Goal: Task Accomplishment & Management: Use online tool/utility

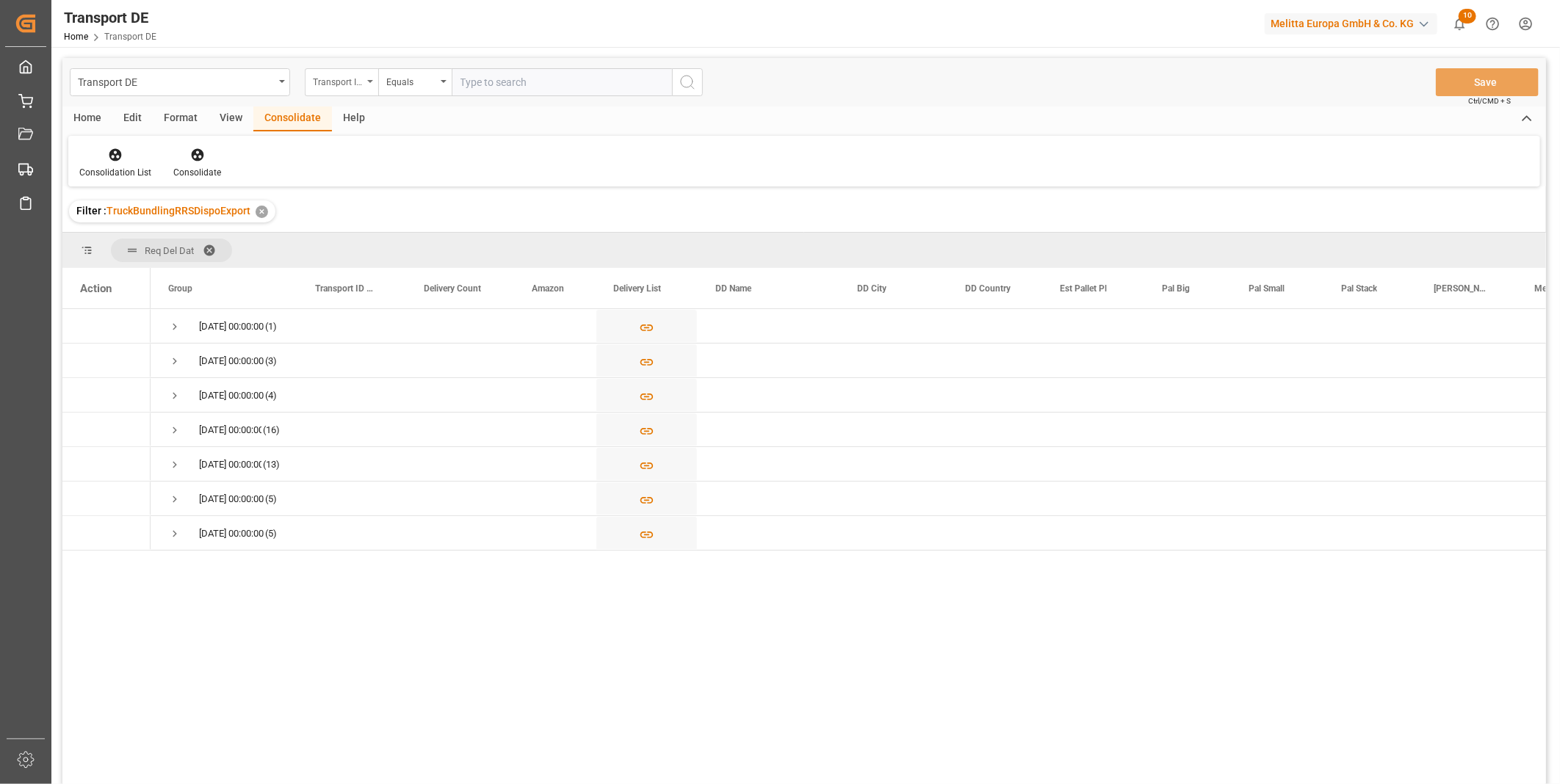
click at [351, 82] on div "Transport ID Logward" at bounding box center [338, 80] width 50 height 17
type input "Route"
click at [343, 164] on div "Route" at bounding box center [415, 150] width 219 height 31
click at [426, 62] on div "Transport DE Route Equals Save Ctrl/CMD + S" at bounding box center [804, 82] width 1484 height 49
click at [422, 79] on div "Equals" at bounding box center [411, 80] width 50 height 17
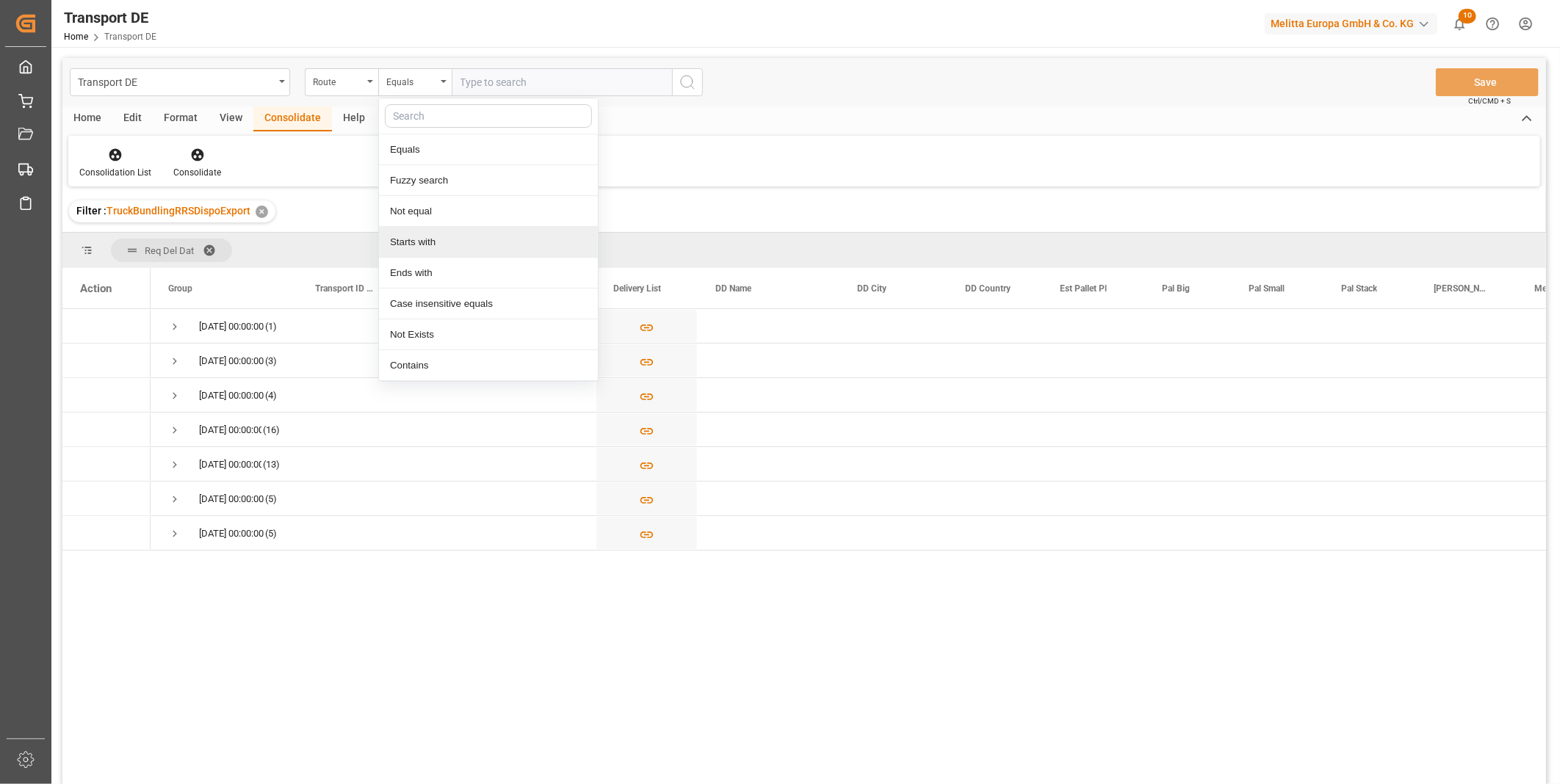
click at [448, 238] on div "Starts with" at bounding box center [488, 242] width 219 height 31
type input "PL"
click at [688, 93] on button "search button" at bounding box center [688, 82] width 31 height 28
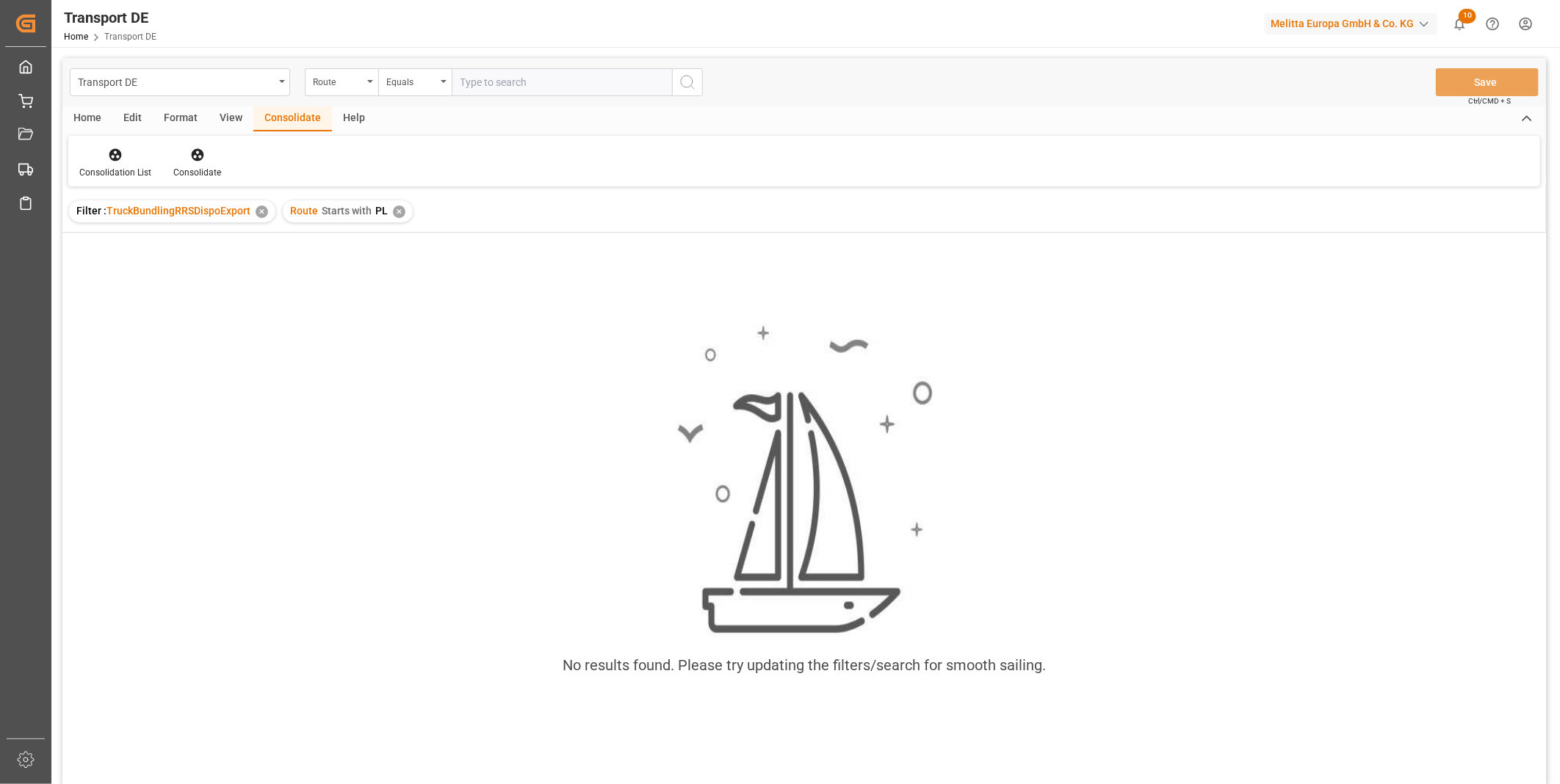
click at [399, 210] on div "✕" at bounding box center [399, 211] width 12 height 12
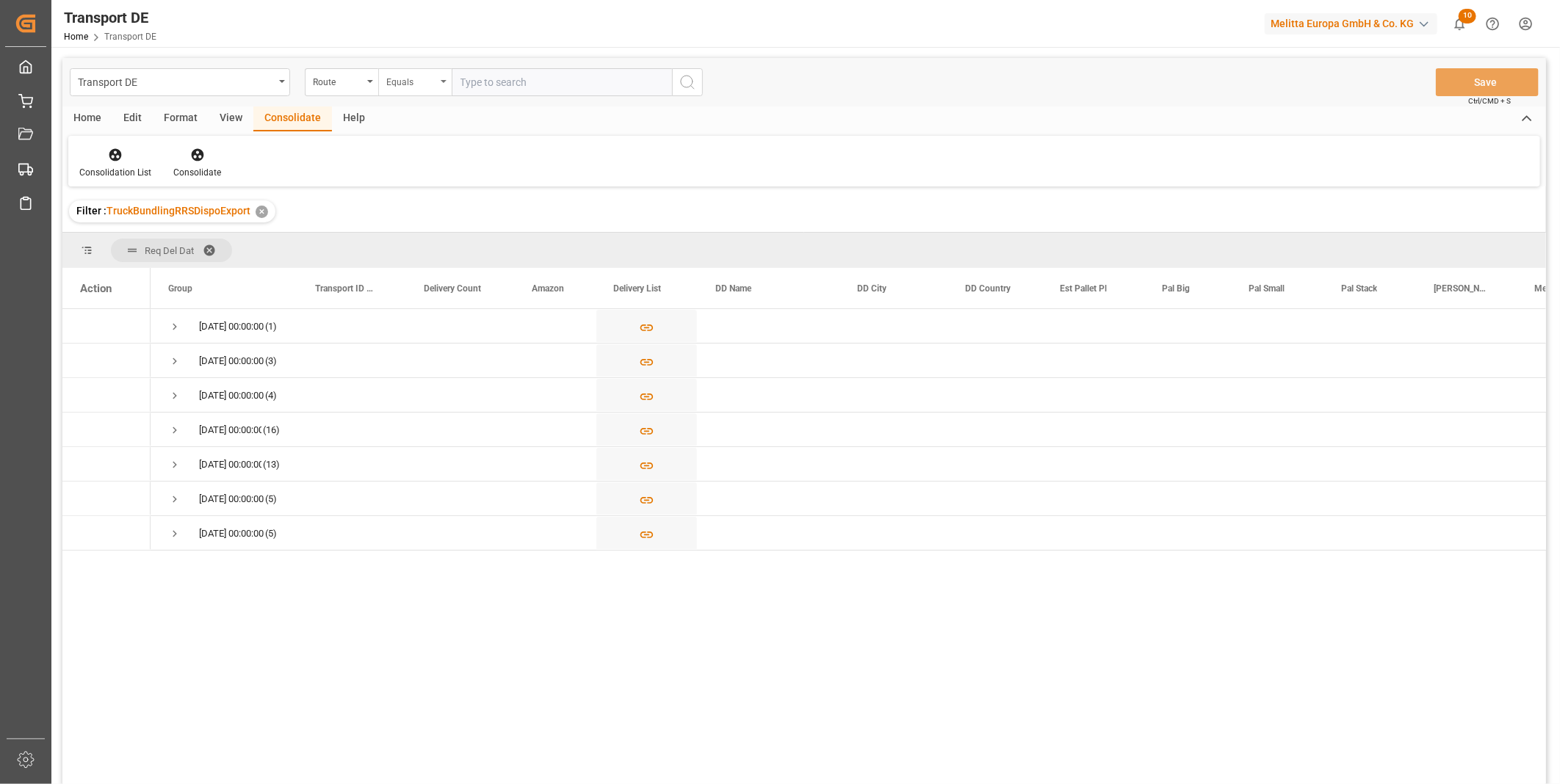
click at [402, 74] on div "Equals" at bounding box center [411, 80] width 50 height 17
click at [412, 237] on div "Starts with" at bounding box center [488, 242] width 219 height 31
type input "CZ"
click at [691, 84] on icon "search button" at bounding box center [688, 82] width 18 height 18
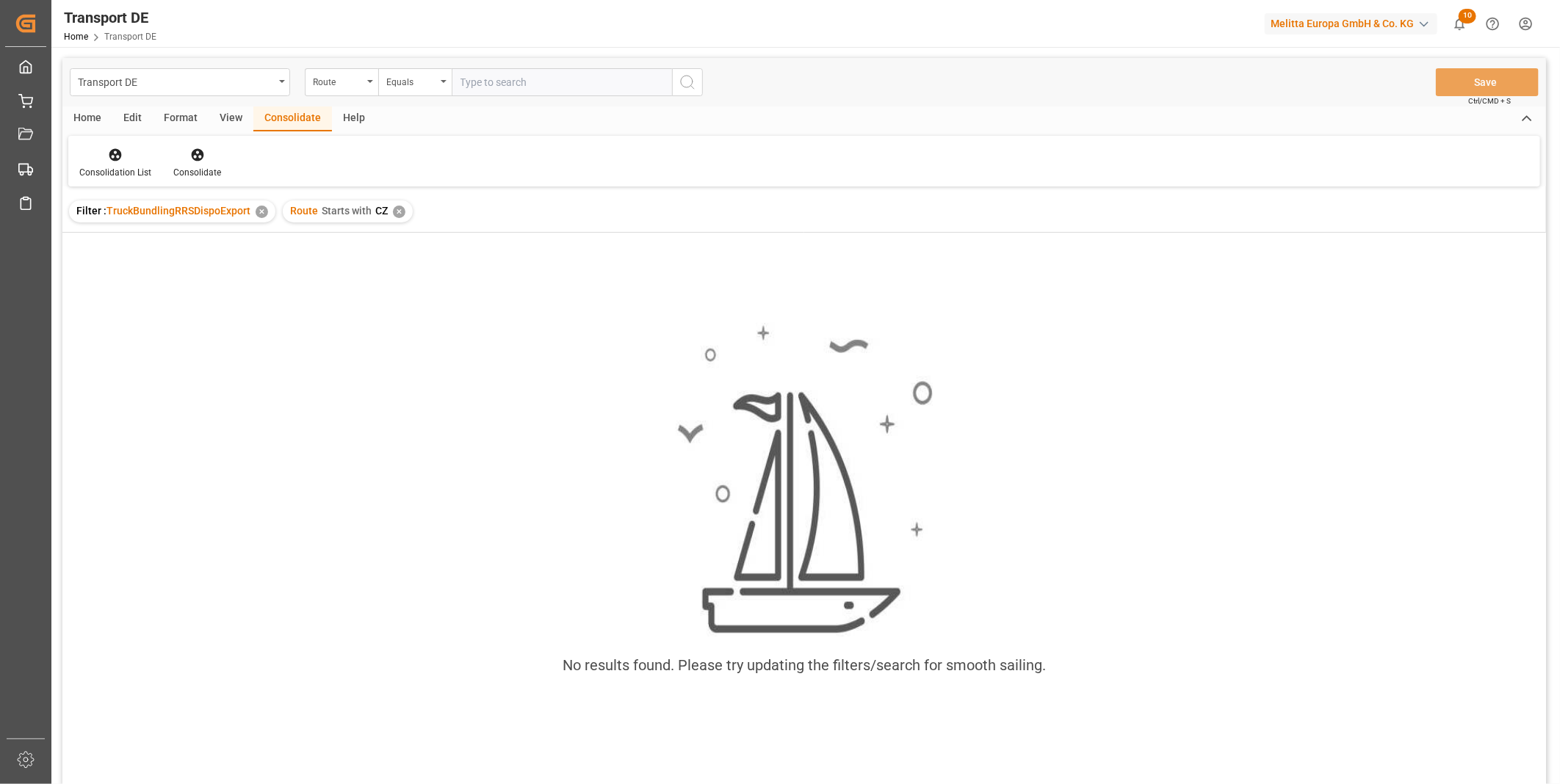
click at [396, 211] on div "✕" at bounding box center [399, 211] width 12 height 12
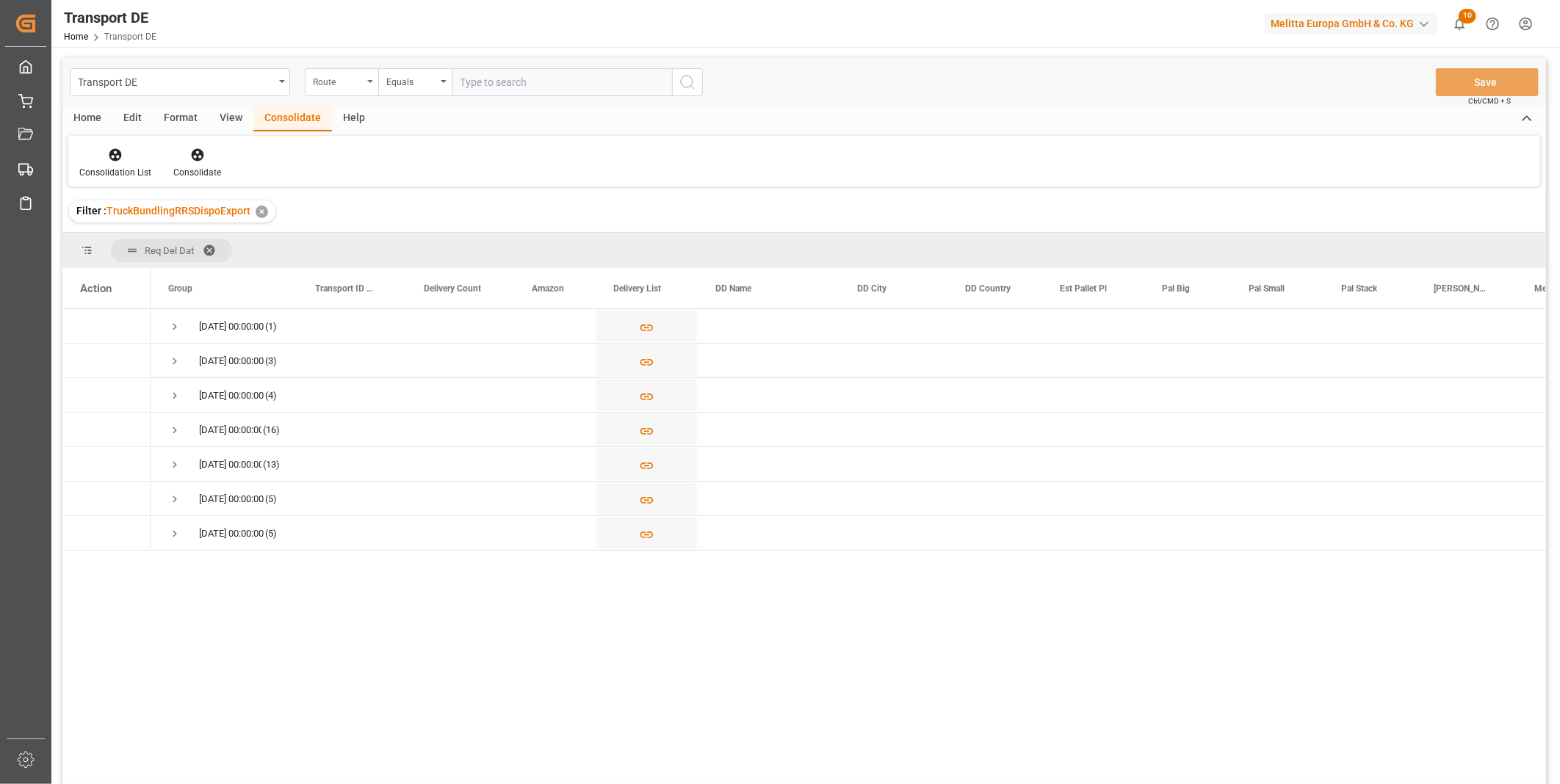
click at [331, 81] on div "Route" at bounding box center [338, 80] width 50 height 17
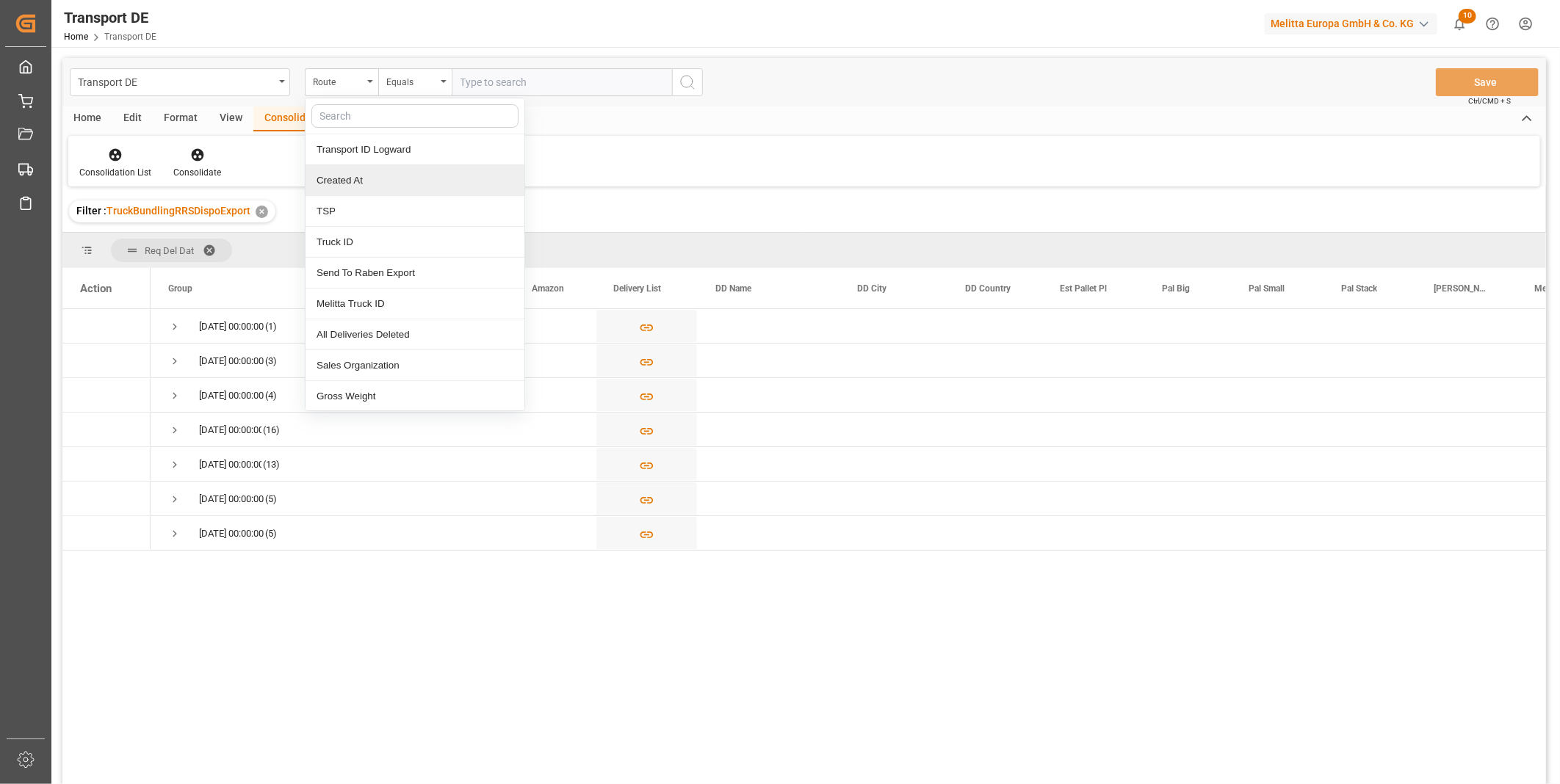
click at [355, 213] on div "TSP" at bounding box center [415, 211] width 219 height 31
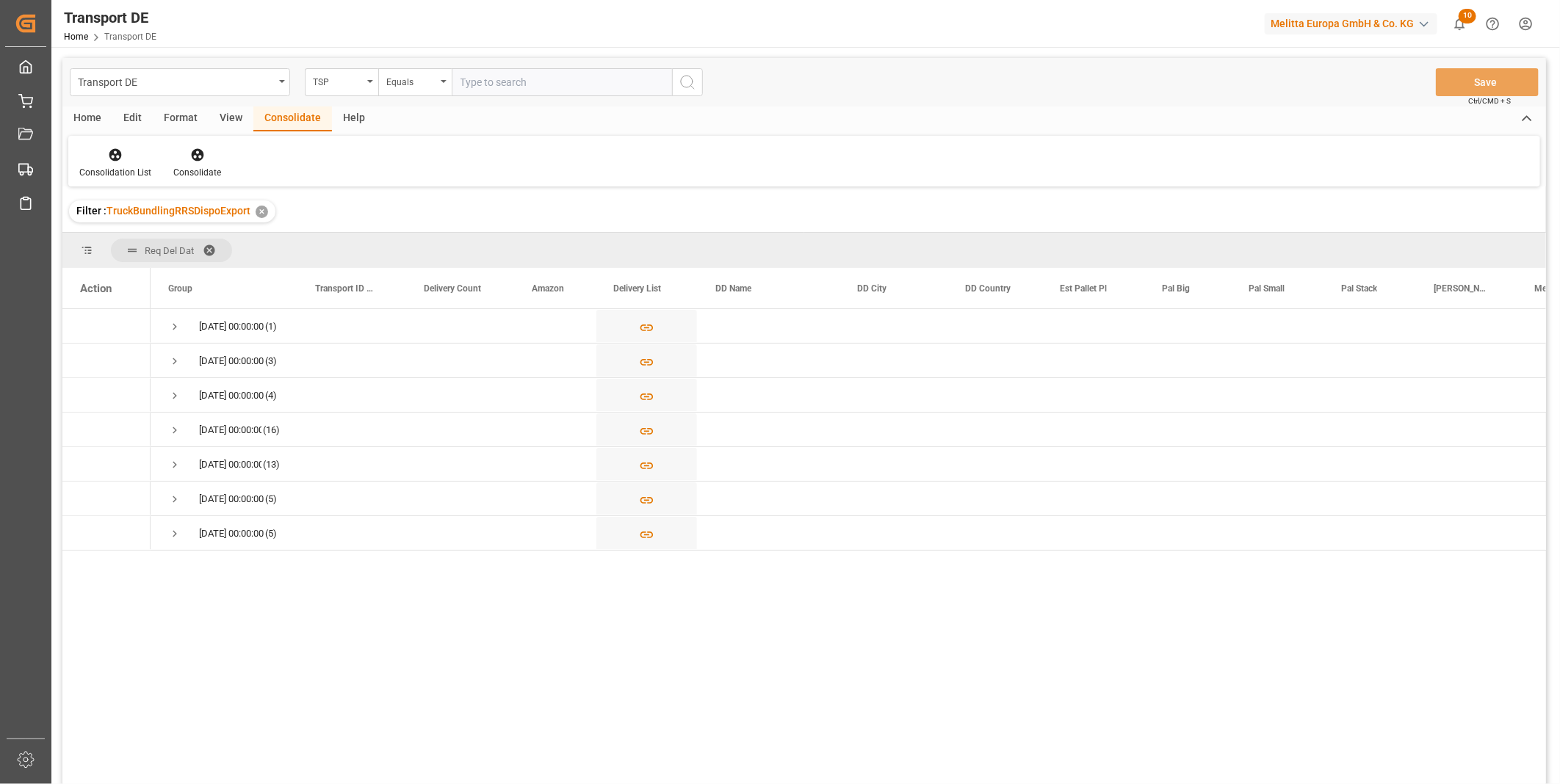
click at [490, 68] on input "text" at bounding box center [562, 82] width 221 height 28
type input "DACHSER COF FOODSERVICE"
click at [684, 86] on circle "search button" at bounding box center [687, 81] width 11 height 11
click at [177, 325] on span "Press SPACE to select this row." at bounding box center [175, 327] width 13 height 13
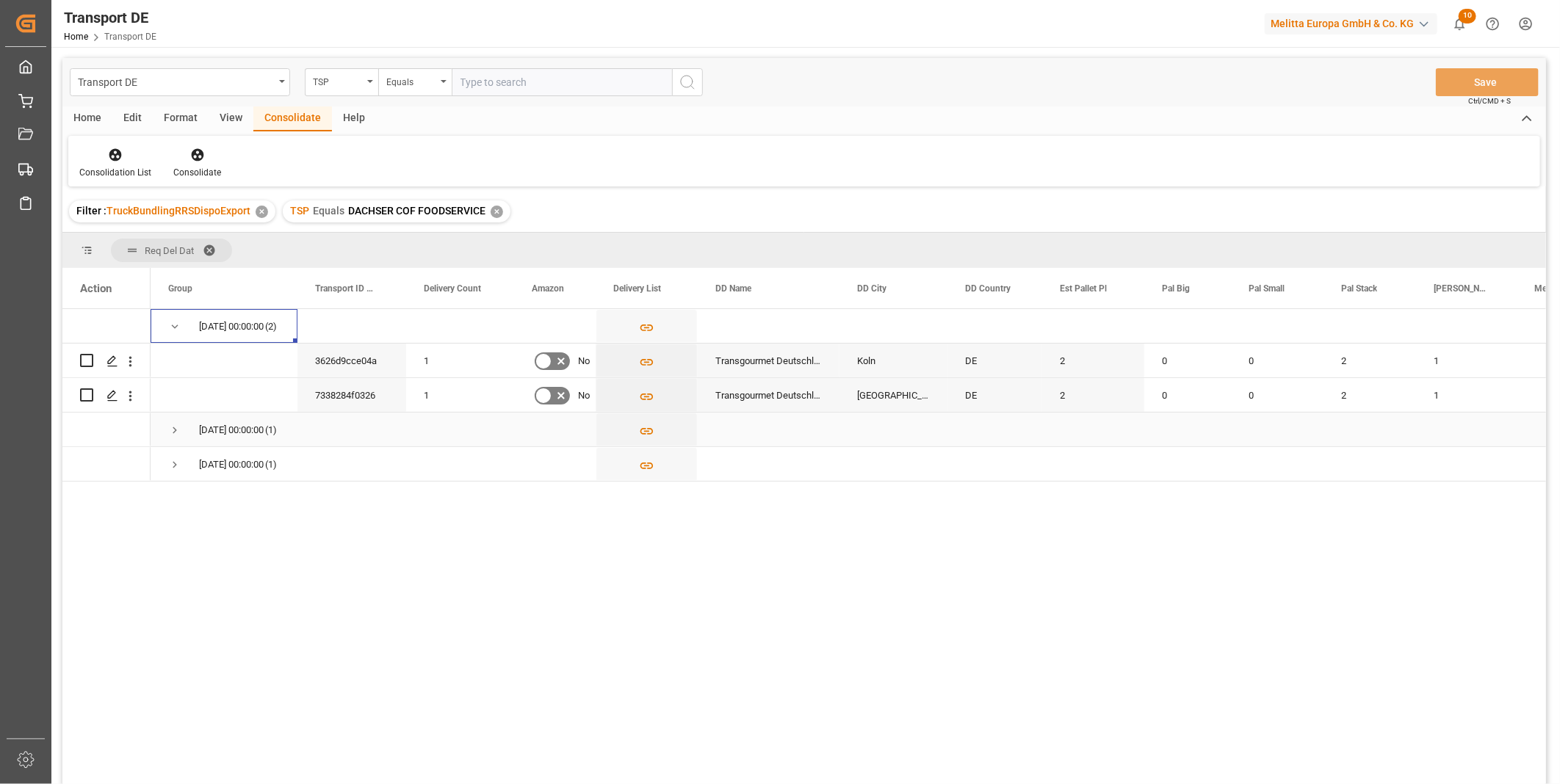
click at [171, 433] on span "Press SPACE to select this row." at bounding box center [175, 430] width 13 height 13
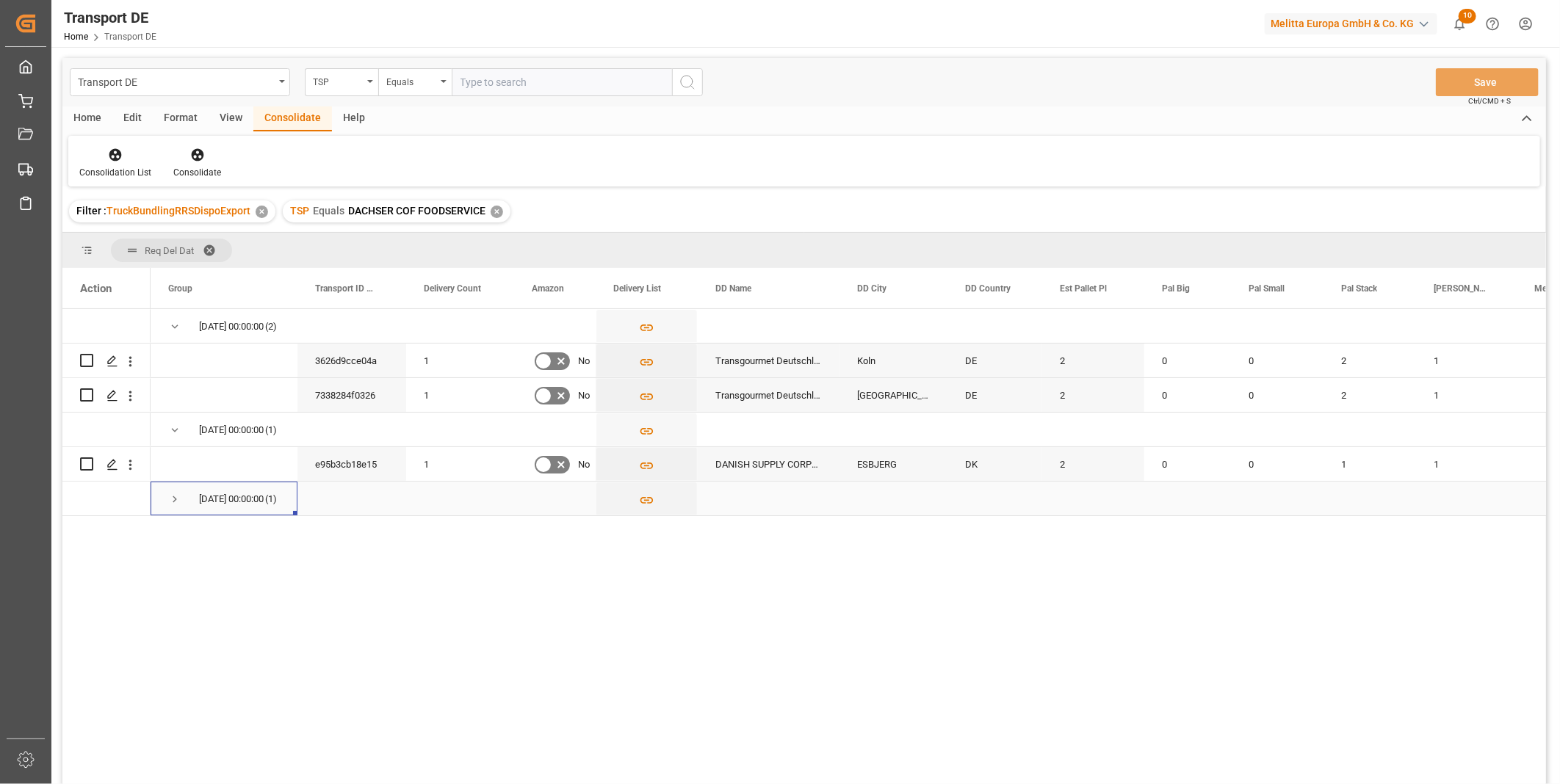
click at [177, 499] on span "Press SPACE to select this row." at bounding box center [175, 499] width 13 height 13
click at [114, 534] on icon "Press SPACE to select this row." at bounding box center [112, 534] width 11 height 11
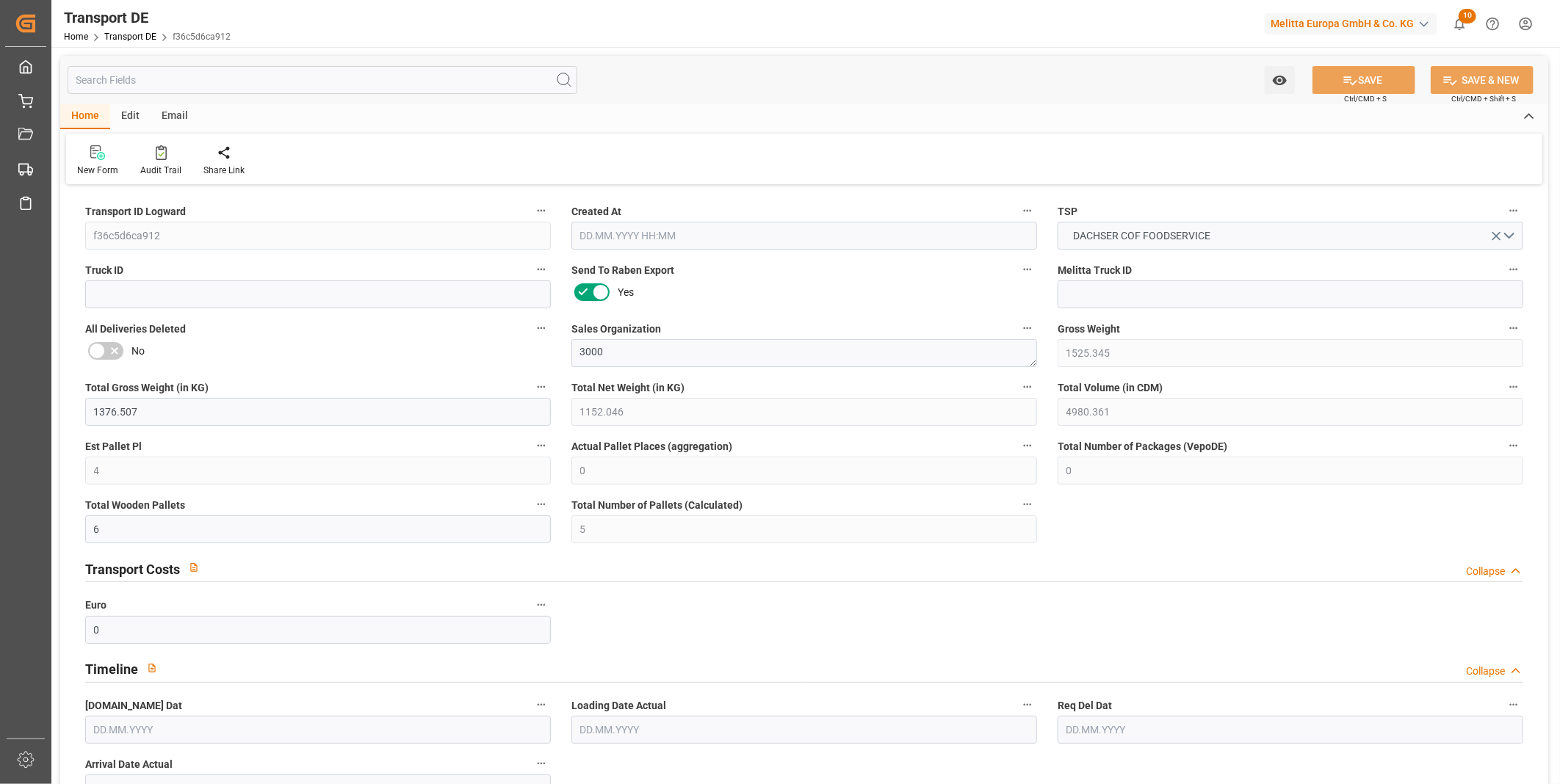
type input "1525.345"
type input "1376.507"
type input "1152.046"
type input "4980.361"
type input "4"
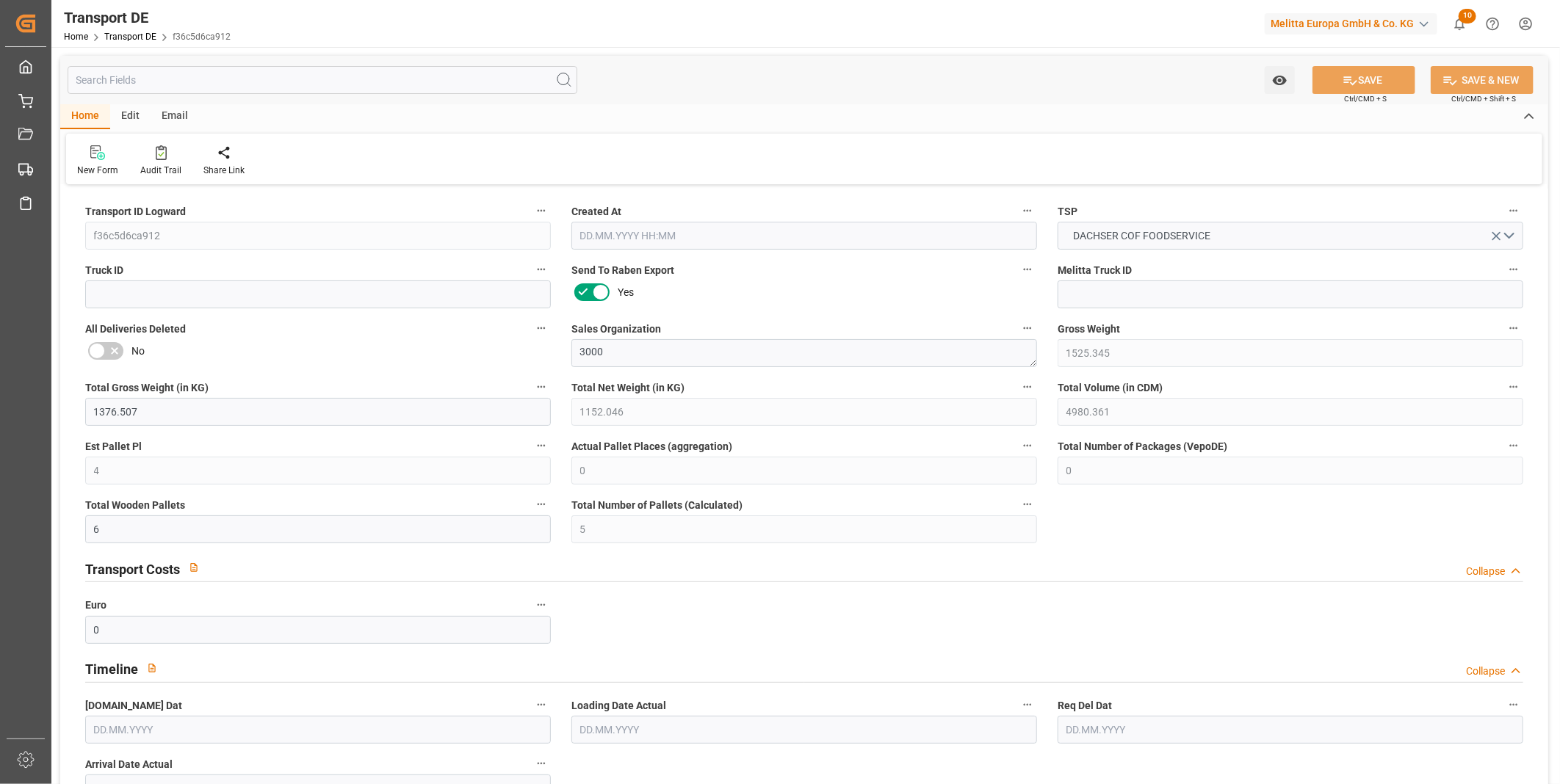
type input "0"
type input "6"
type input "5"
type input "0"
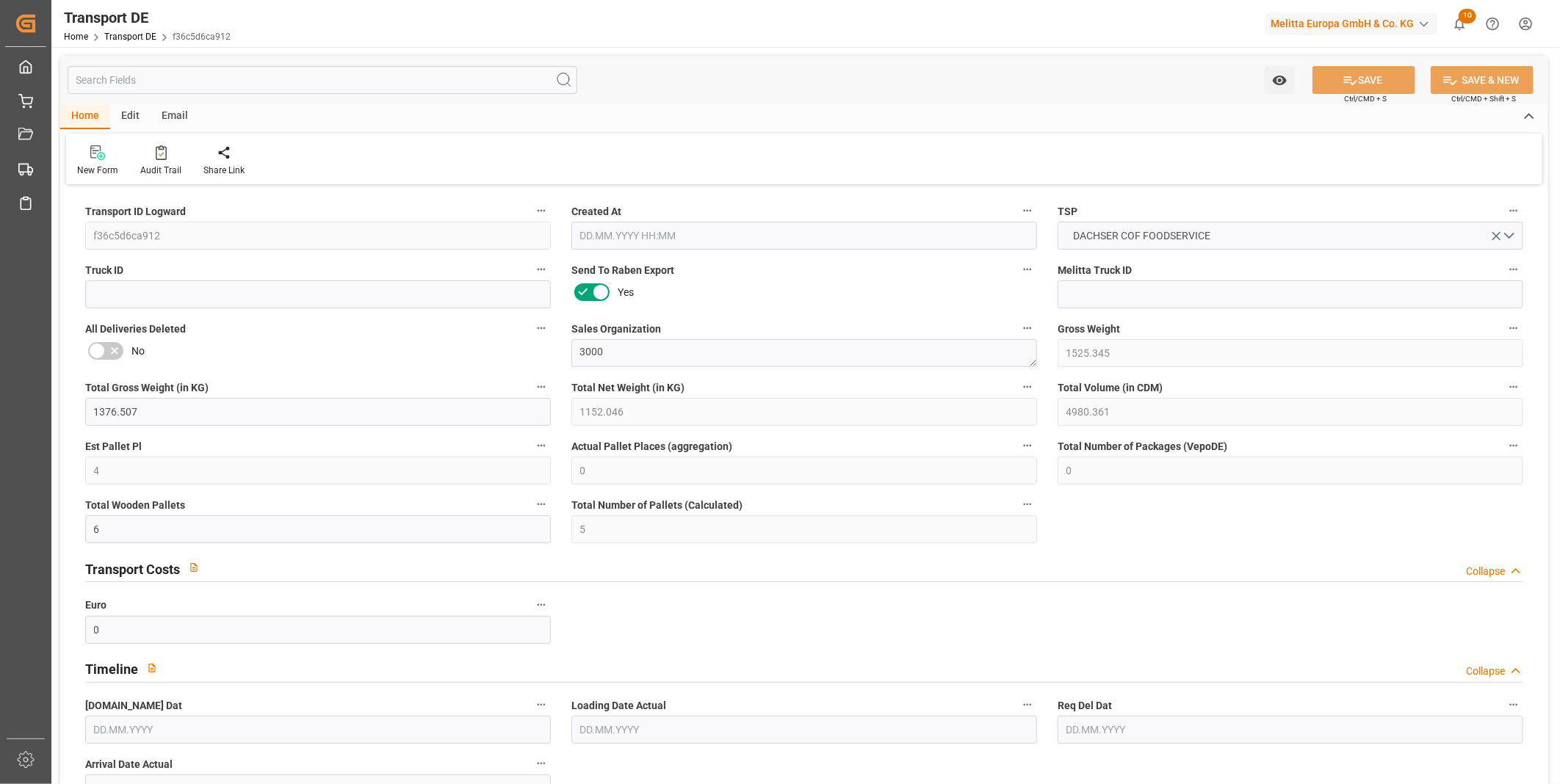
type input "20"
type input "0"
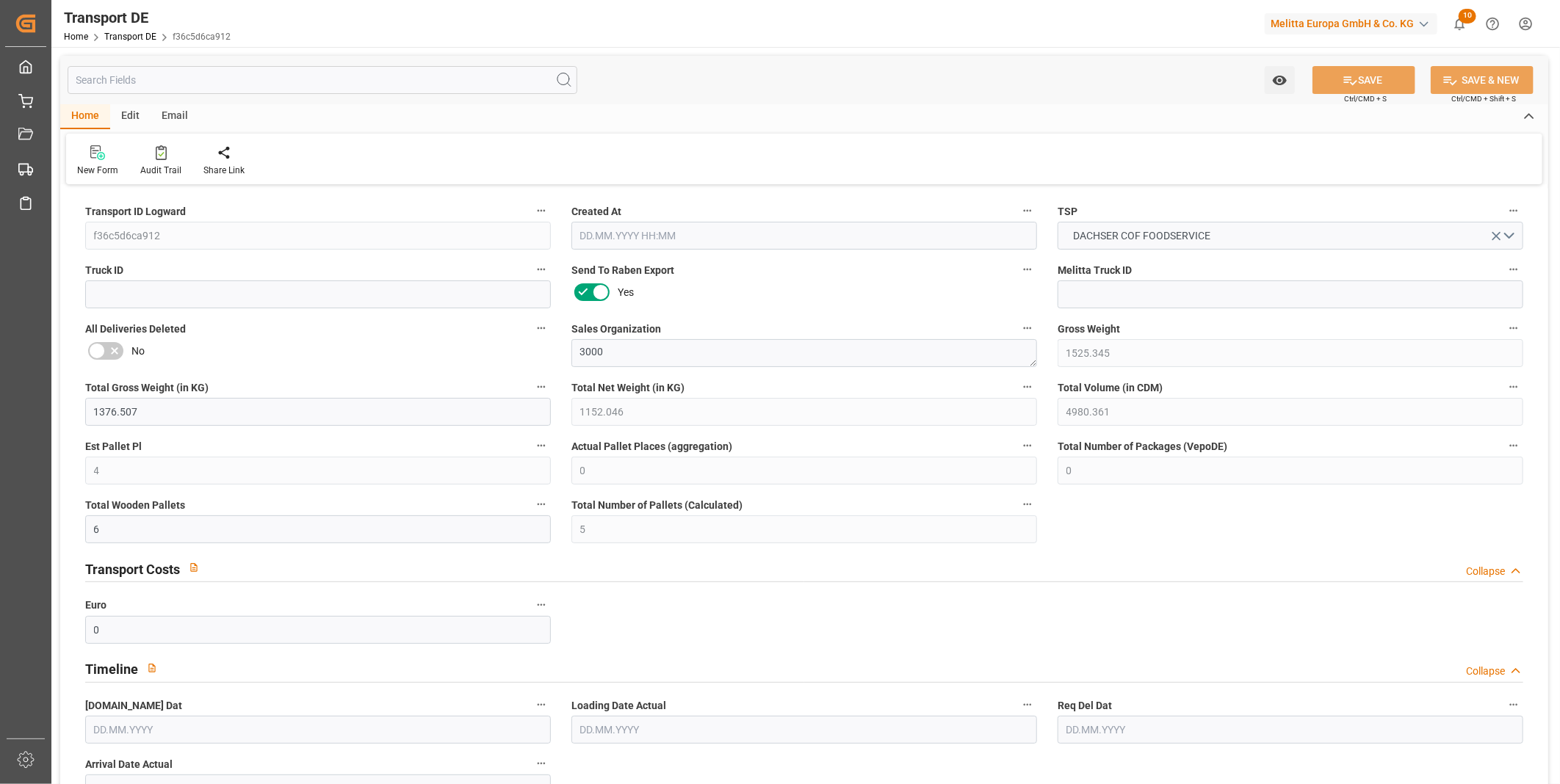
type input "0"
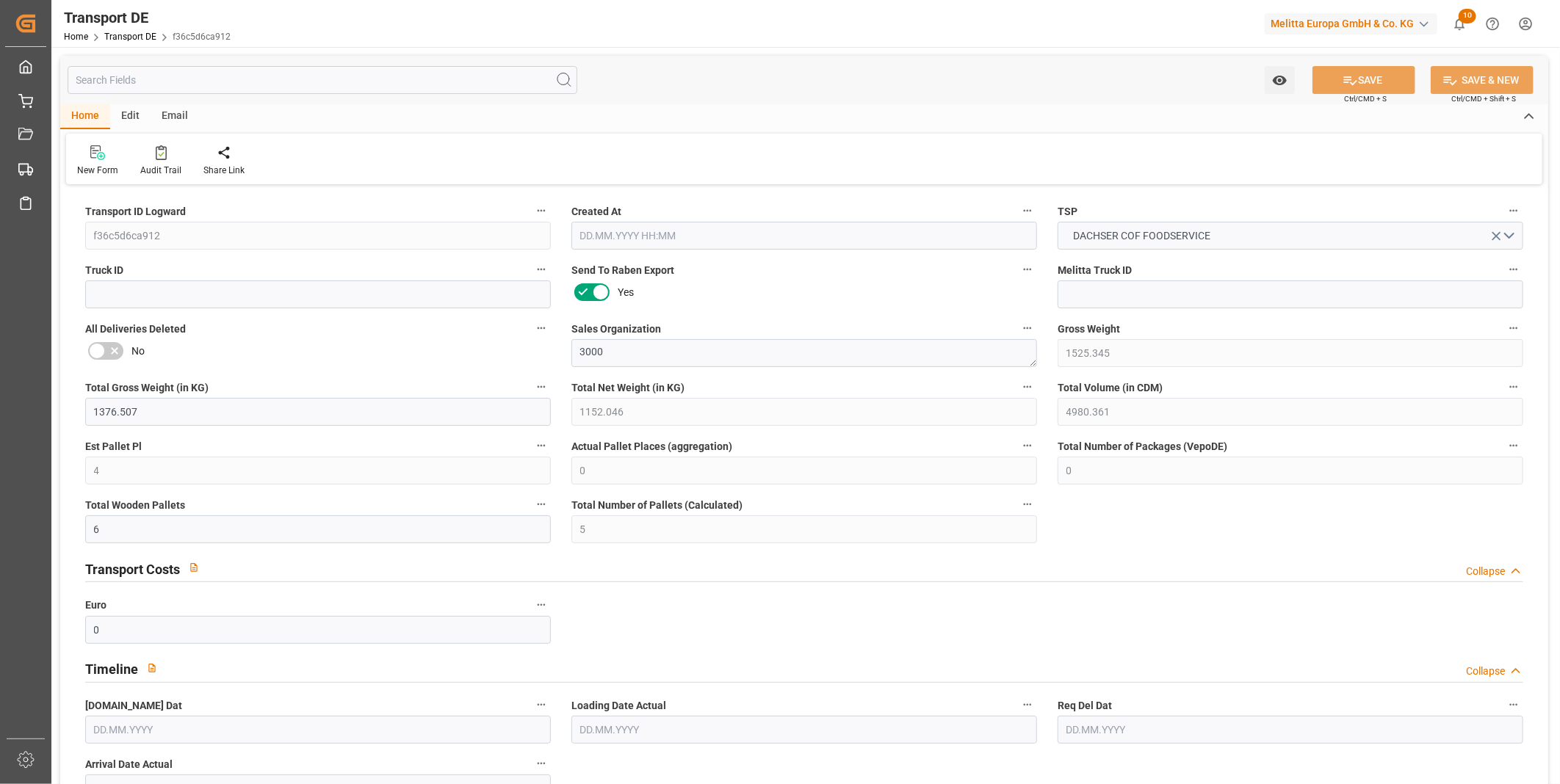
type input "0"
type input "1"
type input "4"
type input "0"
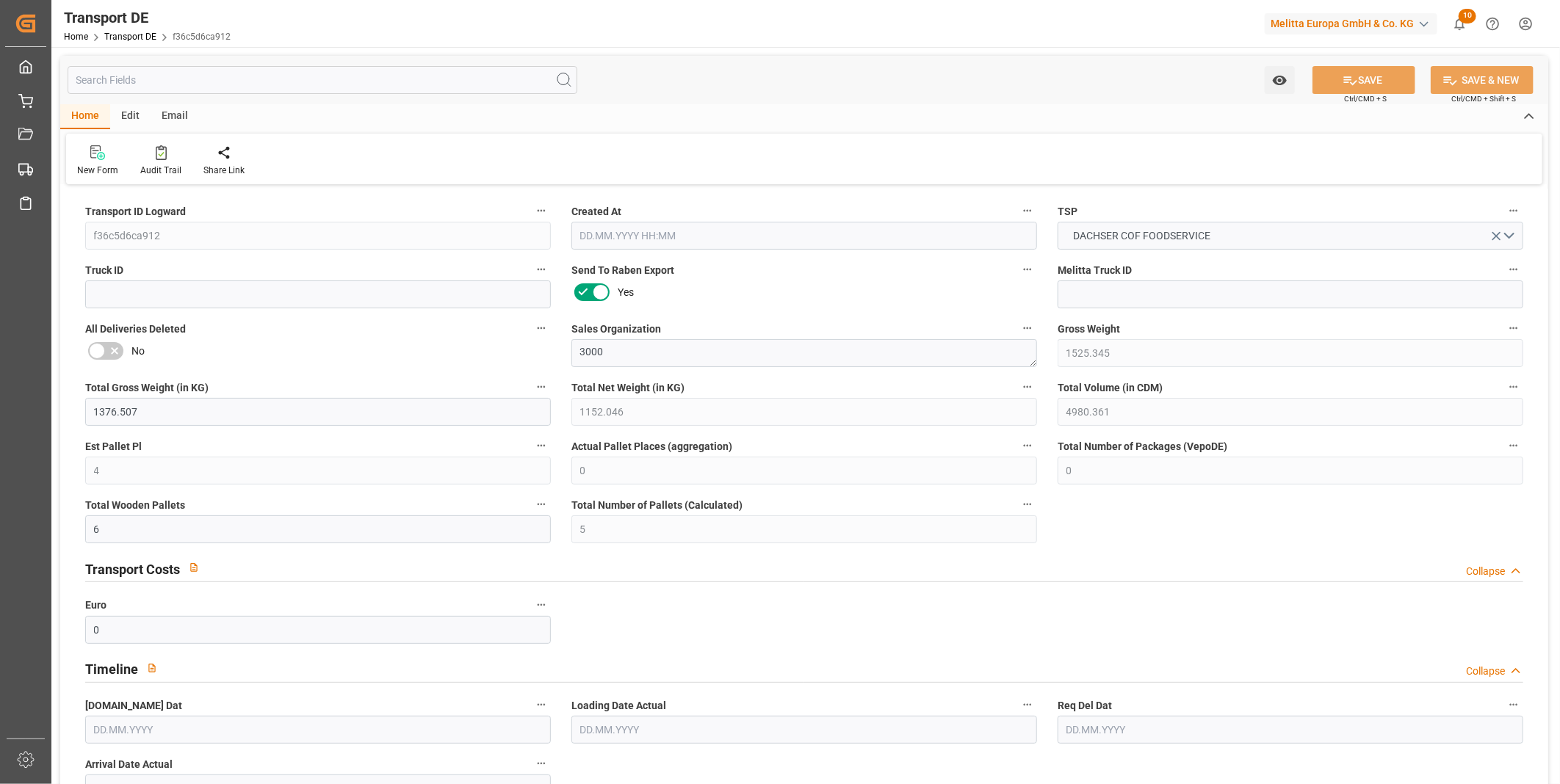
type input "0"
type input "1"
type input "0"
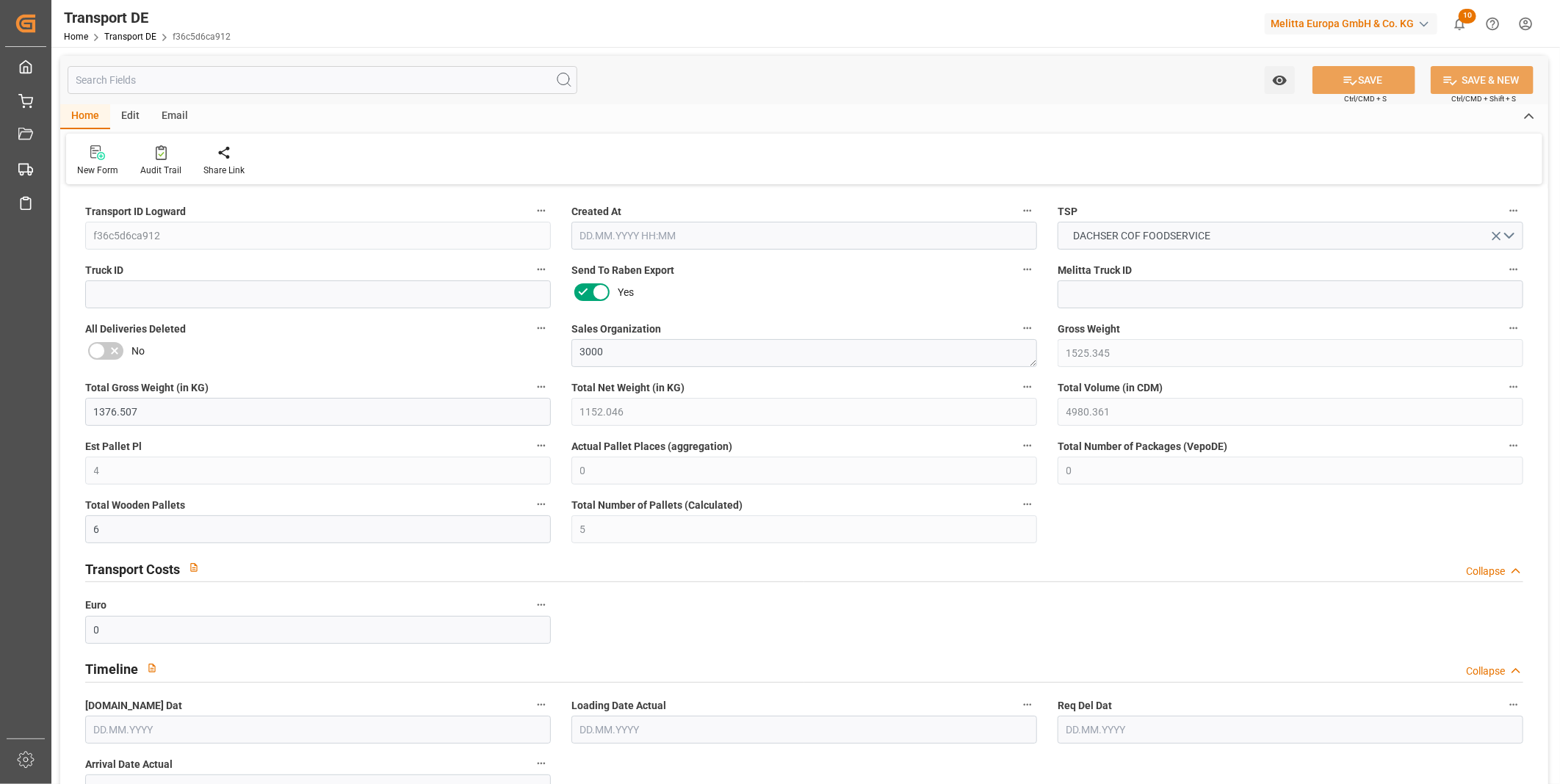
type input "409"
type input "331.7186"
type input "265.8856"
type input "[DATE] 23:01"
type input "[DATE]"
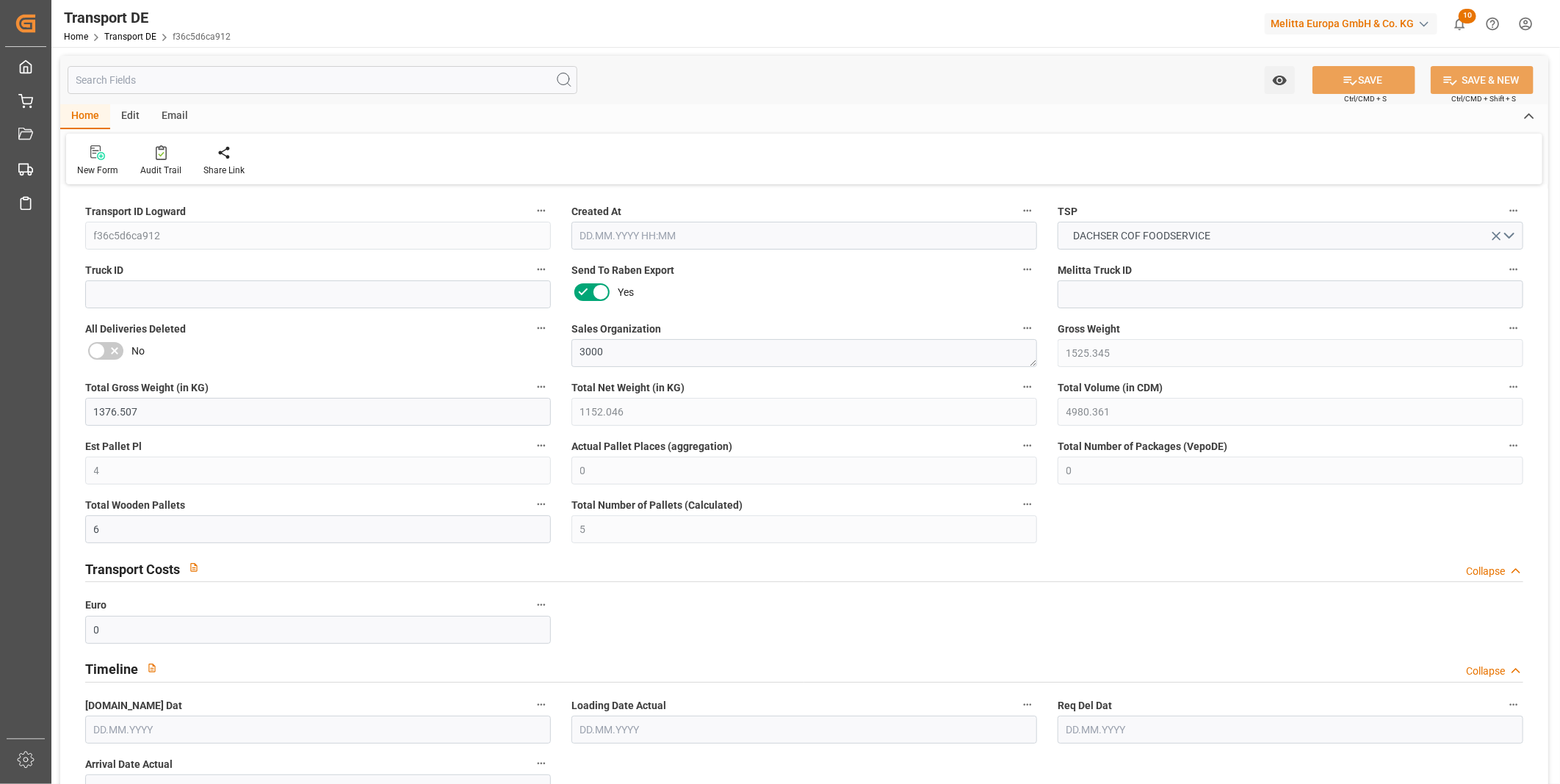
type input "[DATE]"
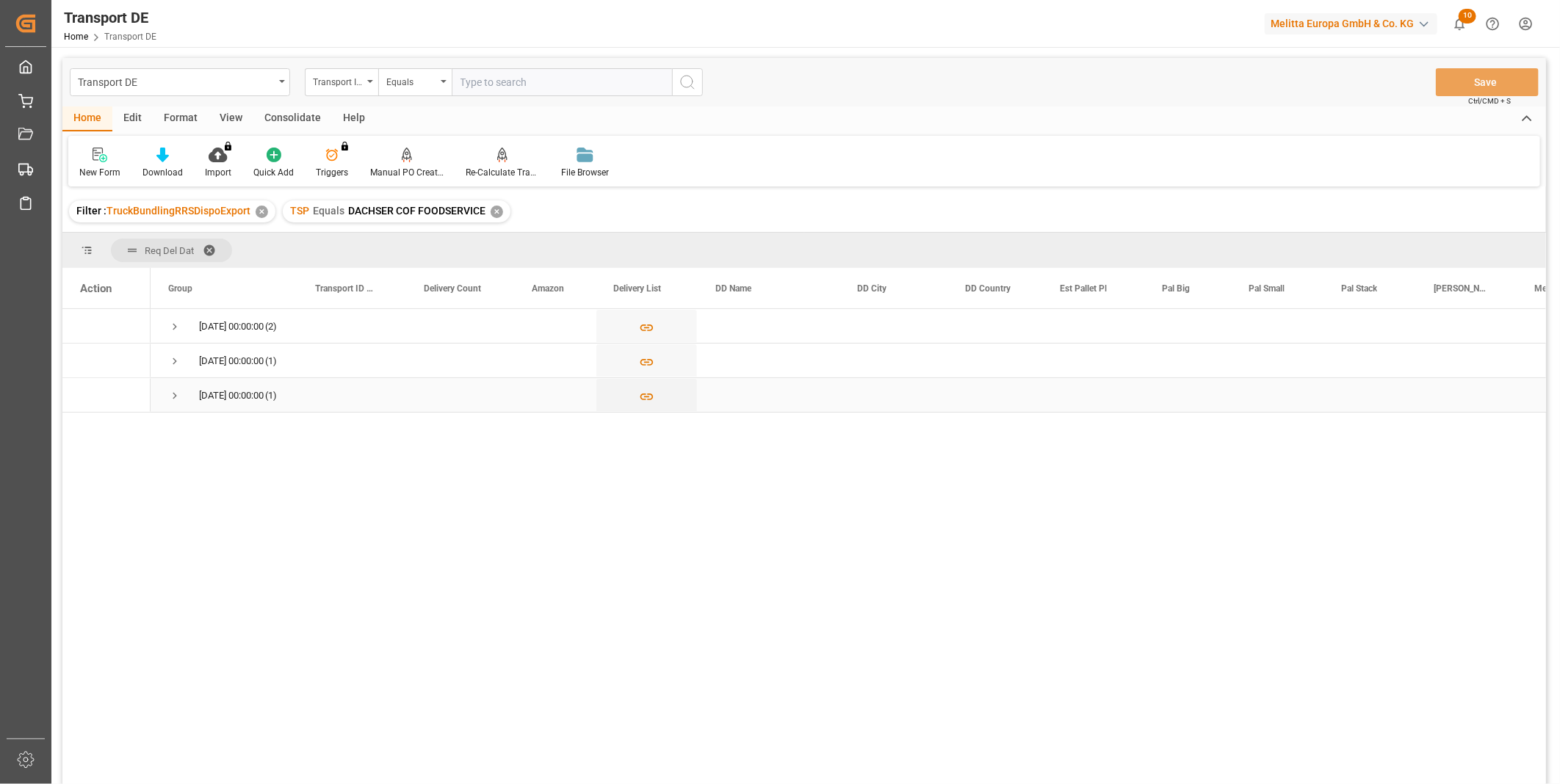
click at [174, 397] on span "Press SPACE to select this row." at bounding box center [175, 395] width 13 height 13
click at [177, 356] on span "Press SPACE to select this row." at bounding box center [175, 361] width 13 height 13
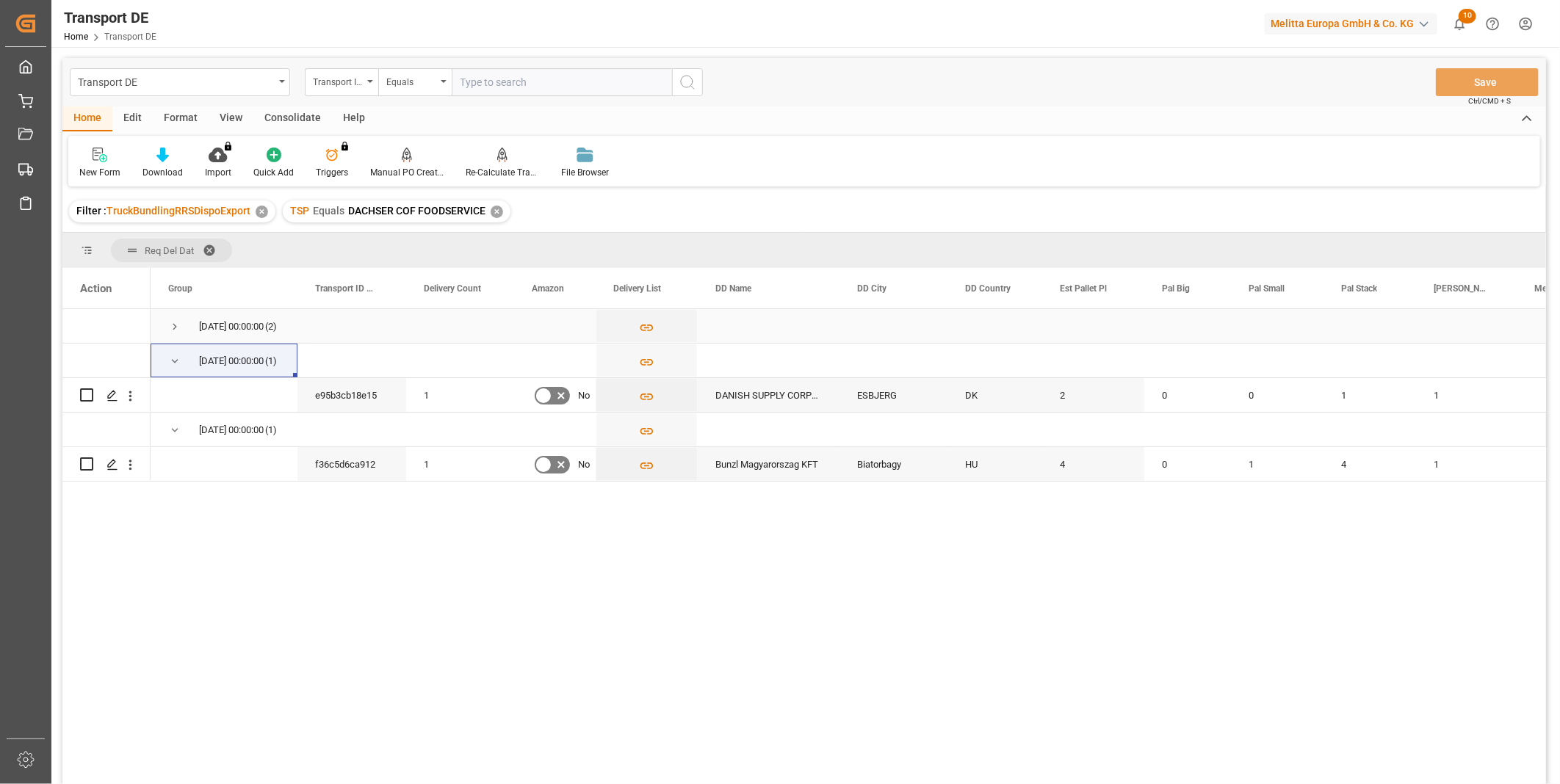
click at [169, 331] on span "Press SPACE to select this row." at bounding box center [175, 327] width 13 height 13
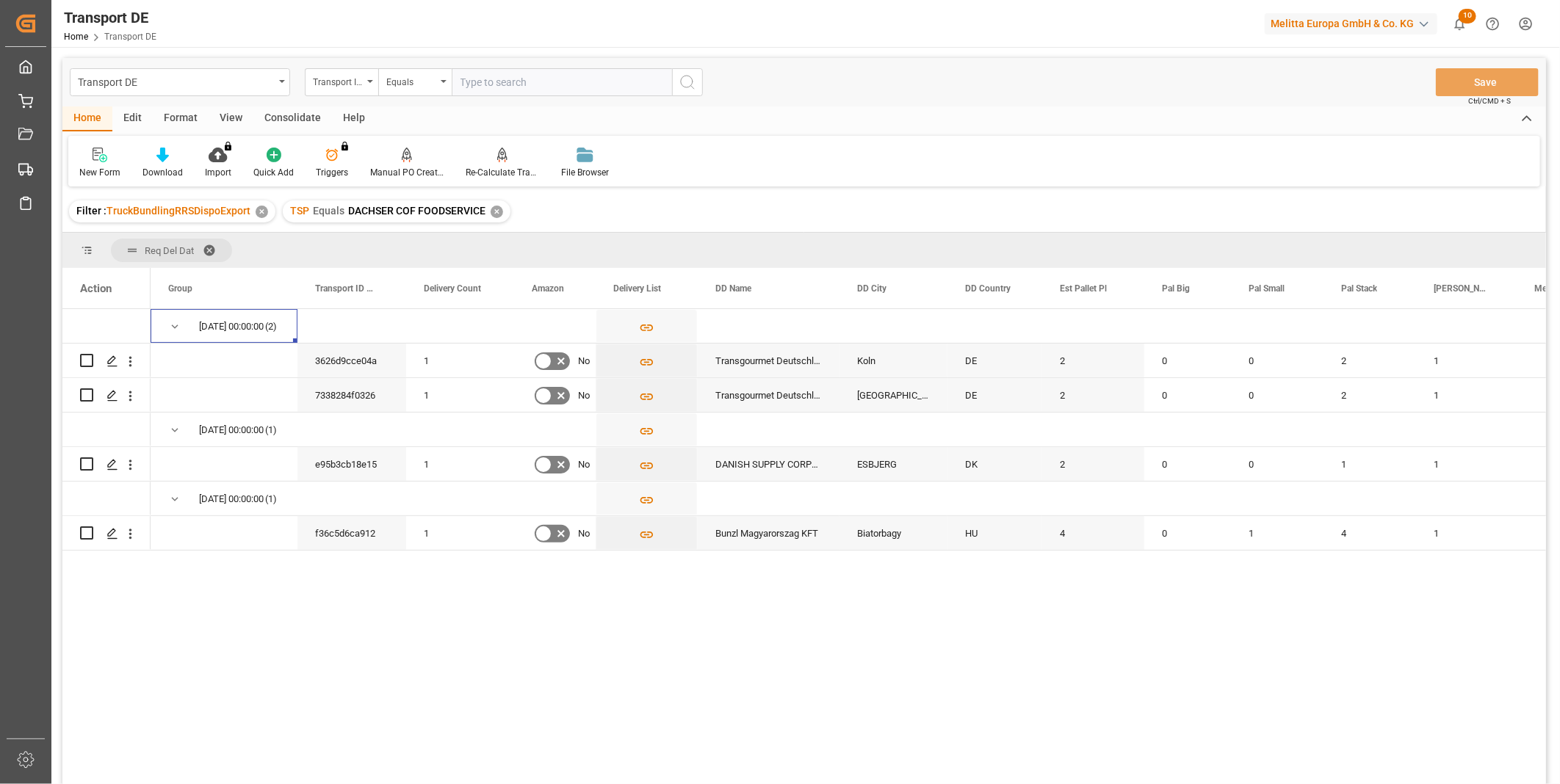
click at [301, 103] on div "Transport DE Transport ID Logward Equals Save Ctrl/CMD + S" at bounding box center [804, 82] width 1484 height 49
click at [292, 109] on div "Consolidate" at bounding box center [292, 119] width 79 height 25
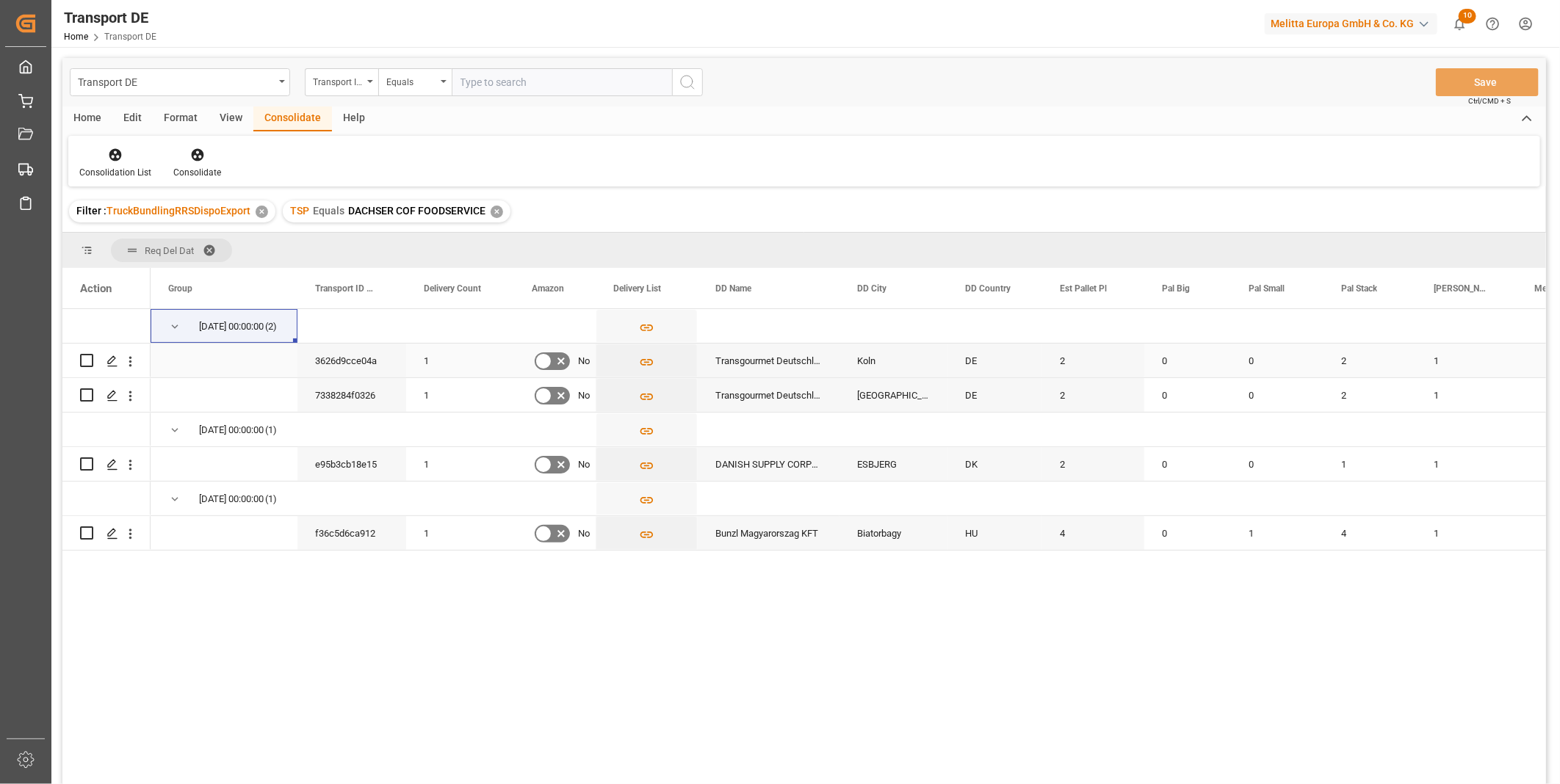
click at [83, 360] on input "Press Space to toggle row selection (unchecked)" at bounding box center [86, 360] width 13 height 13
checkbox input "true"
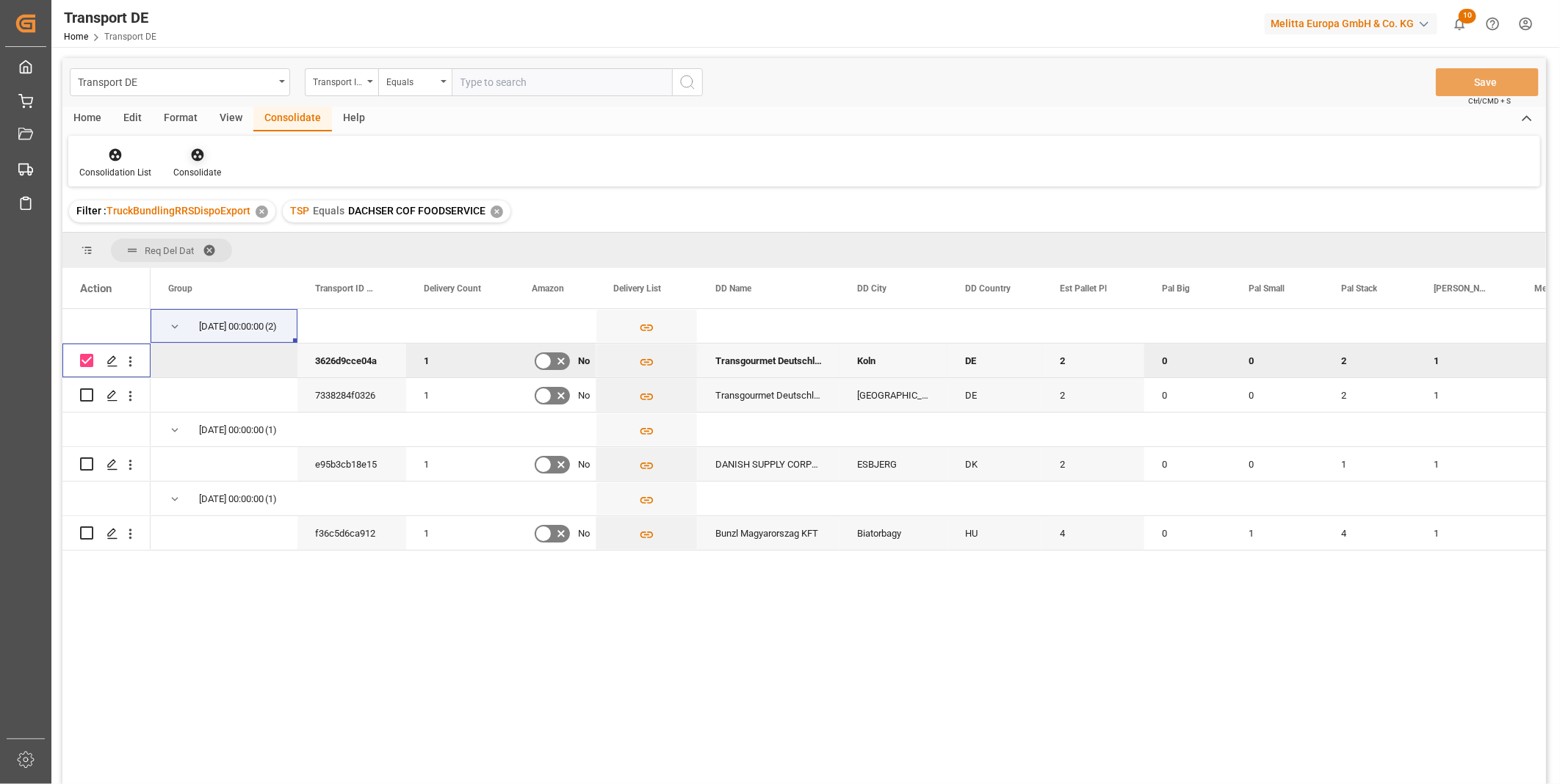
click at [211, 166] on div "Consolidate" at bounding box center [197, 172] width 48 height 13
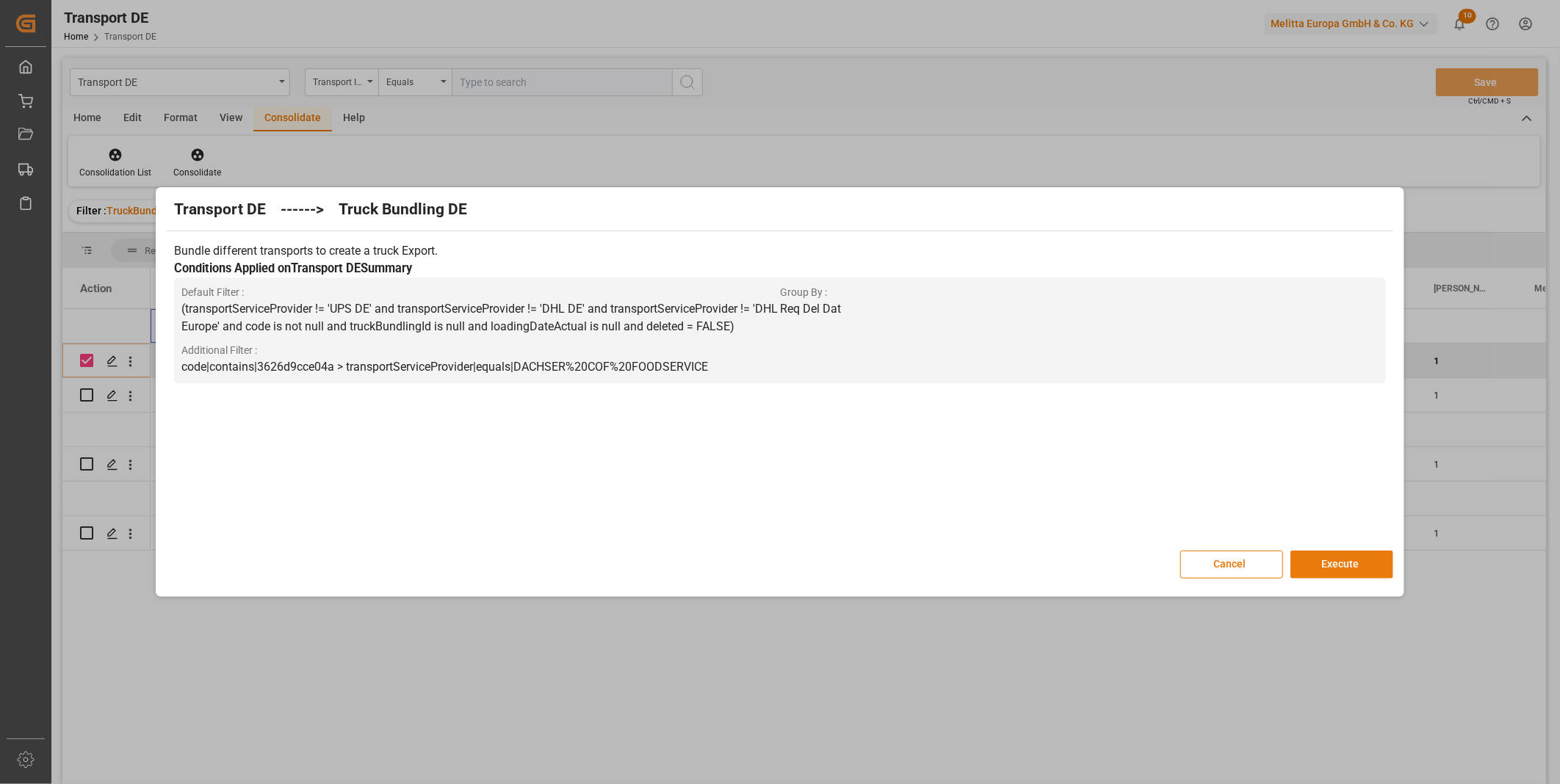
click at [1300, 552] on button "Execute" at bounding box center [1342, 564] width 103 height 28
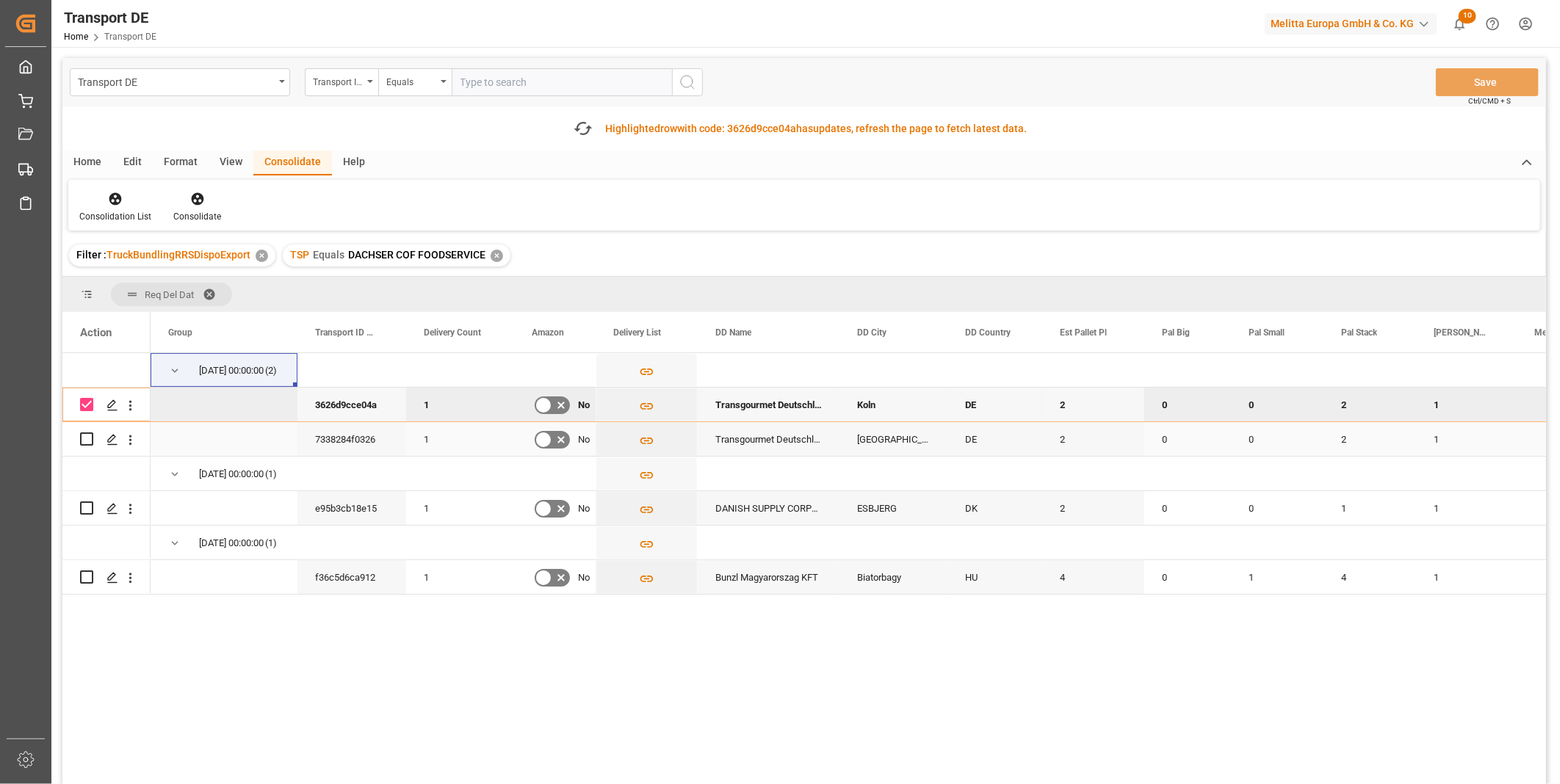
click at [90, 437] on input "Press Space to toggle row selection (unchecked)" at bounding box center [86, 439] width 13 height 13
checkbox input "true"
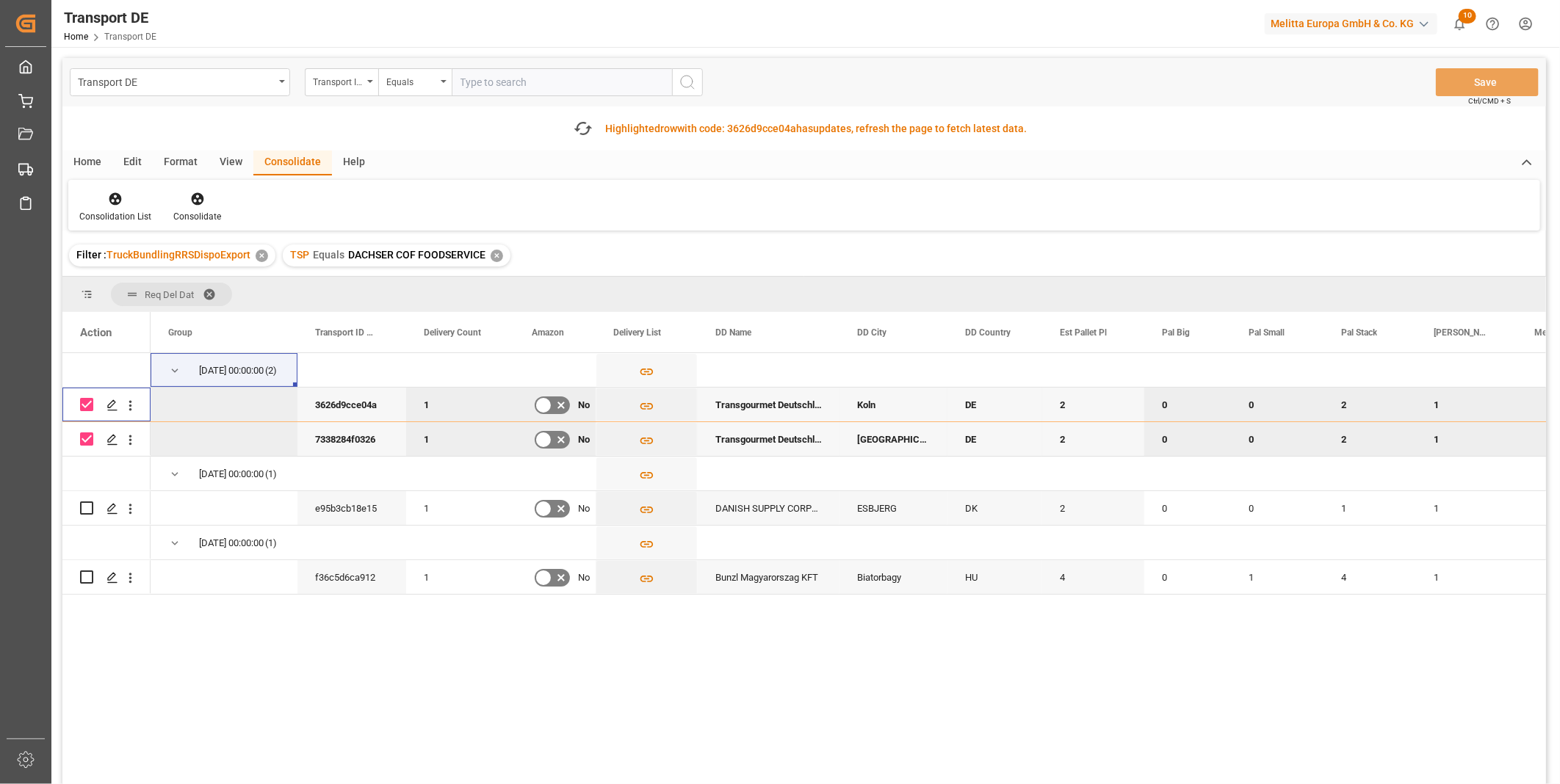
click at [87, 407] on input "Press Space to toggle row selection (checked)" at bounding box center [86, 404] width 13 height 13
checkbox input "false"
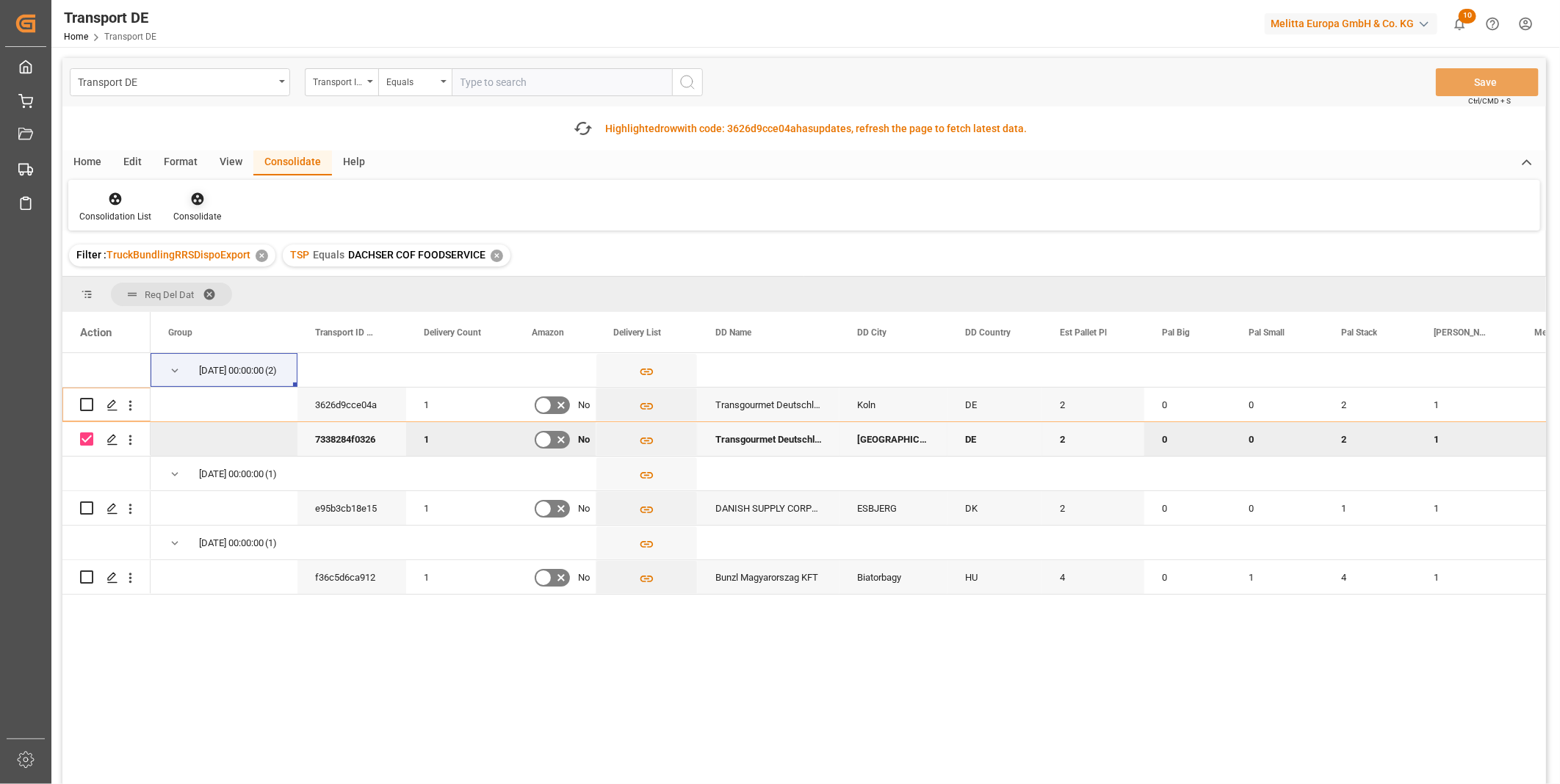
click at [194, 216] on div "Consolidate" at bounding box center [197, 216] width 48 height 13
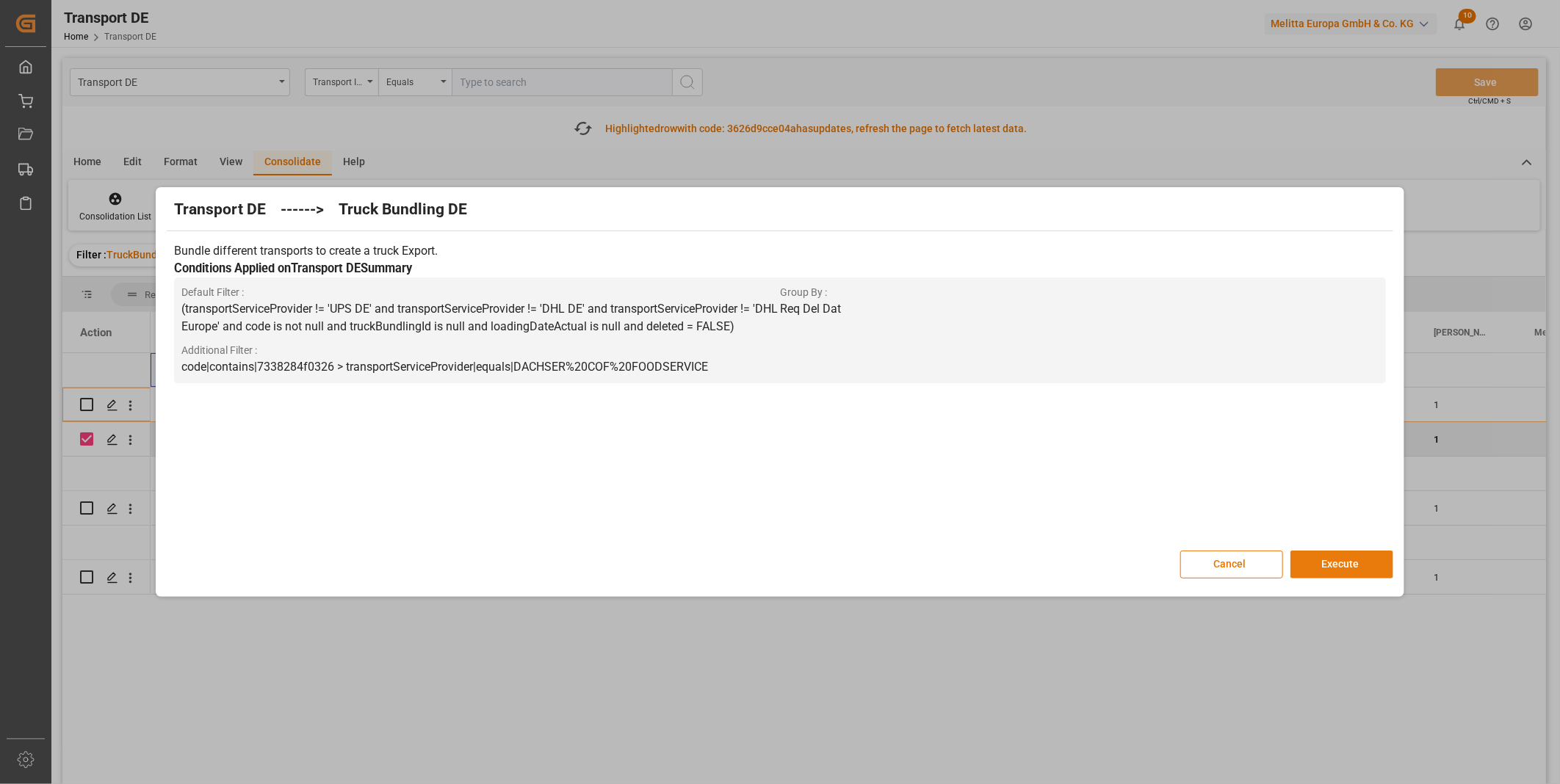
click at [1365, 560] on button "Execute" at bounding box center [1342, 564] width 103 height 28
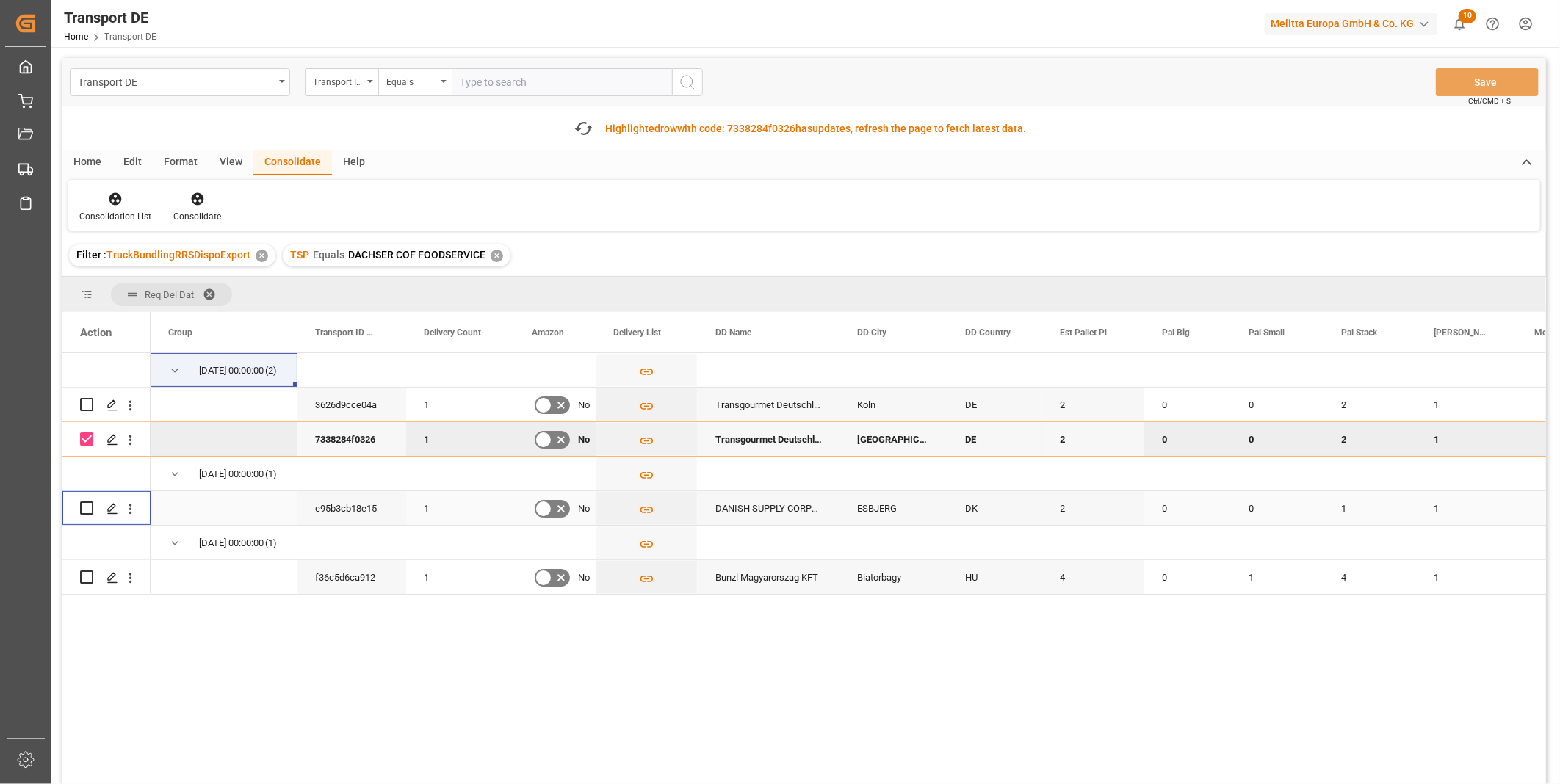
click at [90, 503] on input "Press Space to toggle row selection (unchecked)" at bounding box center [86, 508] width 13 height 13
checkbox input "true"
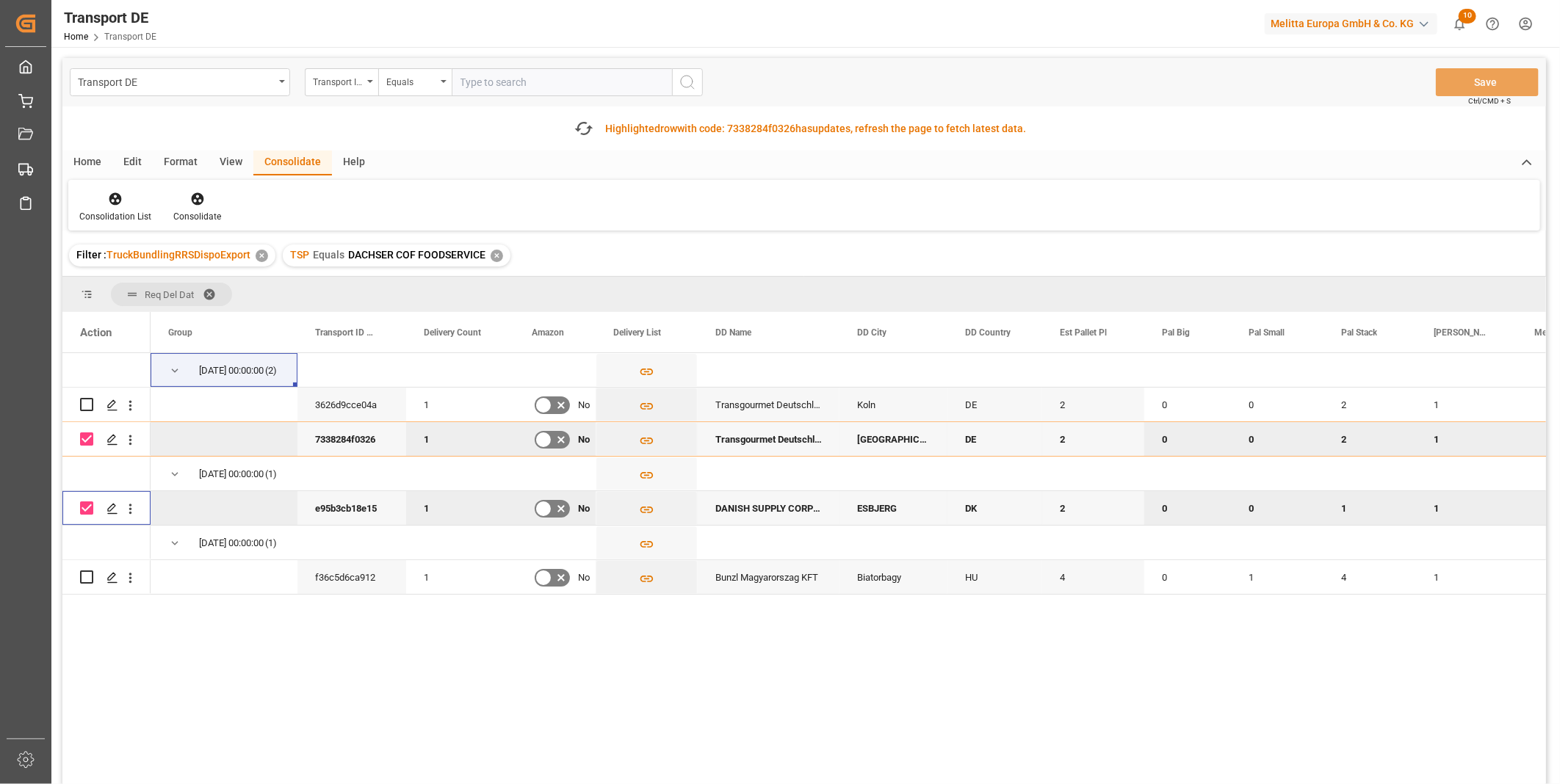
click at [90, 442] on input "Press Space to toggle row selection (checked)" at bounding box center [86, 439] width 13 height 13
checkbox input "false"
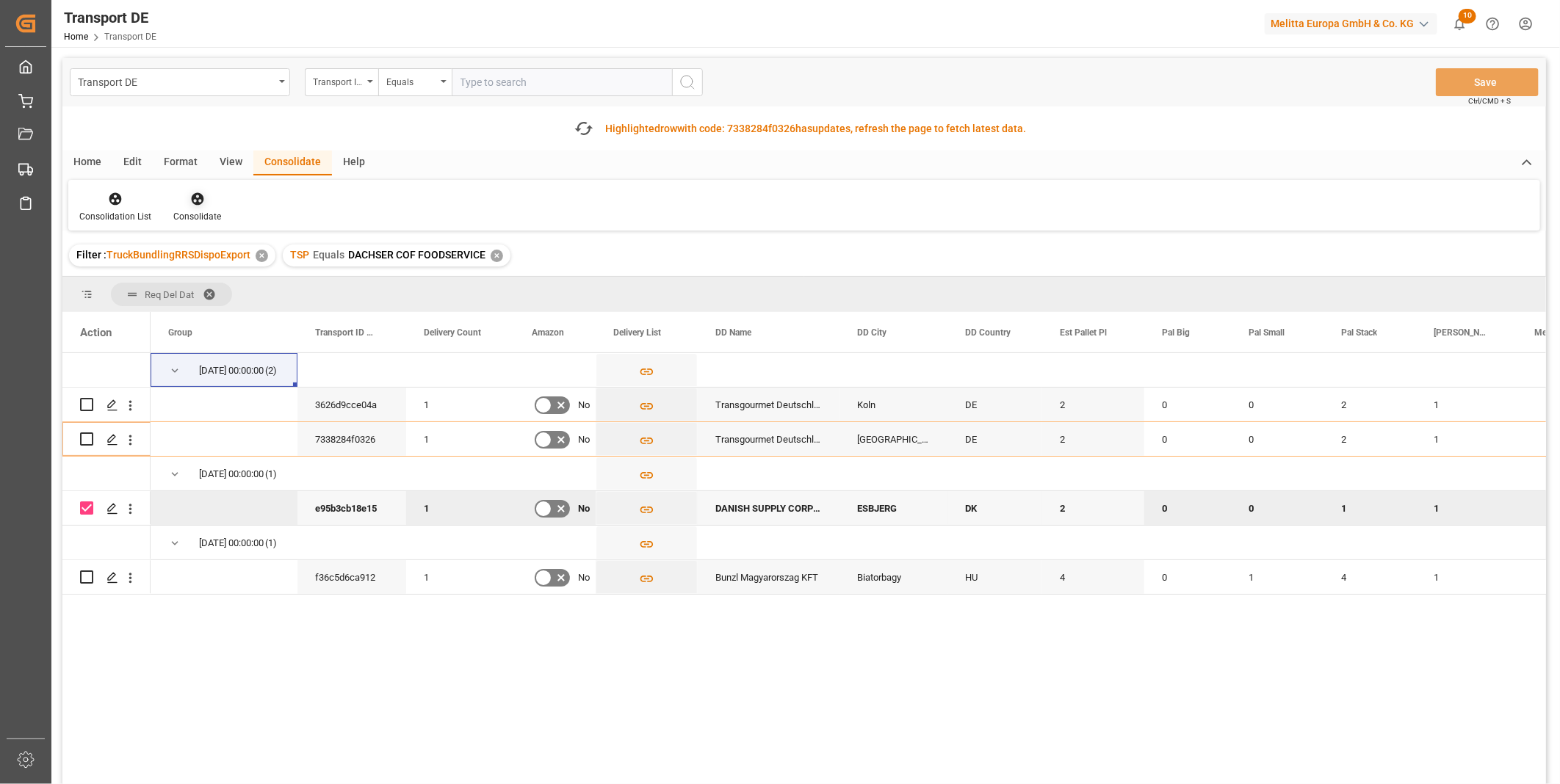
click at [204, 208] on div "Consolidate" at bounding box center [197, 207] width 70 height 33
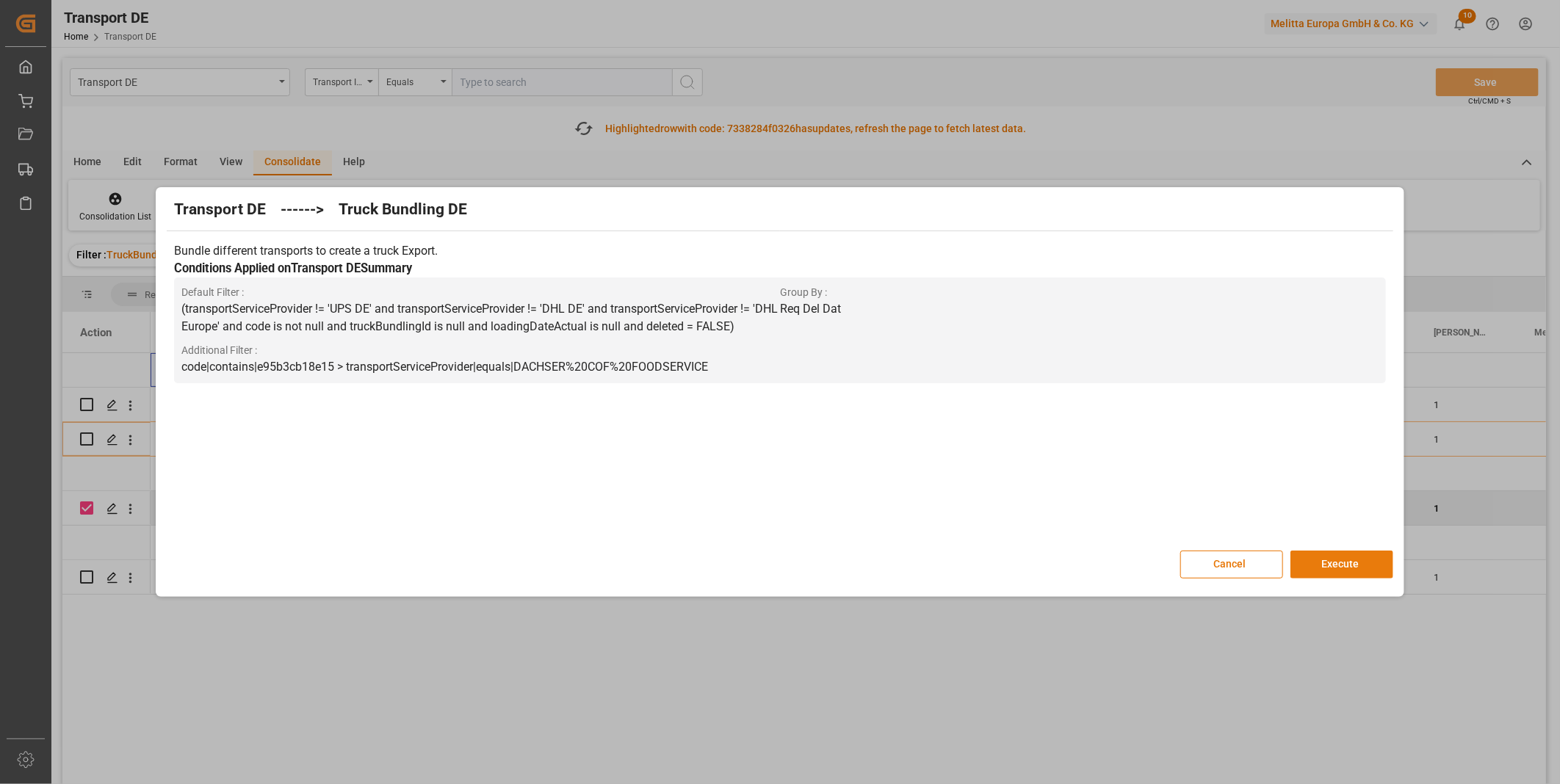
click at [1339, 560] on button "Execute" at bounding box center [1342, 564] width 103 height 28
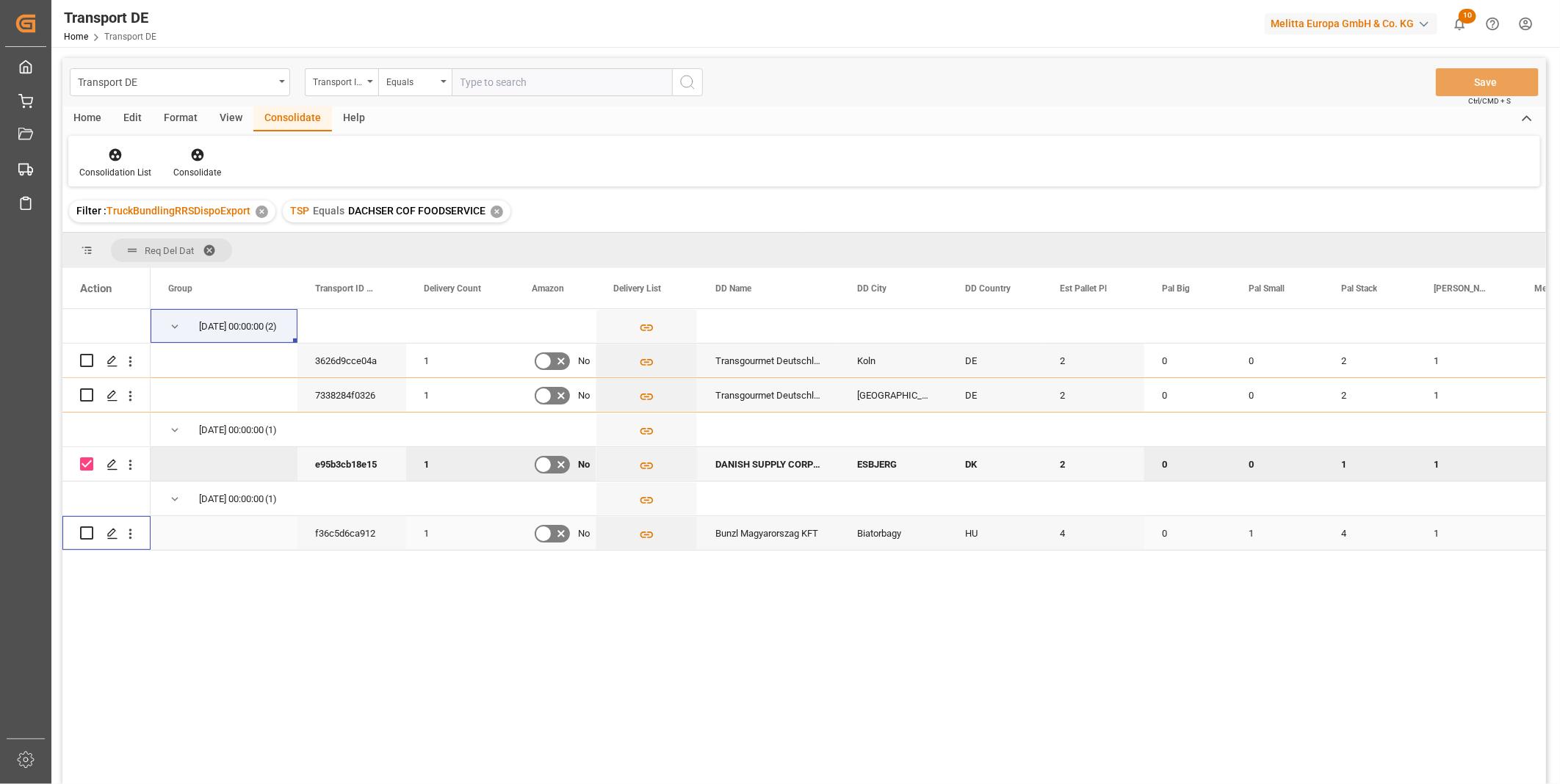
click at [85, 532] on input "Press Space to toggle row selection (unchecked)" at bounding box center [86, 533] width 13 height 13
checkbox input "true"
click at [89, 458] on input "Press Space to toggle row selection (checked)" at bounding box center [86, 464] width 13 height 13
checkbox input "false"
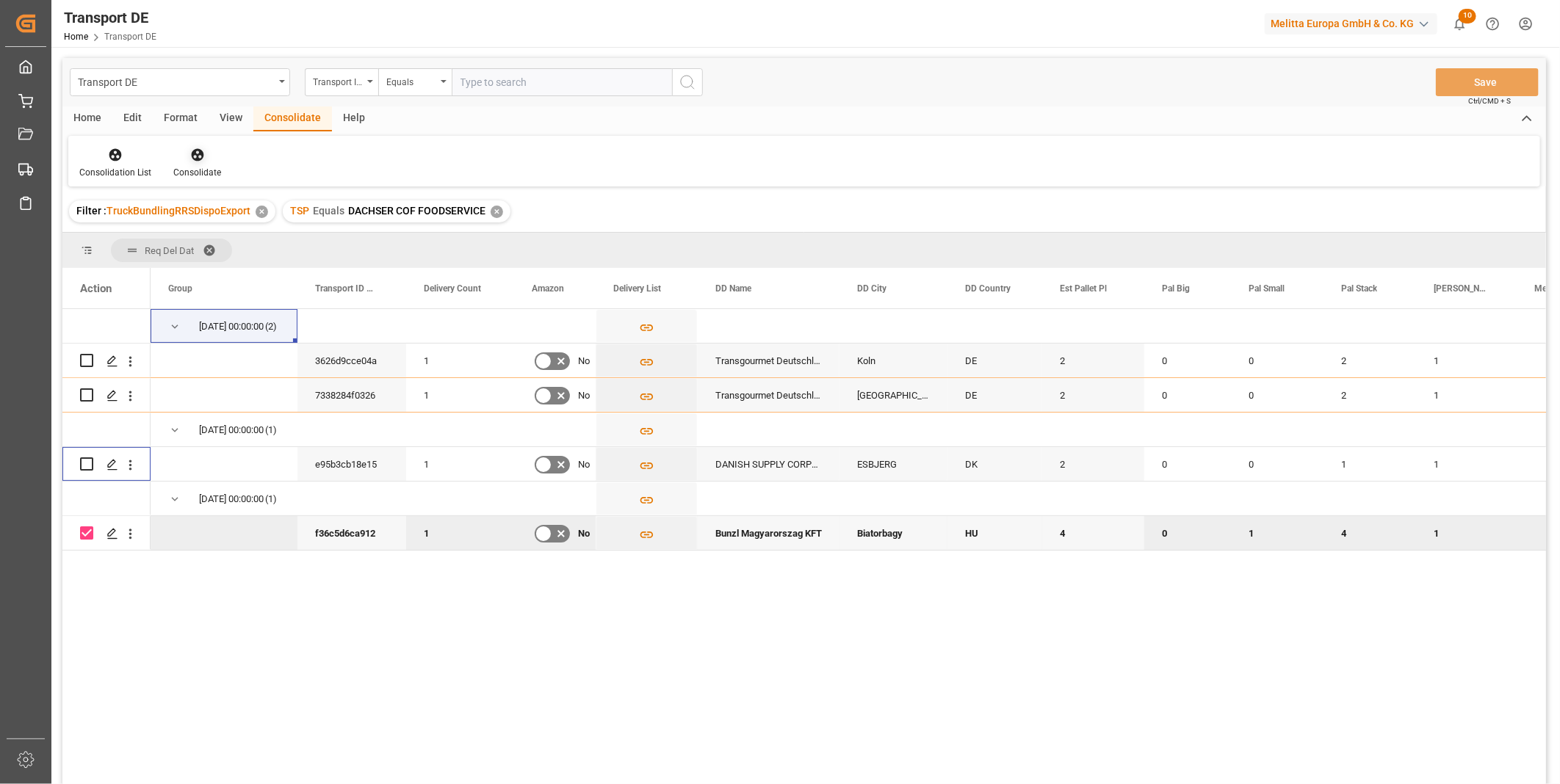
click at [201, 170] on div "Consolidate" at bounding box center [197, 172] width 48 height 13
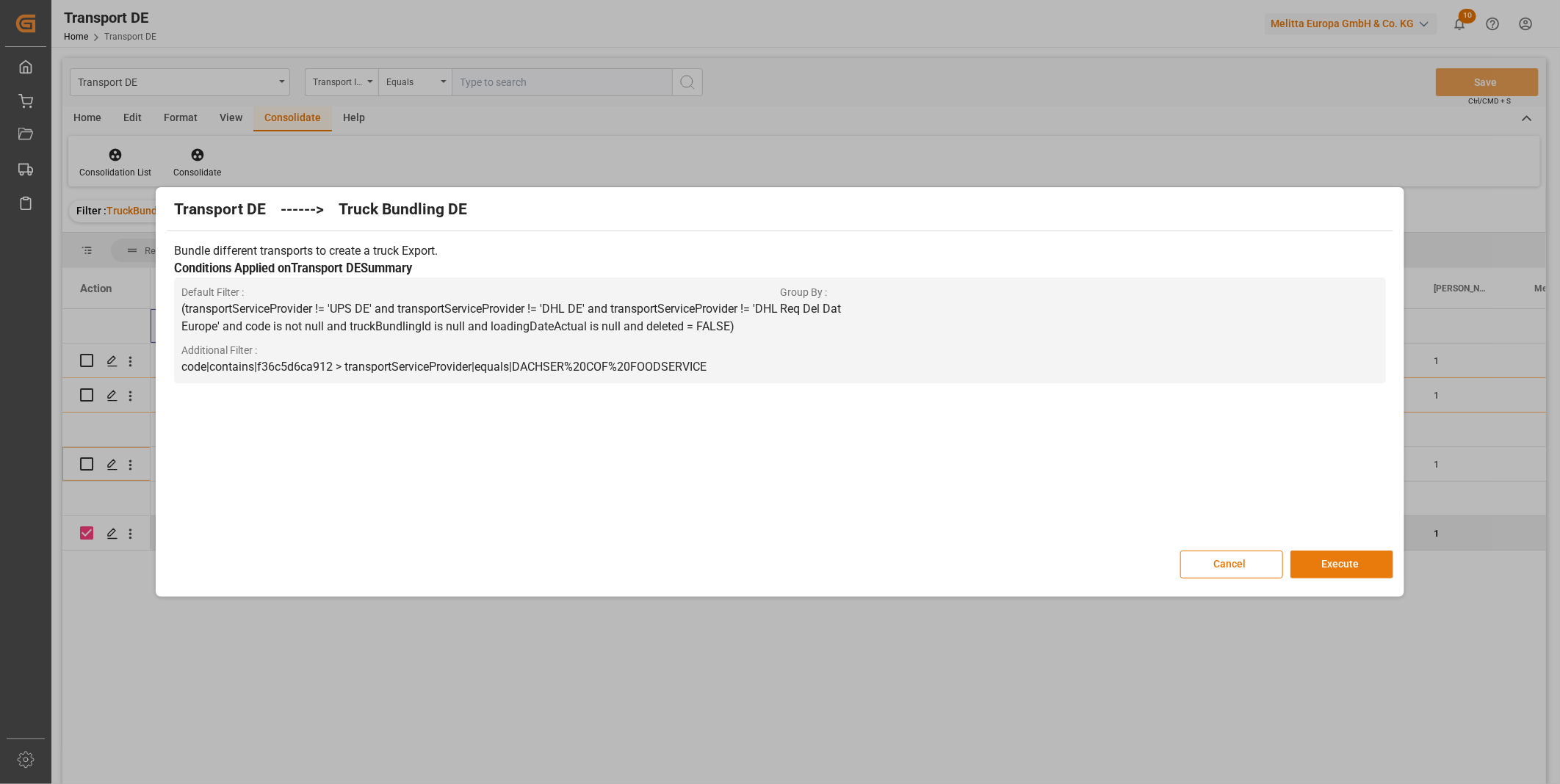
click at [1332, 576] on button "Execute" at bounding box center [1342, 564] width 103 height 28
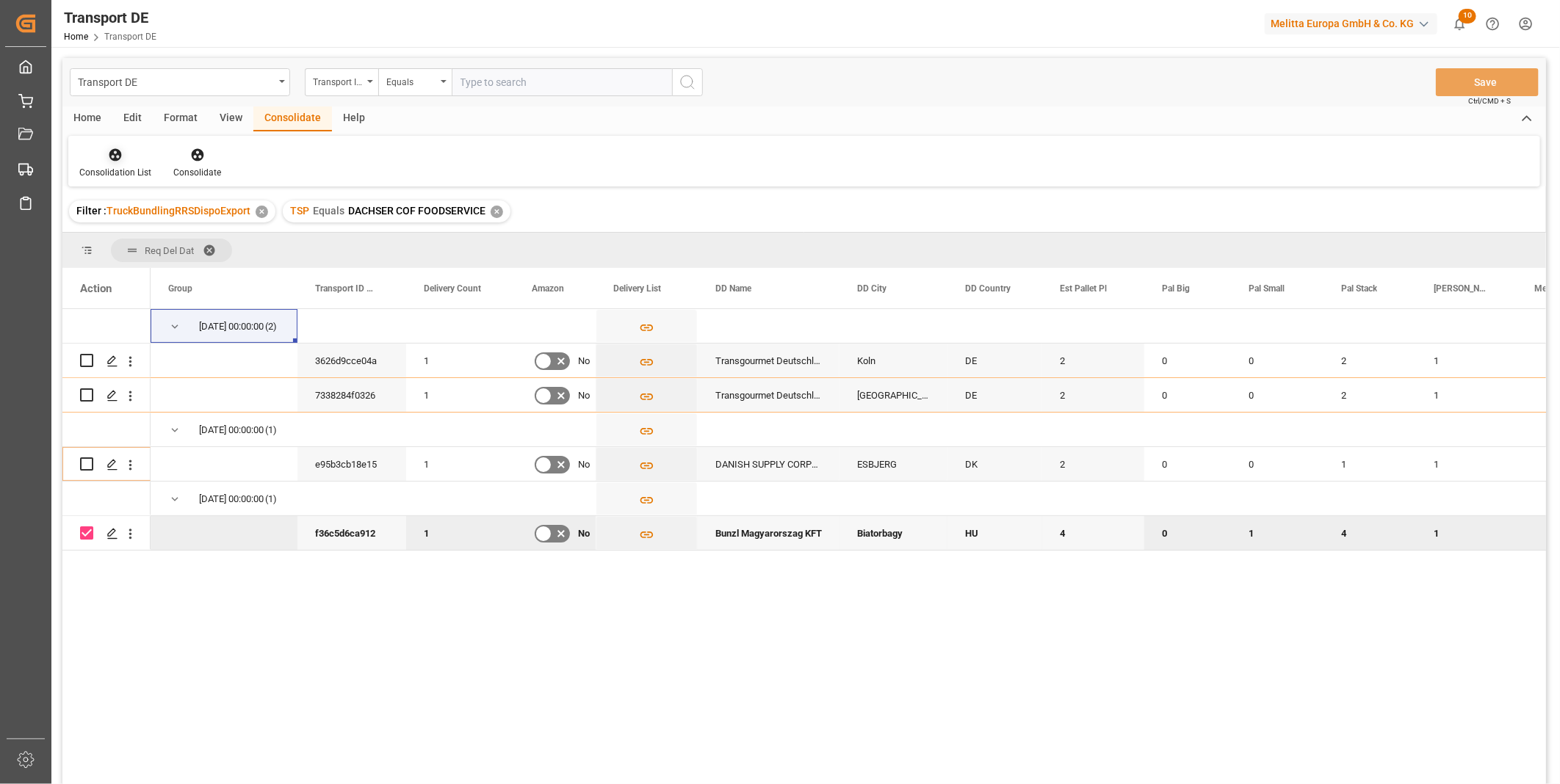
click at [108, 159] on icon at bounding box center [116, 155] width 15 height 15
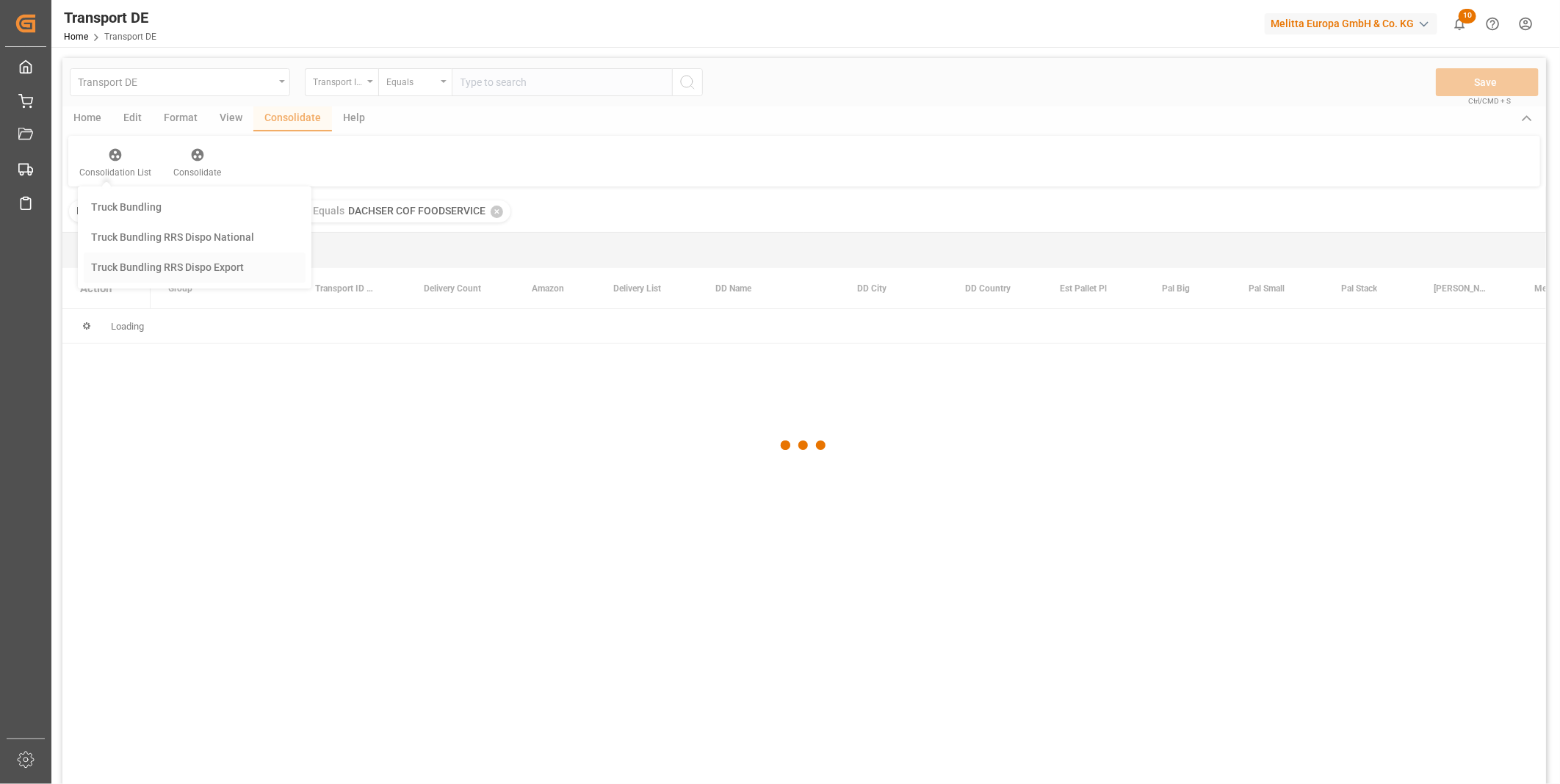
click at [235, 255] on div "Transport DE Transport ID Logward Equals Save Ctrl/CMD + S Home Edit Format Vie…" at bounding box center [804, 440] width 1484 height 765
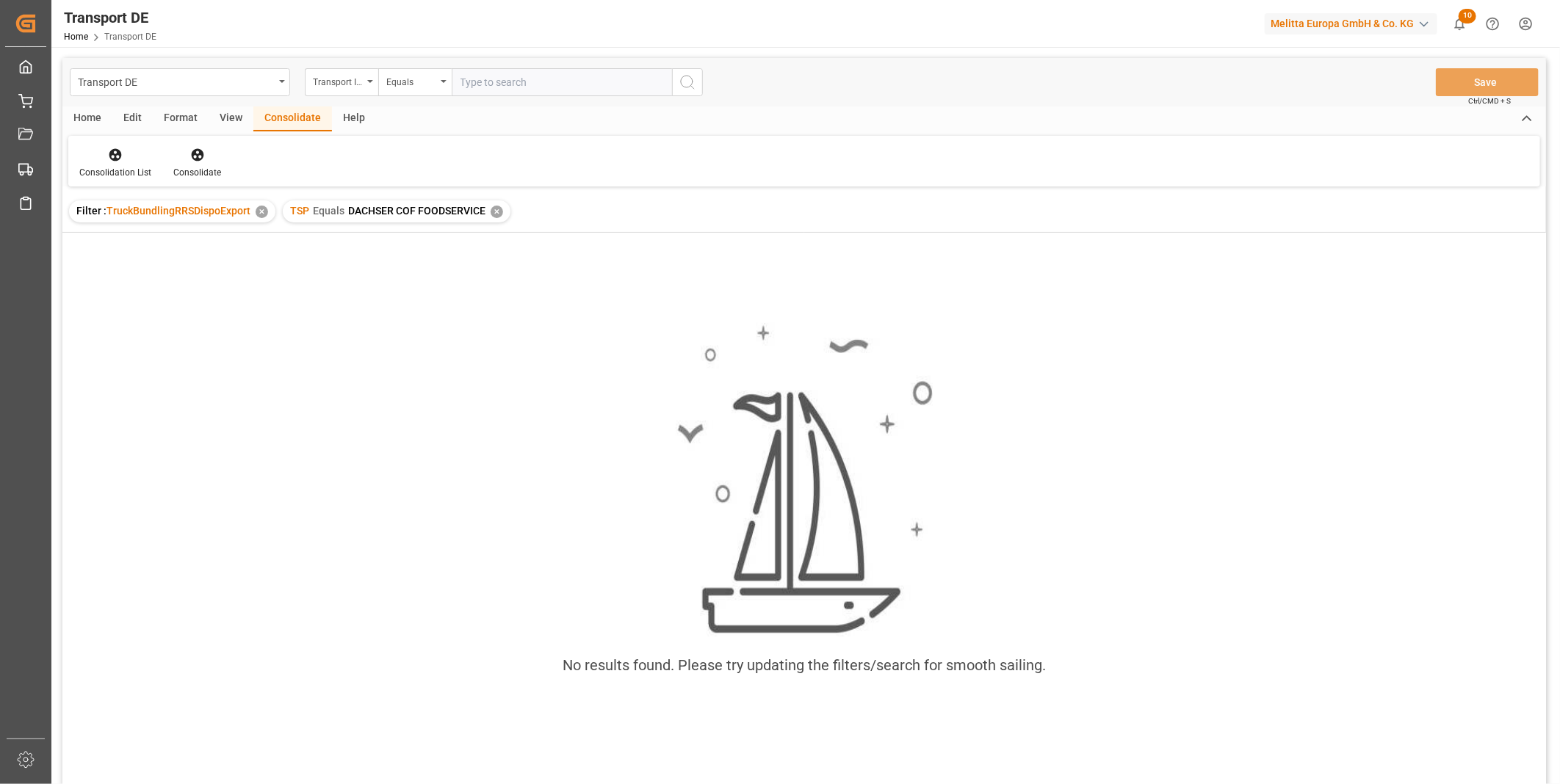
click at [493, 208] on div "✕" at bounding box center [496, 211] width 12 height 12
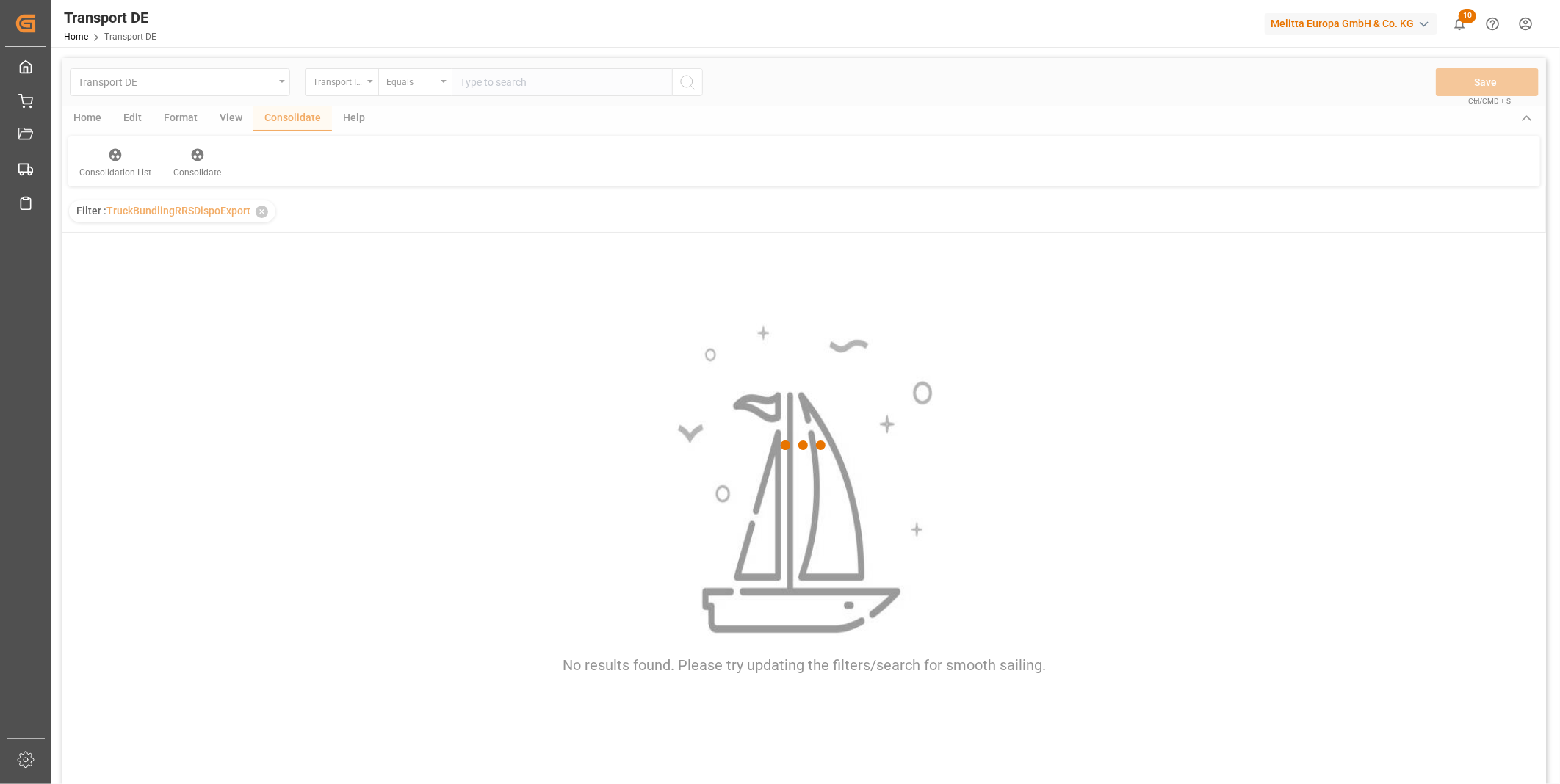
click at [349, 83] on div at bounding box center [804, 445] width 1484 height 775
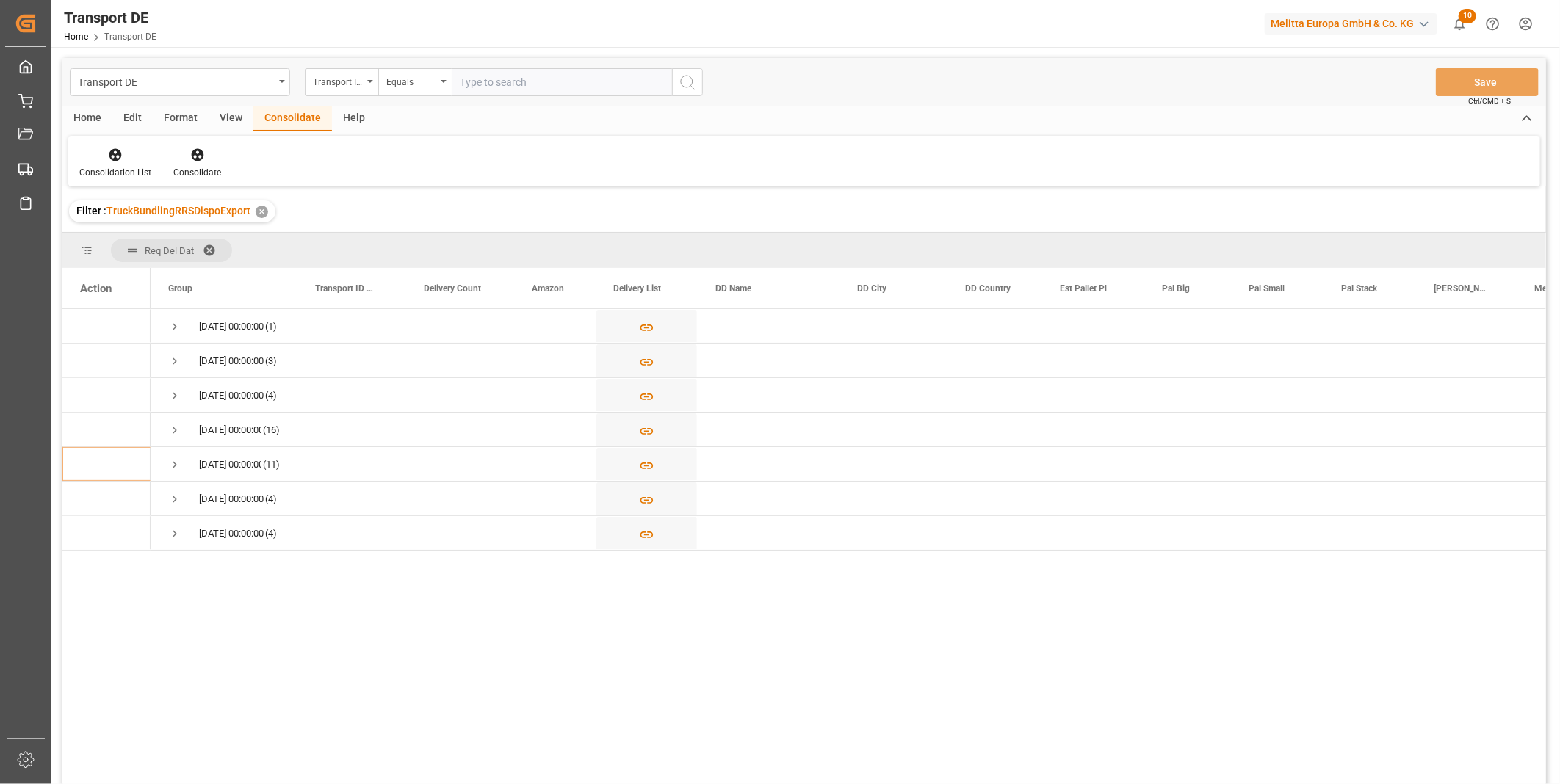
click at [349, 83] on div "Transport ID Logward" at bounding box center [338, 80] width 50 height 17
type input "Route"
click at [434, 158] on div "Route" at bounding box center [415, 150] width 219 height 31
click at [388, 86] on div "Equals" at bounding box center [411, 80] width 50 height 17
click at [426, 233] on div "Starts with" at bounding box center [488, 242] width 219 height 31
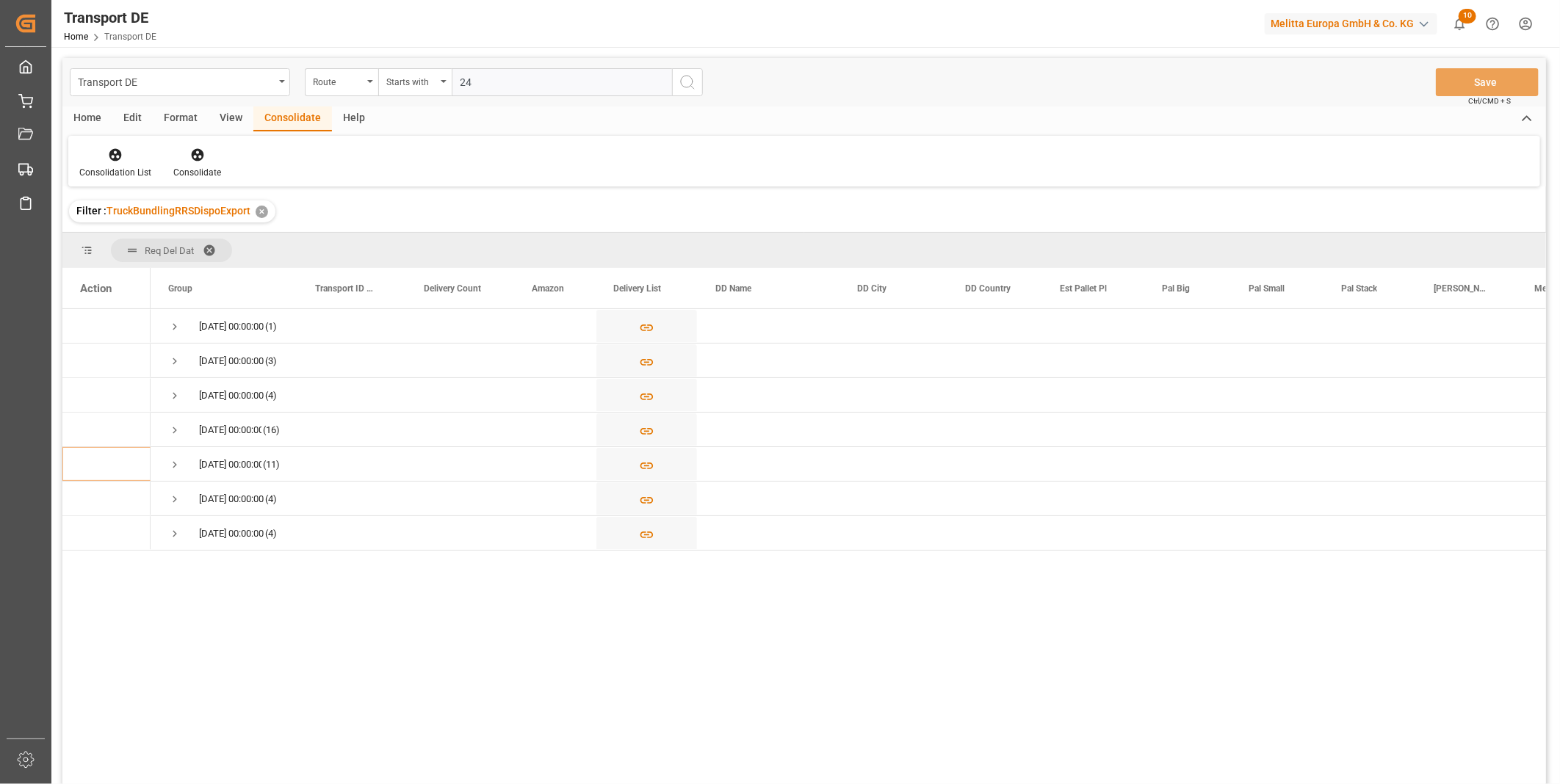
type input "240"
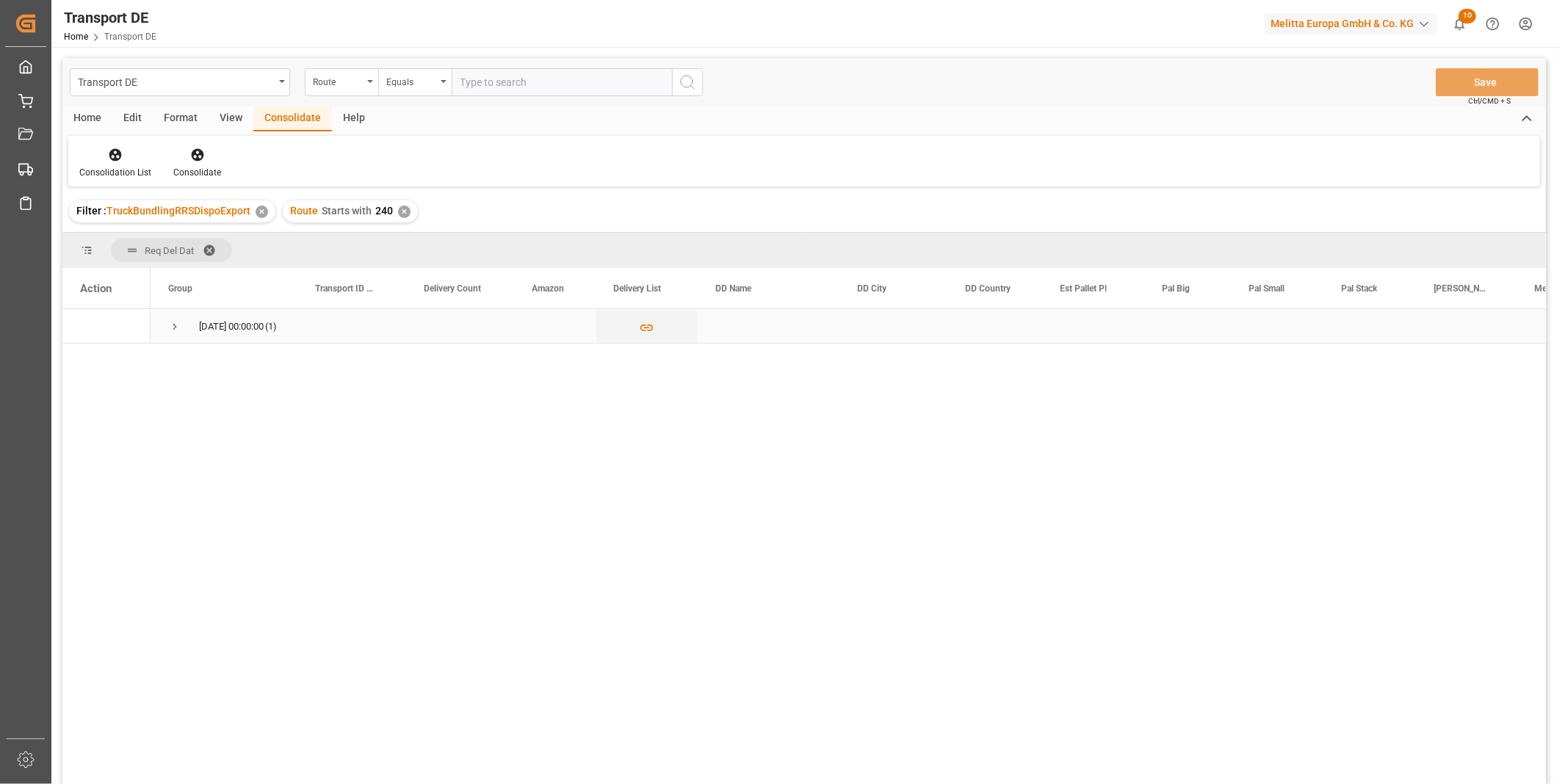
click at [175, 326] on span "Press SPACE to select this row." at bounding box center [175, 327] width 13 height 13
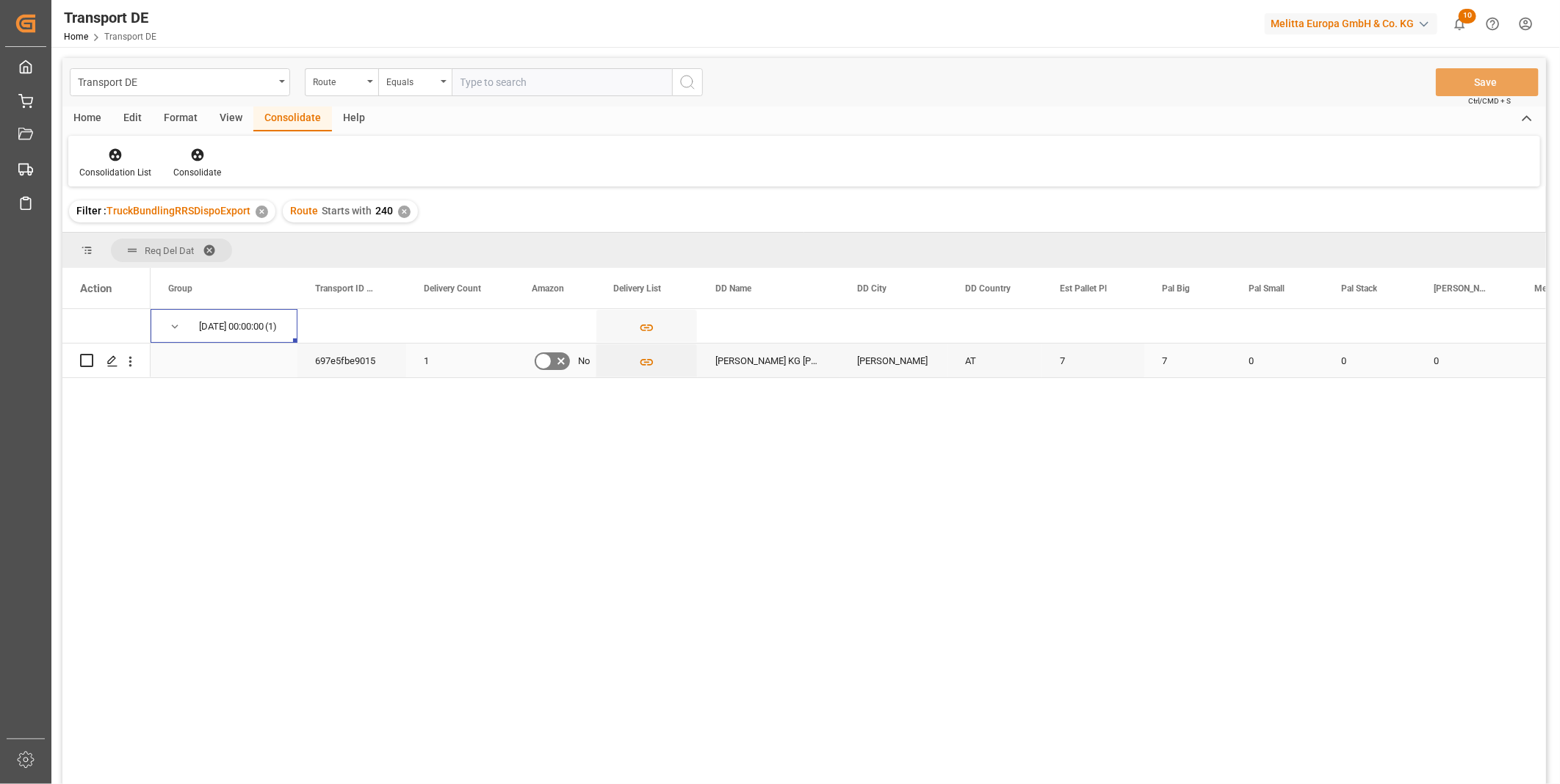
click at [88, 360] on input "Press Space to toggle row selection (unchecked)" at bounding box center [86, 360] width 13 height 13
checkbox input "true"
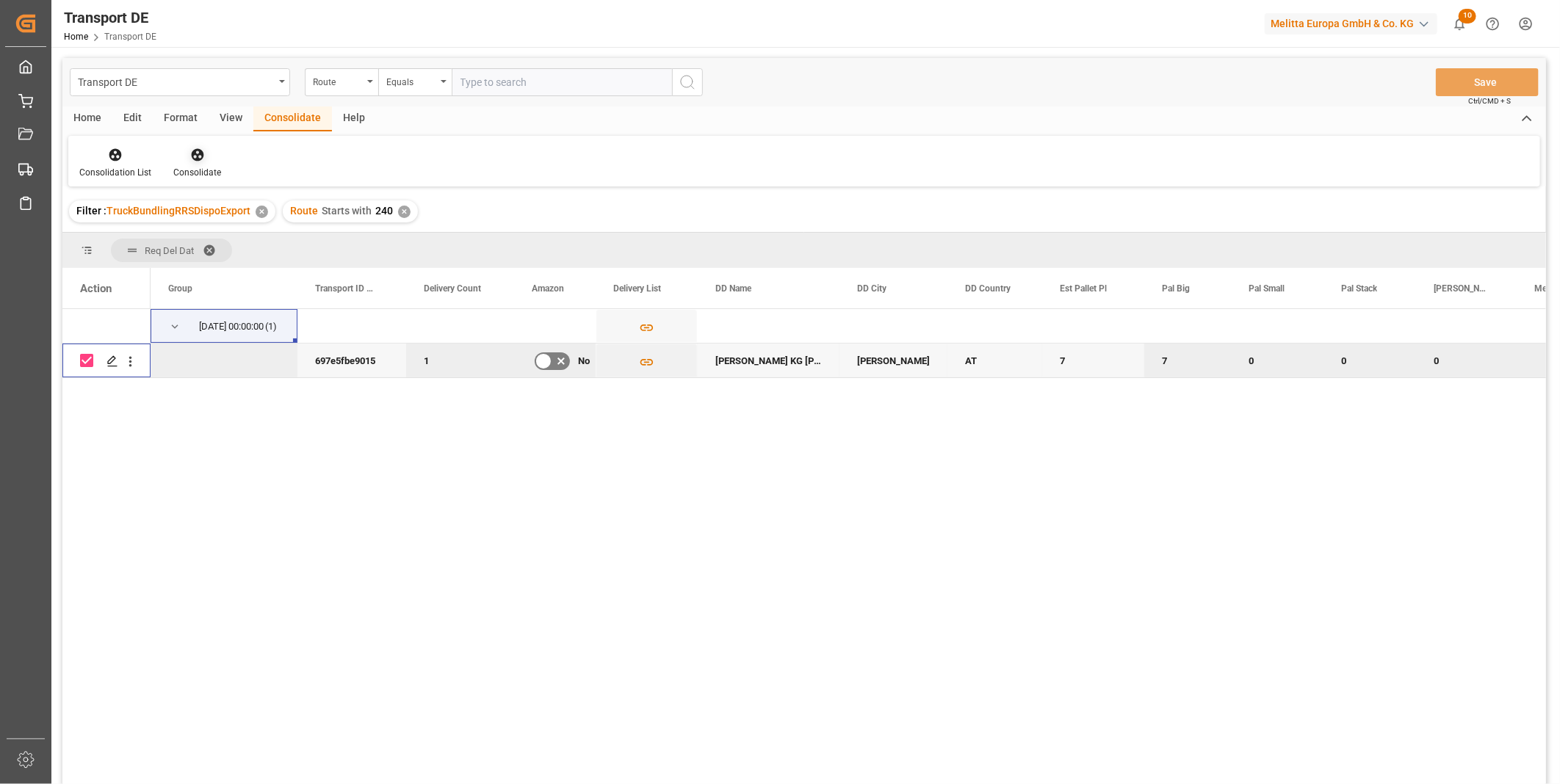
click at [193, 167] on div "Consolidate" at bounding box center [197, 172] width 48 height 13
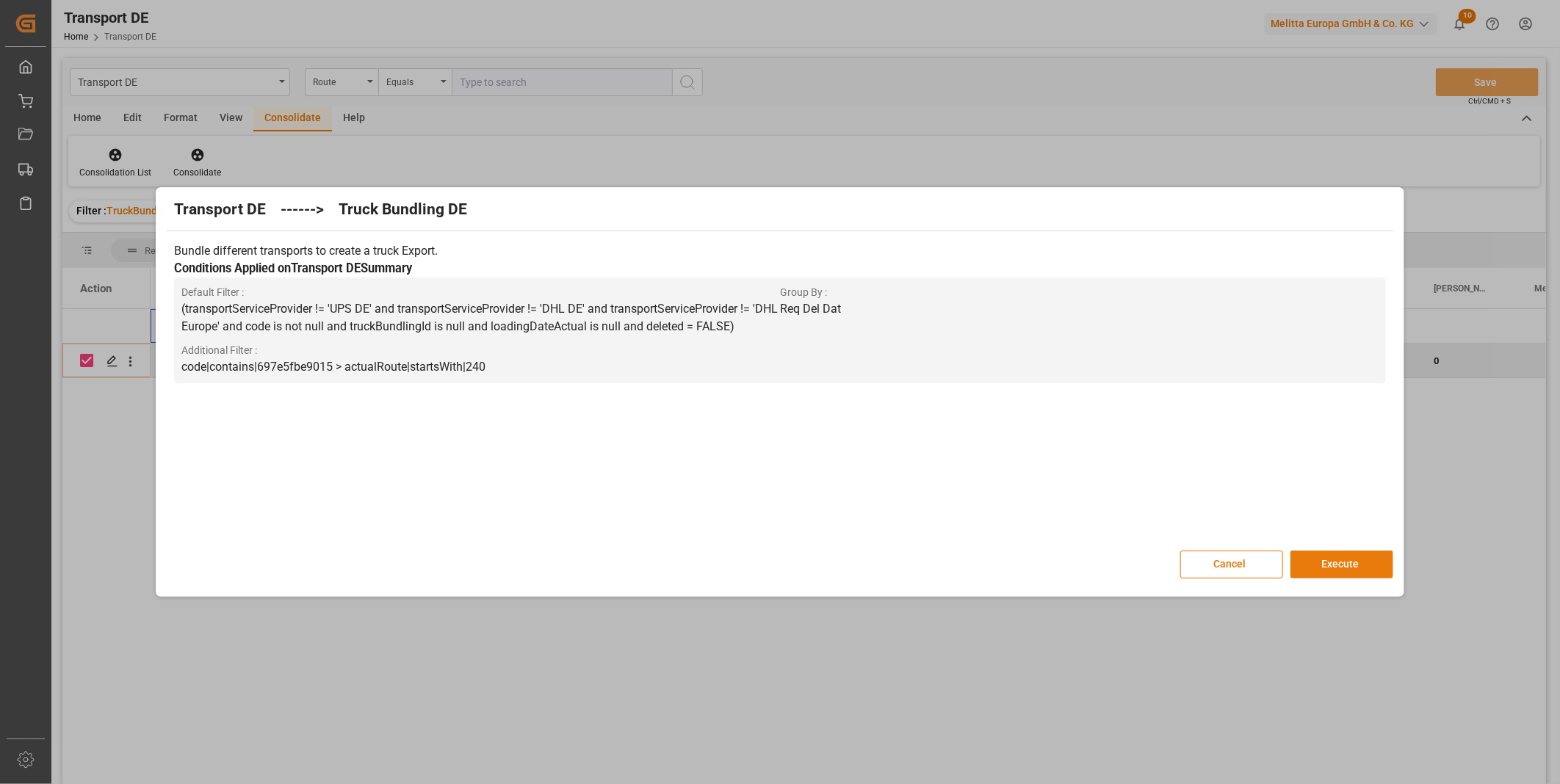
click at [1331, 577] on button "Execute" at bounding box center [1342, 564] width 103 height 28
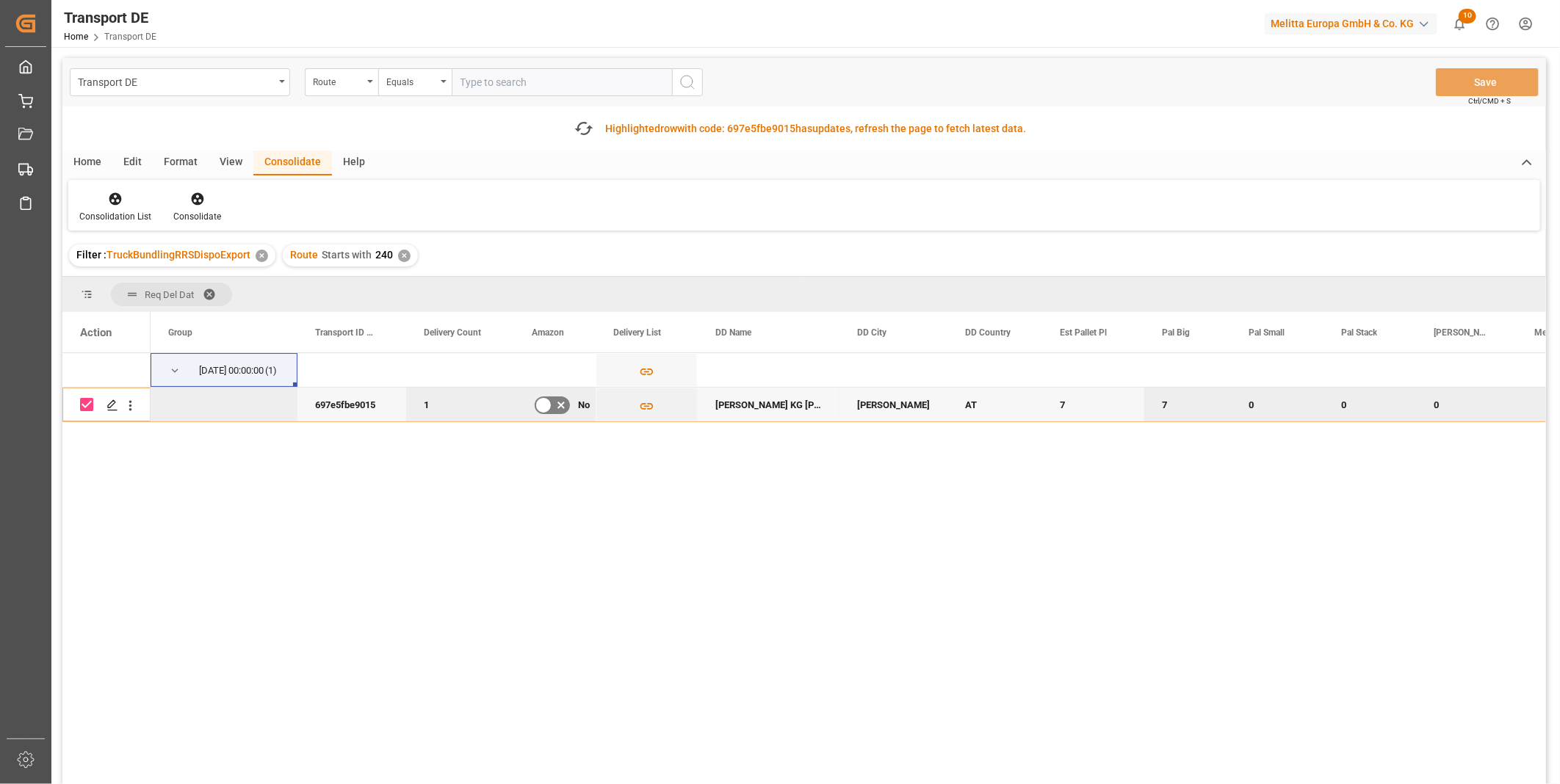
click at [373, 208] on div "Consolidation List Consolidate" at bounding box center [804, 205] width 1472 height 50
click at [105, 207] on div "Consolidation List" at bounding box center [116, 207] width 94 height 33
click at [178, 318] on div "Transport DE Route Equals Save Ctrl/CMD + S Fetch latest updates Highlighted ro…" at bounding box center [804, 462] width 1484 height 809
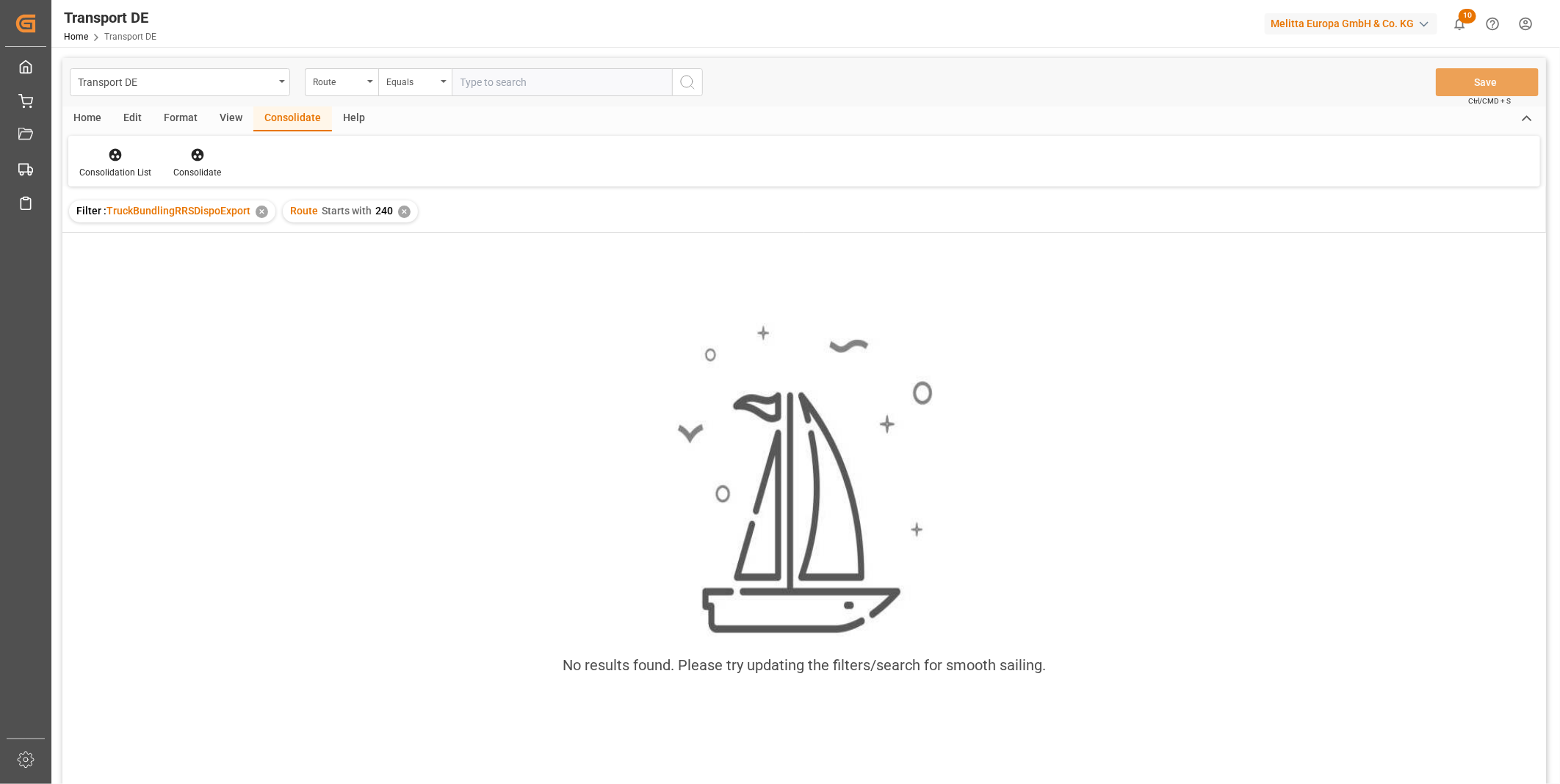
drag, startPoint x: 404, startPoint y: 209, endPoint x: 411, endPoint y: 229, distance: 21.2
click at [404, 209] on div "✕" at bounding box center [404, 211] width 12 height 12
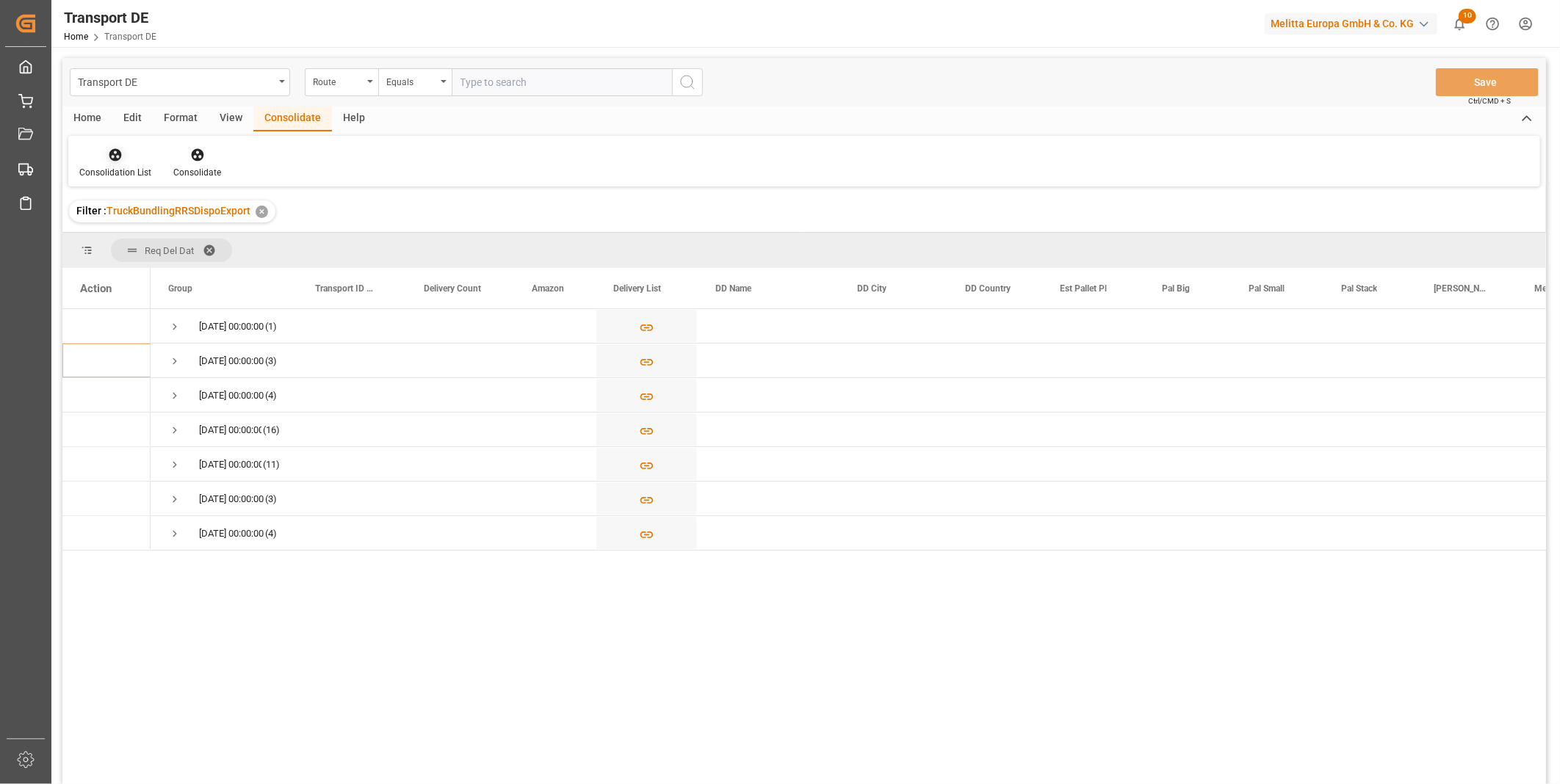
click at [108, 162] on icon at bounding box center [116, 155] width 15 height 15
click at [181, 267] on div "Transport DE Route Equals Save Ctrl/CMD + S Home Edit Format View Consolidate H…" at bounding box center [804, 440] width 1484 height 765
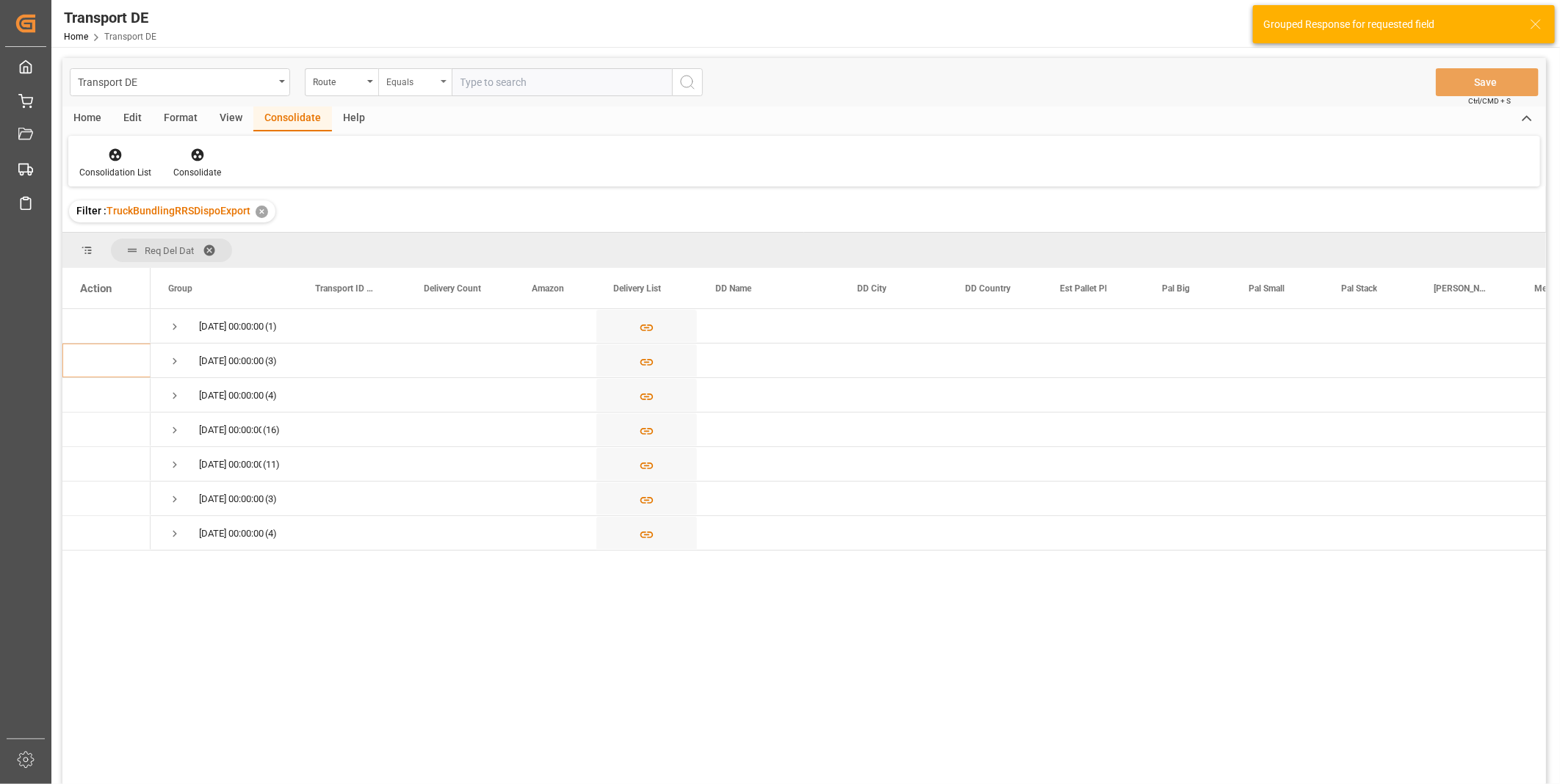
click at [449, 79] on div "Equals" at bounding box center [415, 82] width 73 height 28
click at [439, 251] on div "Starts with" at bounding box center [488, 242] width 219 height 31
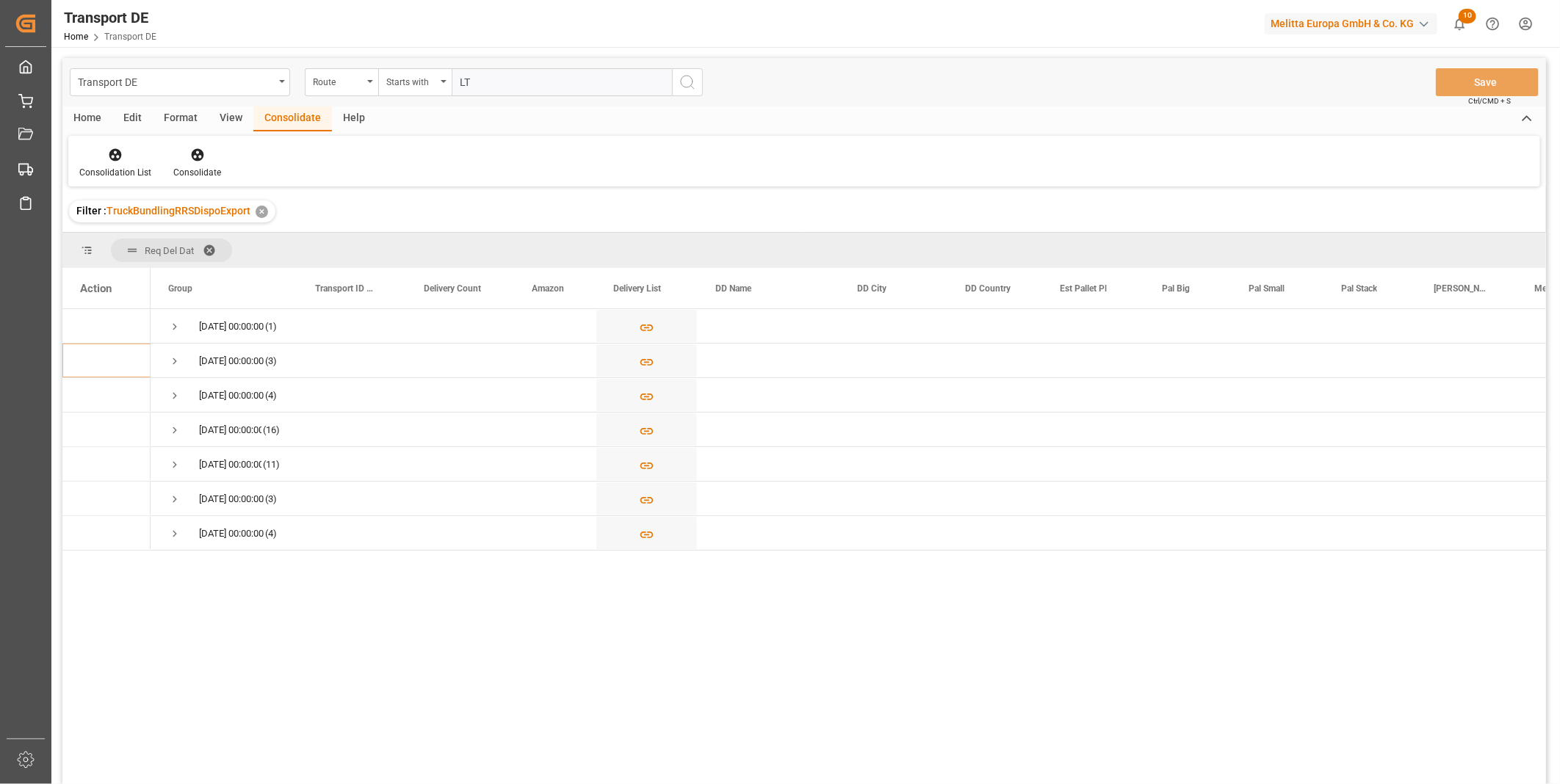
type input "LT"
click at [686, 74] on icon "search button" at bounding box center [688, 82] width 18 height 18
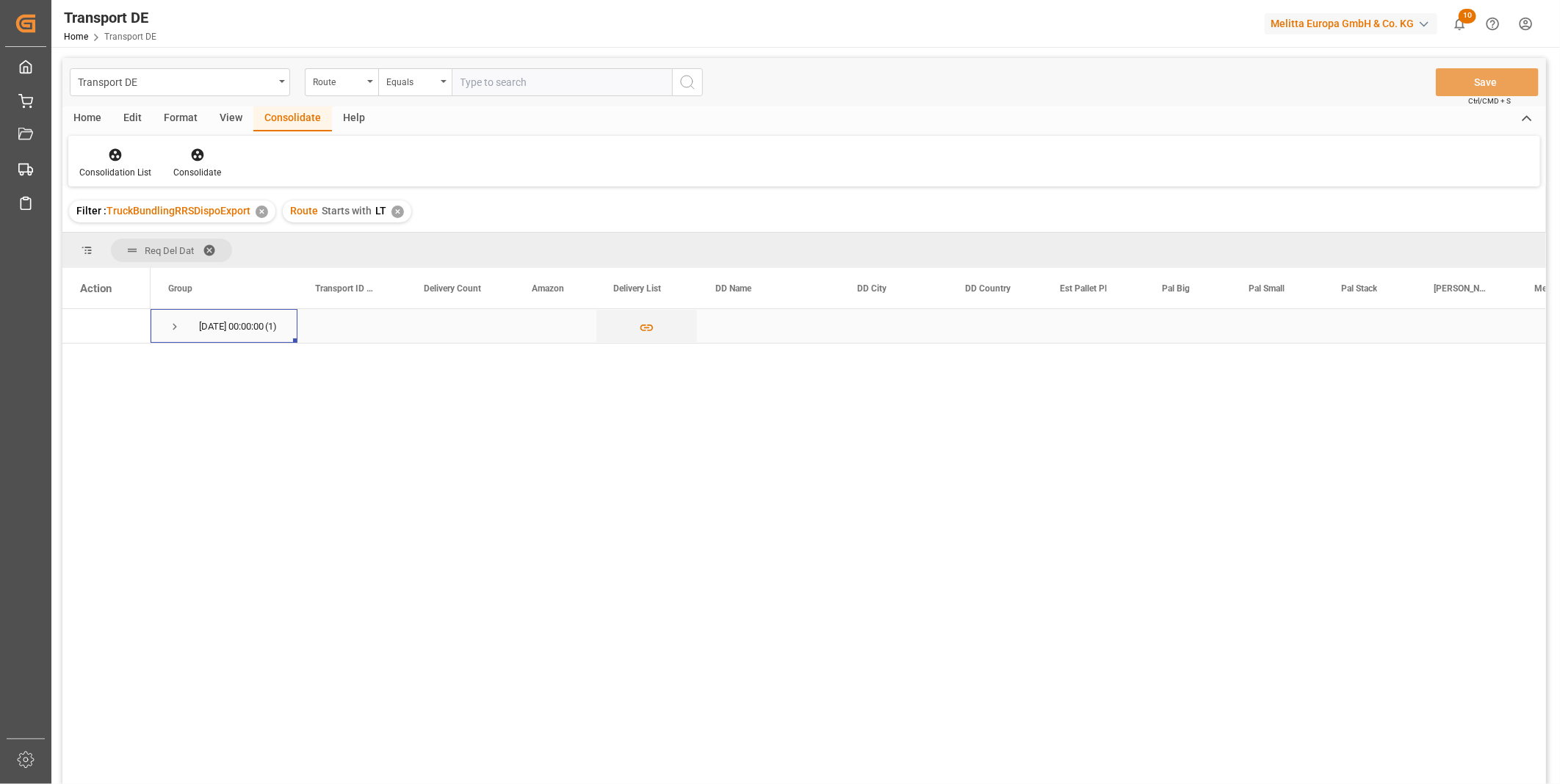
click at [169, 324] on span "Press SPACE to select this row." at bounding box center [175, 327] width 13 height 13
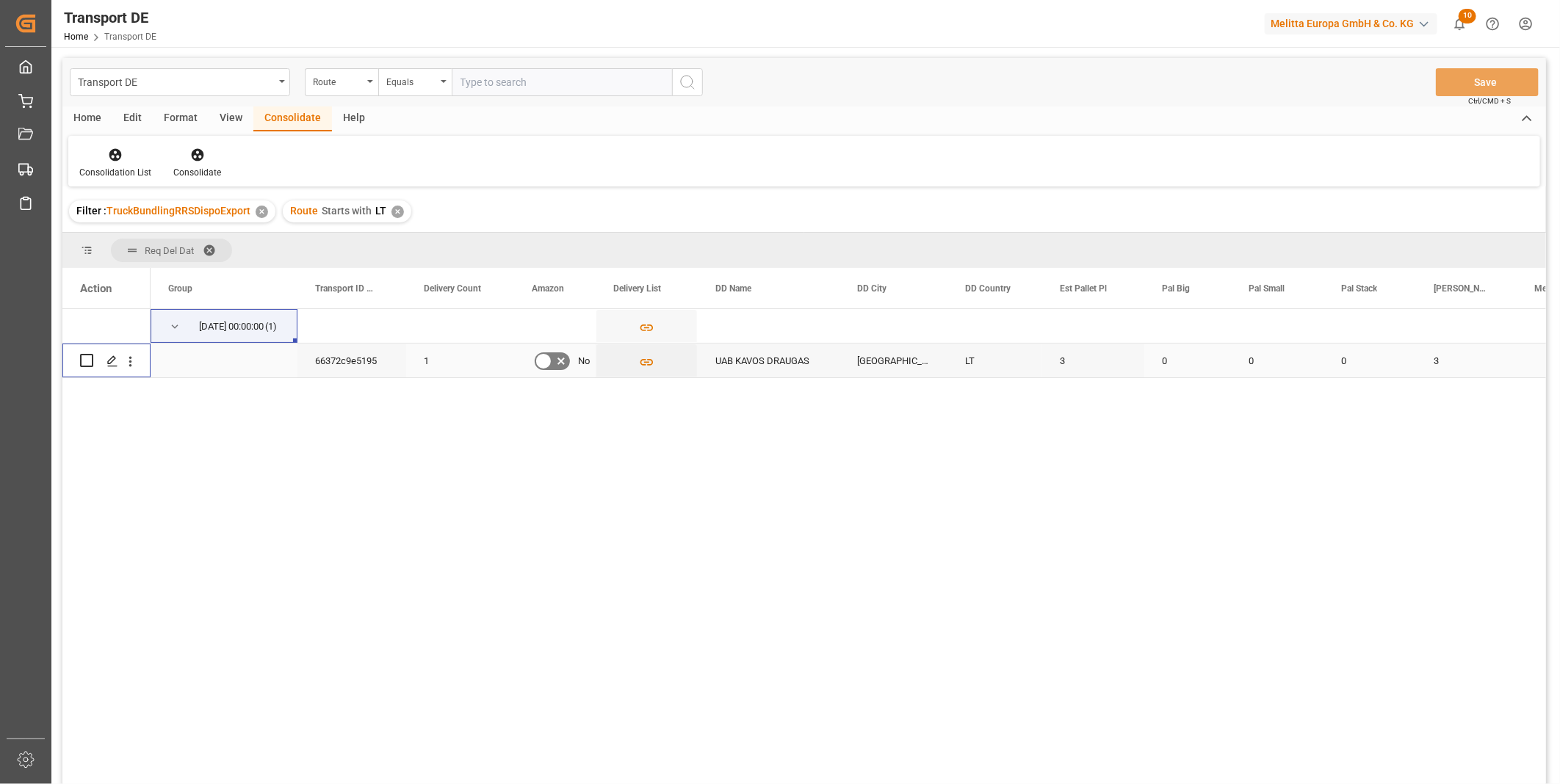
click at [87, 361] on input "Press Space to toggle row selection (unchecked)" at bounding box center [86, 360] width 13 height 13
checkbox input "true"
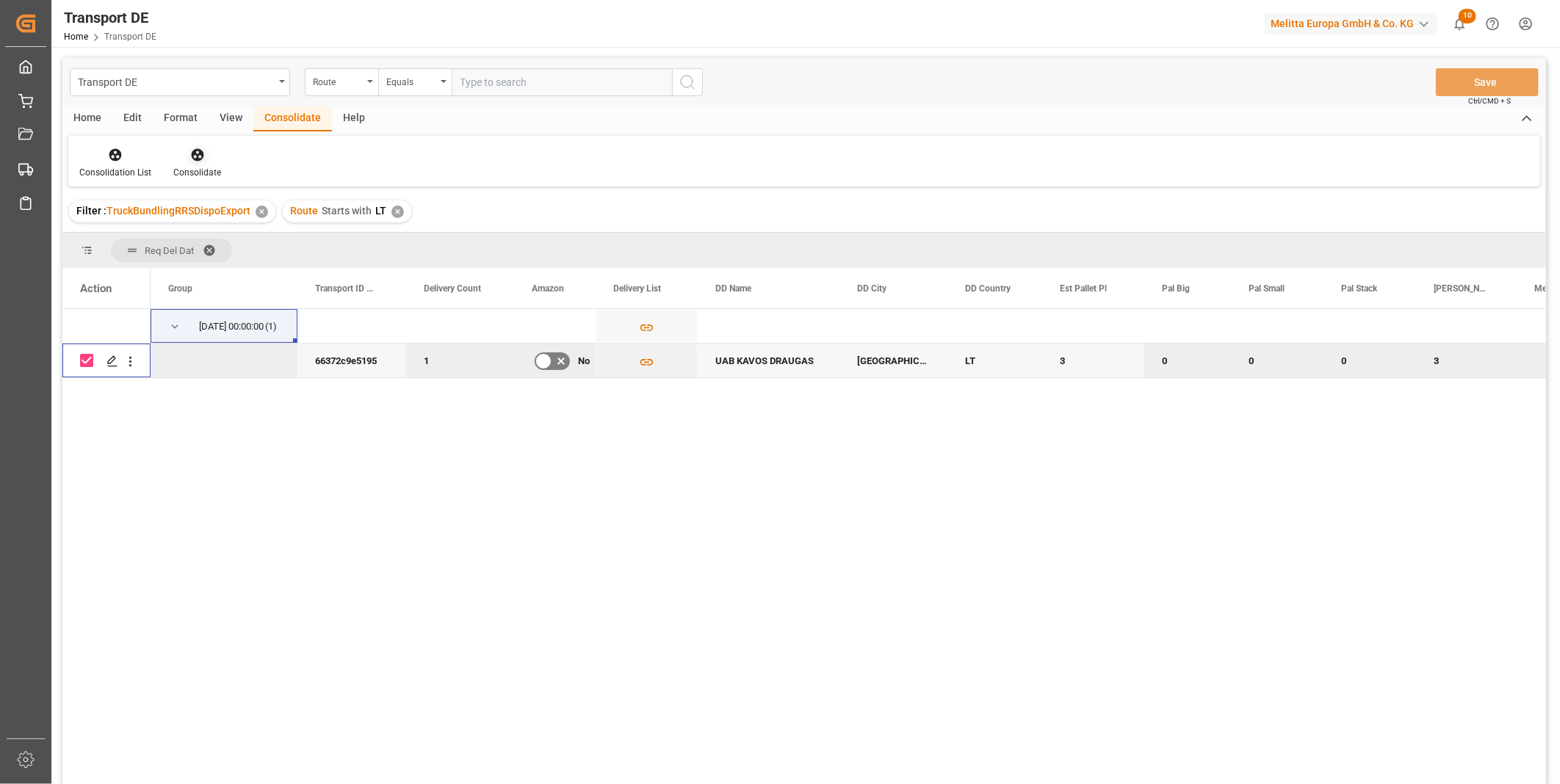
click at [207, 166] on div "Consolidate" at bounding box center [197, 172] width 48 height 13
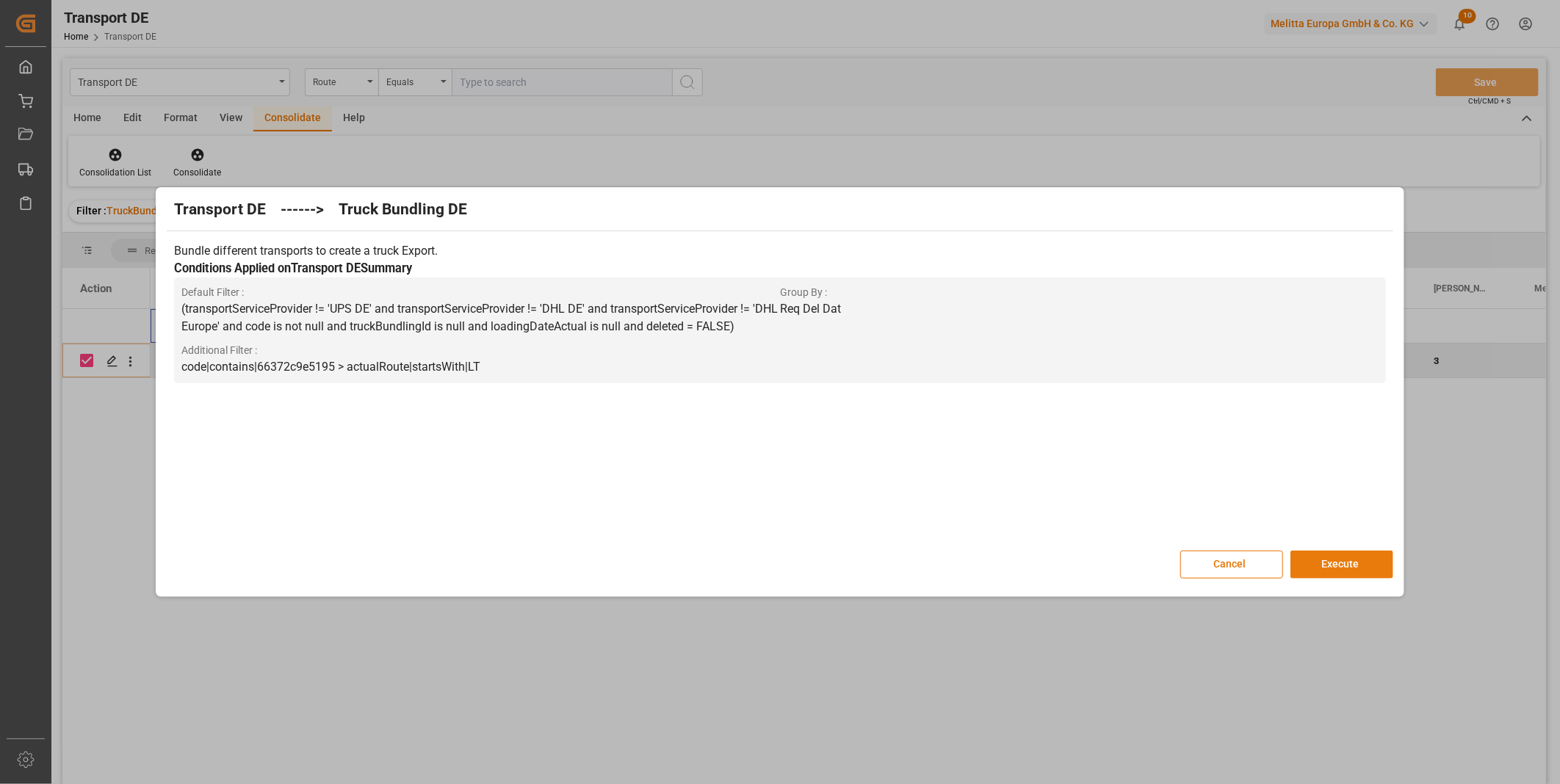
click at [1365, 551] on button "Execute" at bounding box center [1342, 564] width 103 height 28
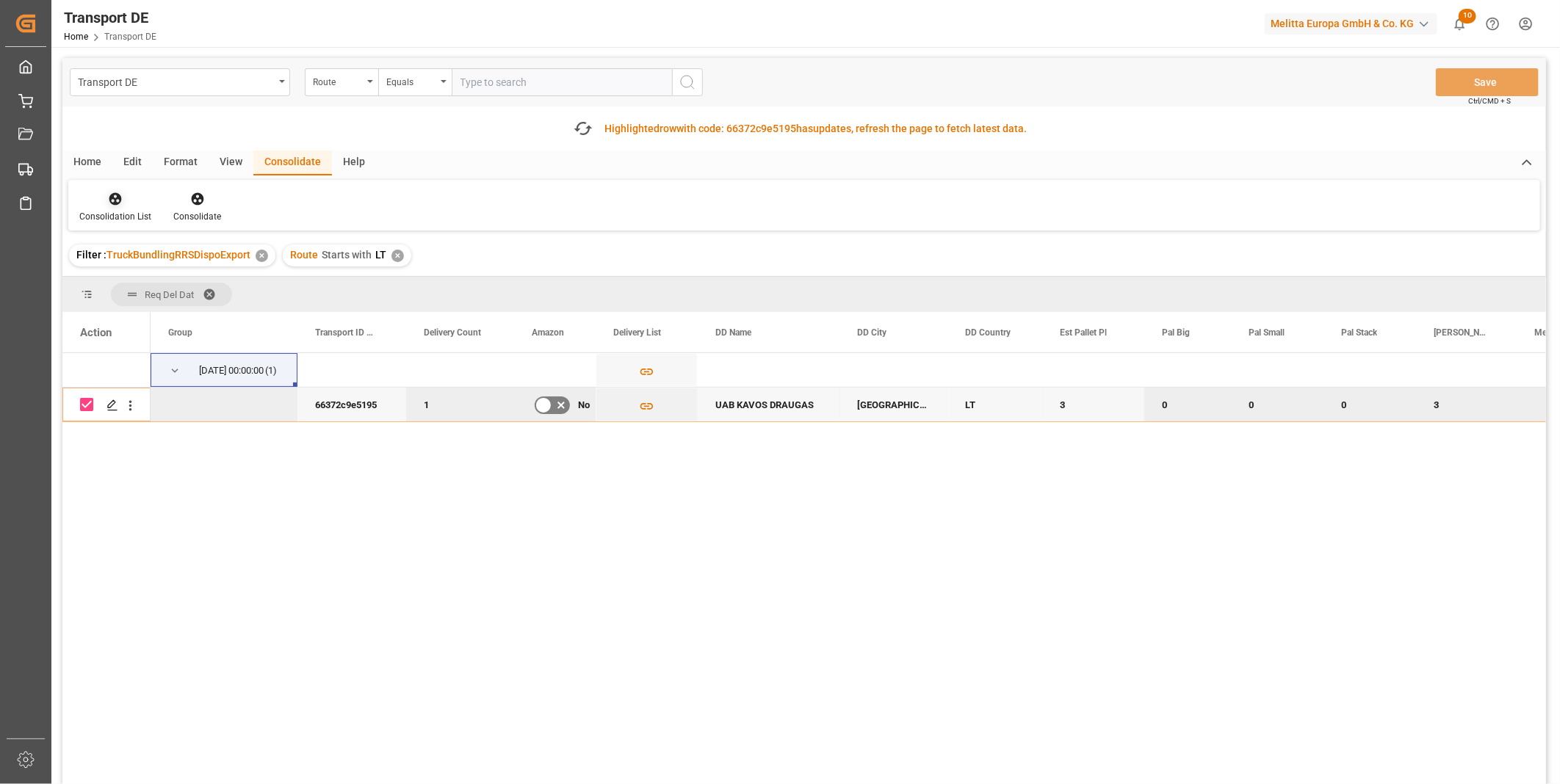
click at [117, 211] on div "Consolidation List" at bounding box center [115, 216] width 72 height 13
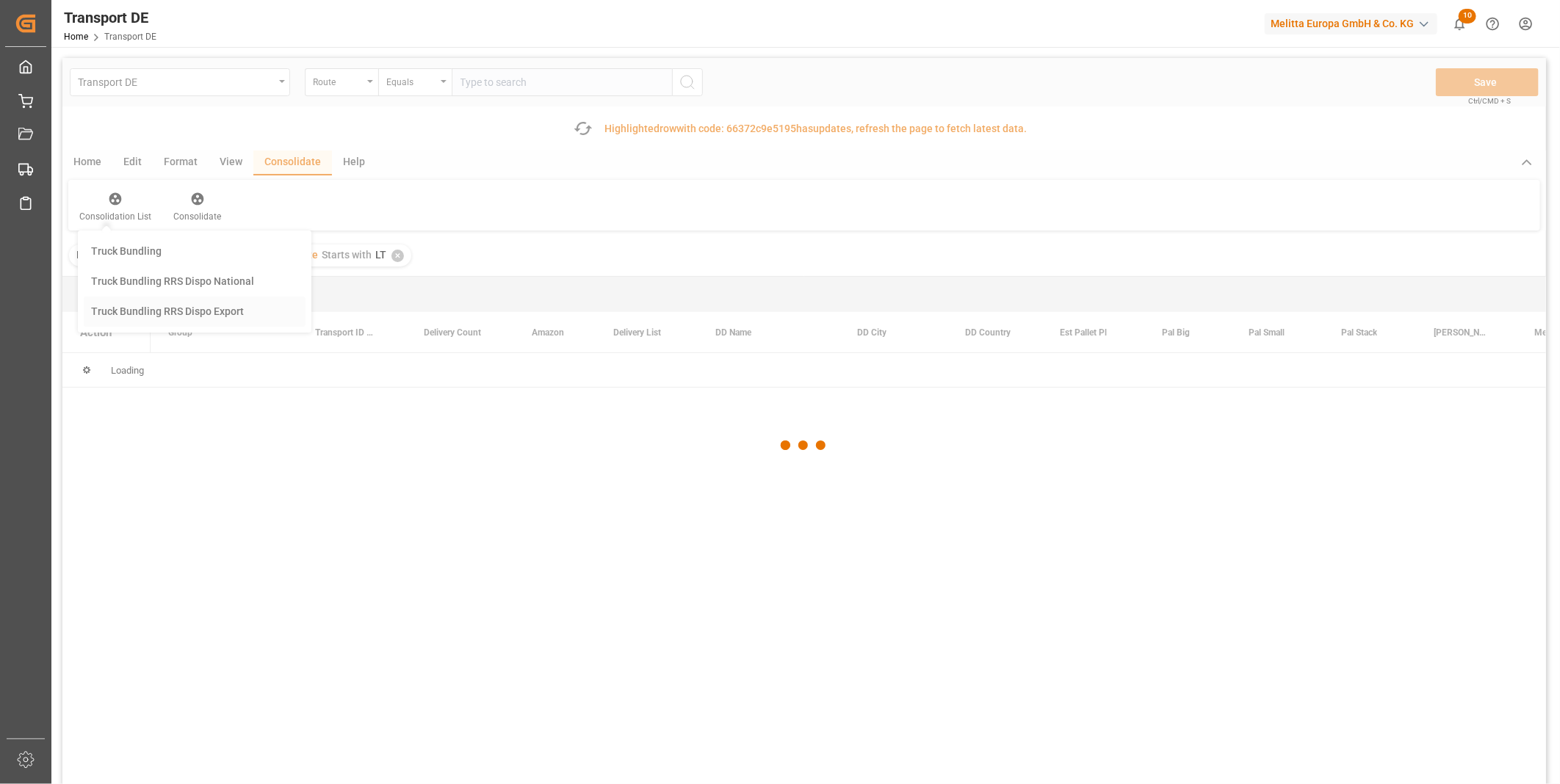
click at [151, 302] on div "Transport DE Route Equals Save Ctrl/CMD + S Fetch latest updates Highlighted ro…" at bounding box center [804, 462] width 1484 height 809
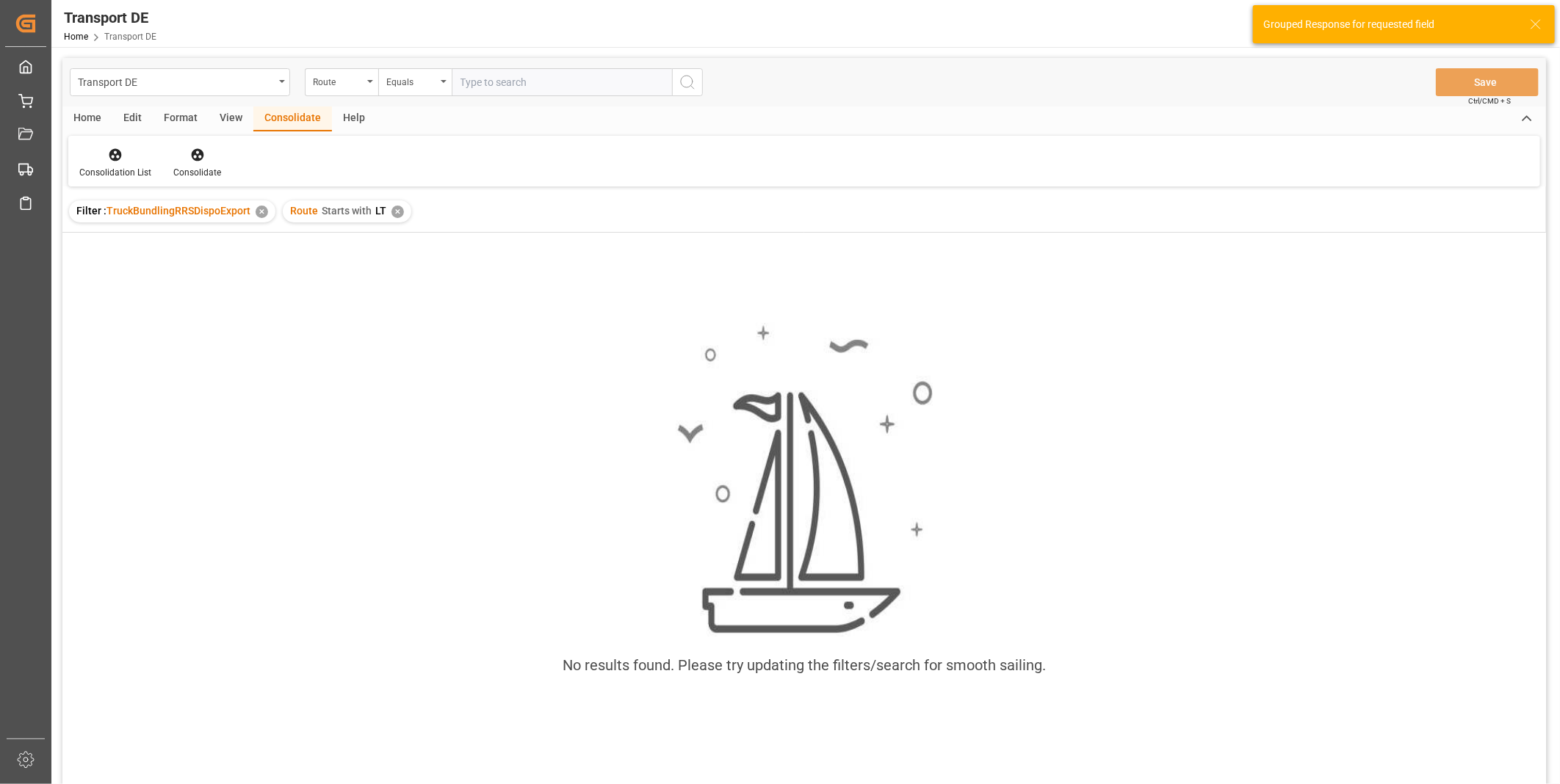
click at [1126, 357] on div "No results found. Please try updating the filters/search for smooth sailing." at bounding box center [804, 507] width 1484 height 391
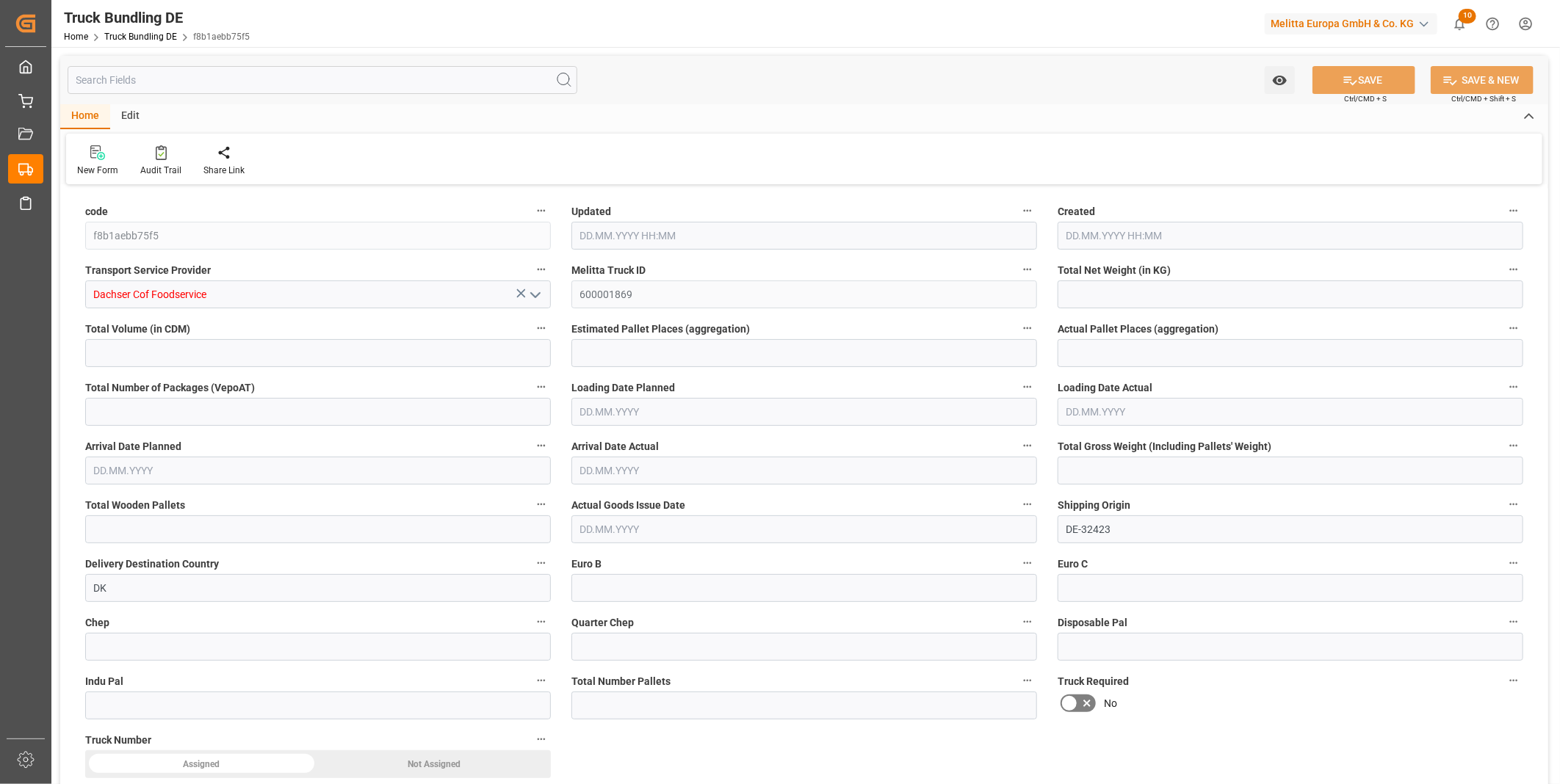
type input "241.092"
type input "1022.918"
type input "2"
type input "0"
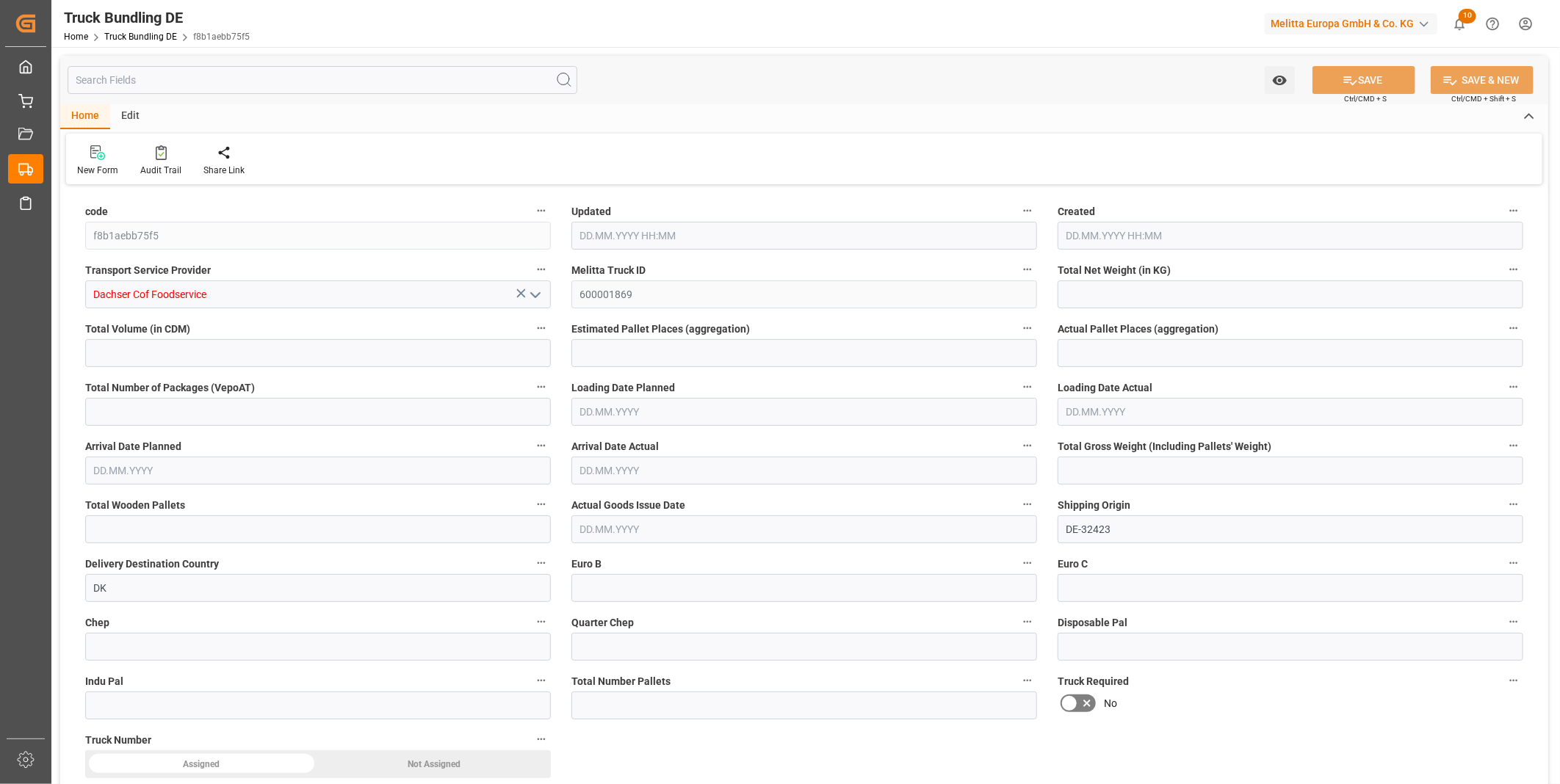
type input "335.492"
type input "2"
type input "0"
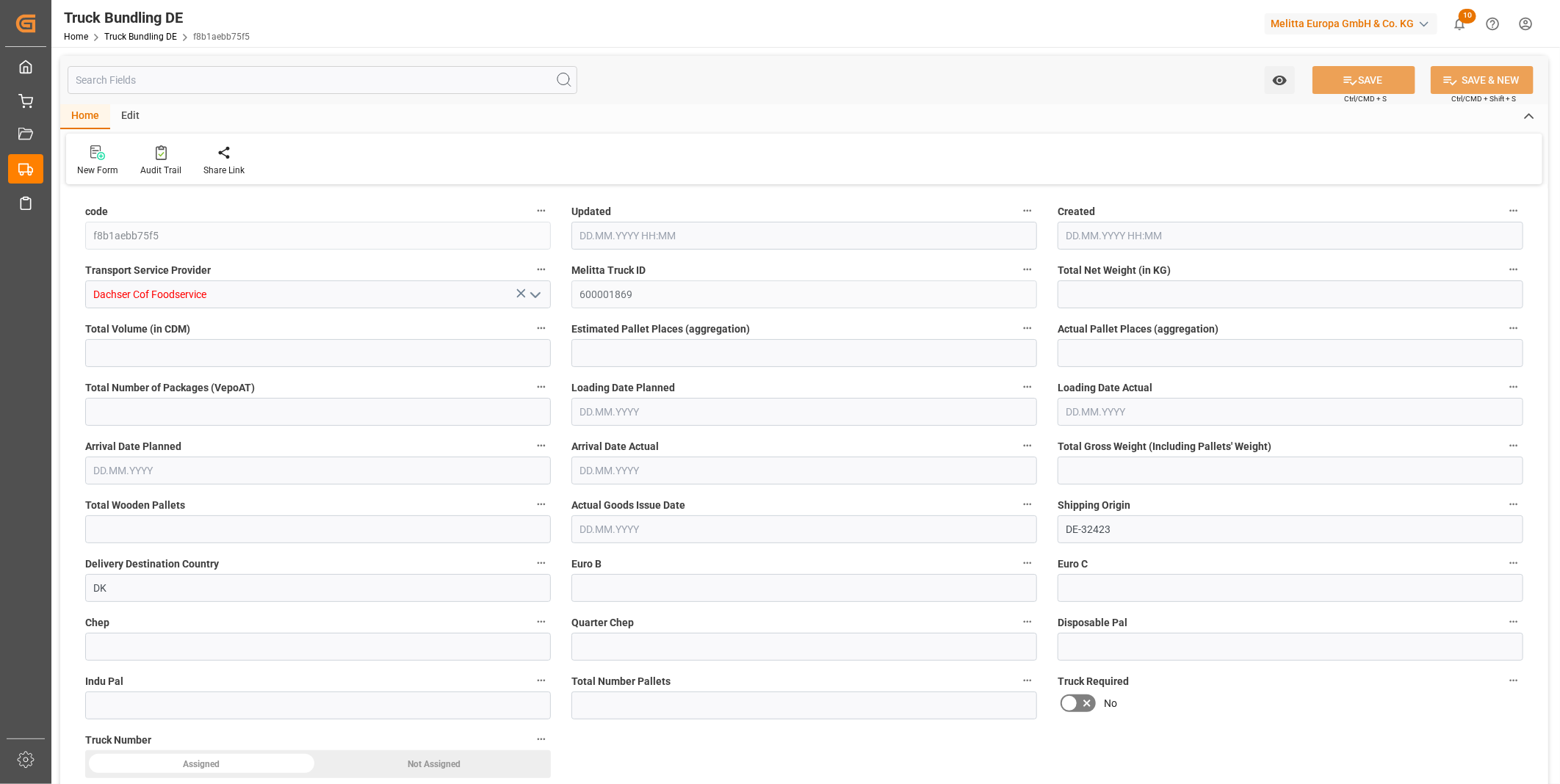
type input "0"
type input "[DATE] 08:44"
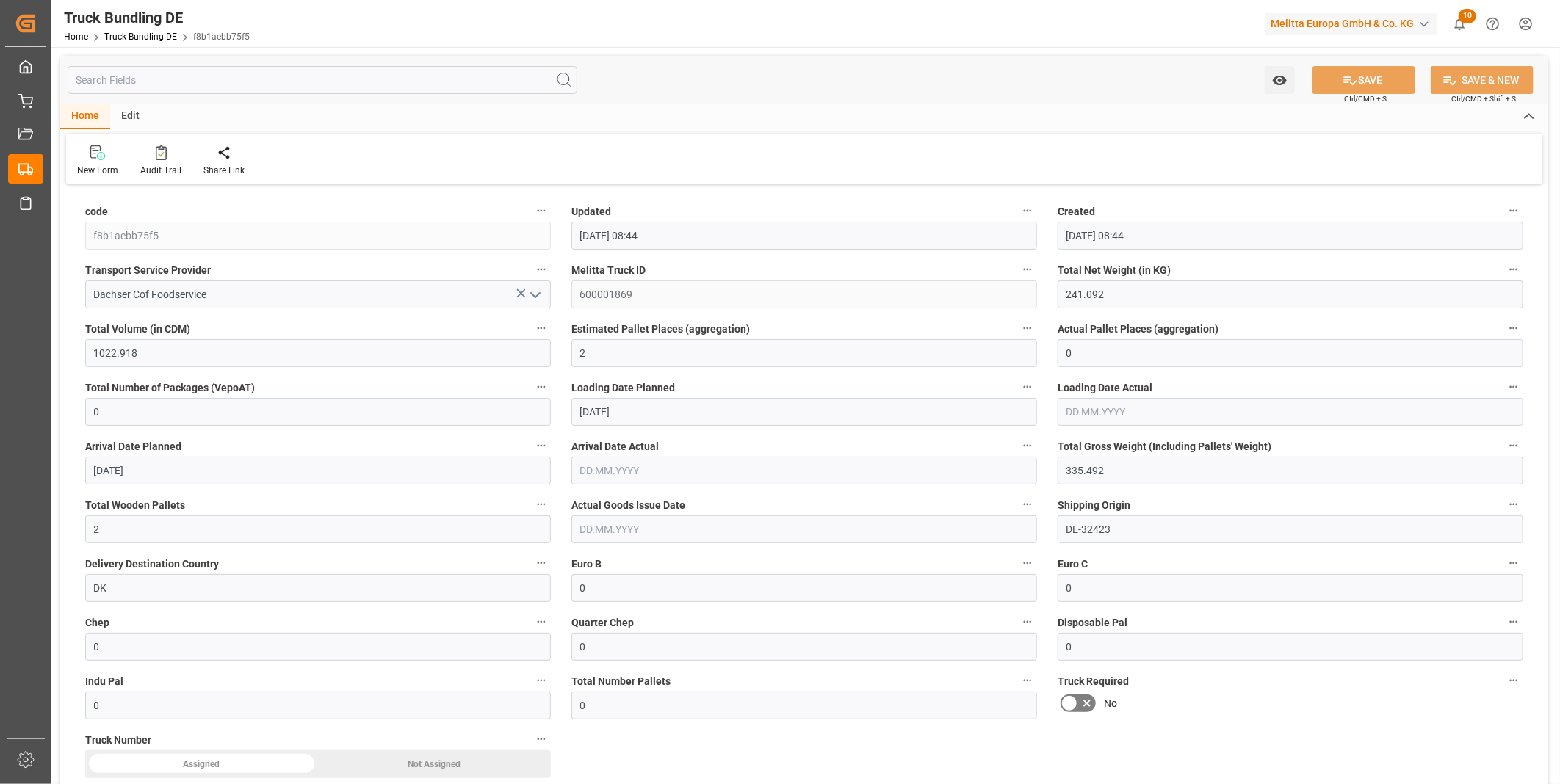
type input "[DATE] 08:44"
type input "26.08.2025"
type input "29.08.2025"
type input "[DATE]"
type input "1152.046"
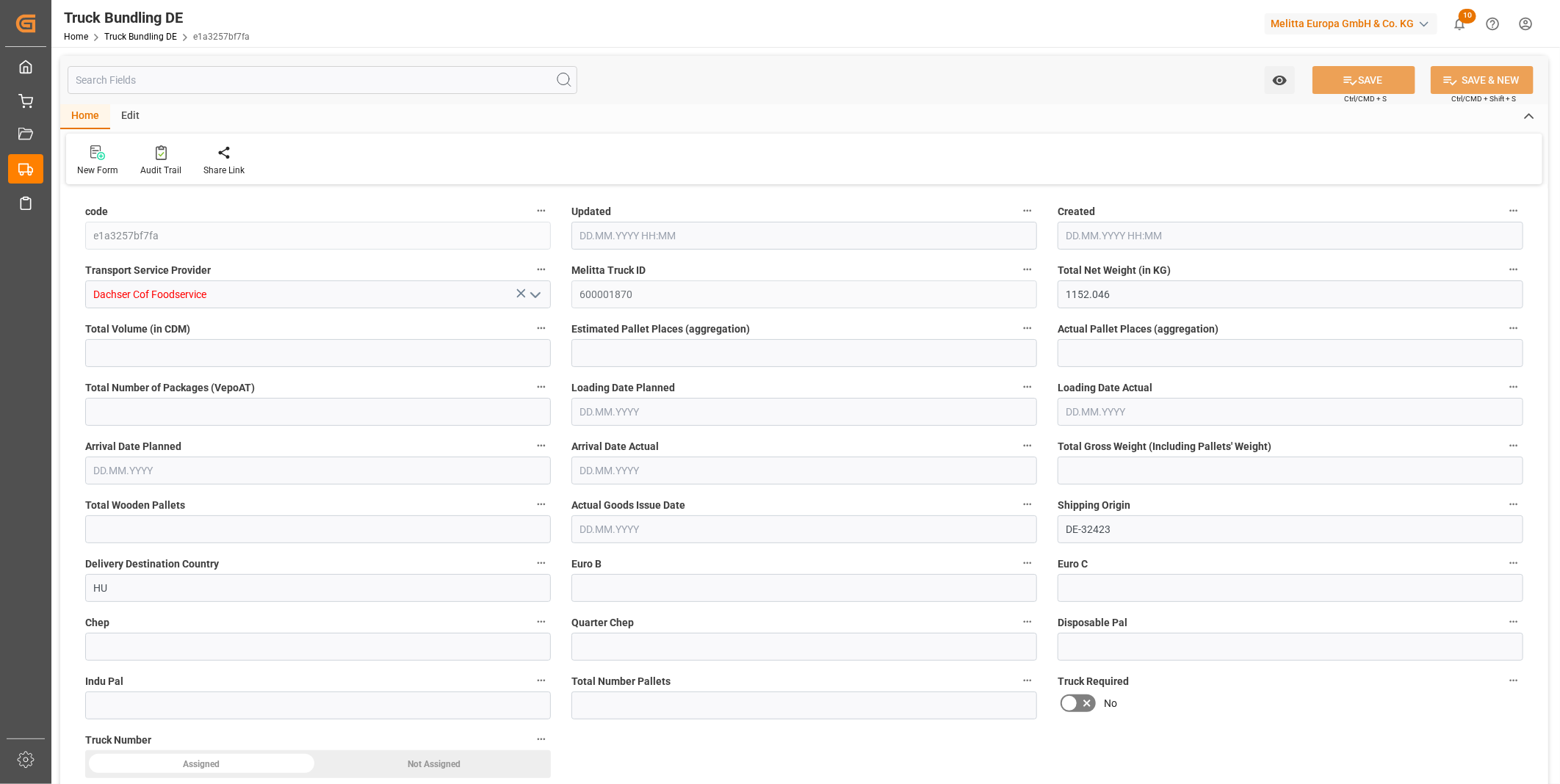
type input "4980.361"
type input "4"
type input "0"
type input "1525.345"
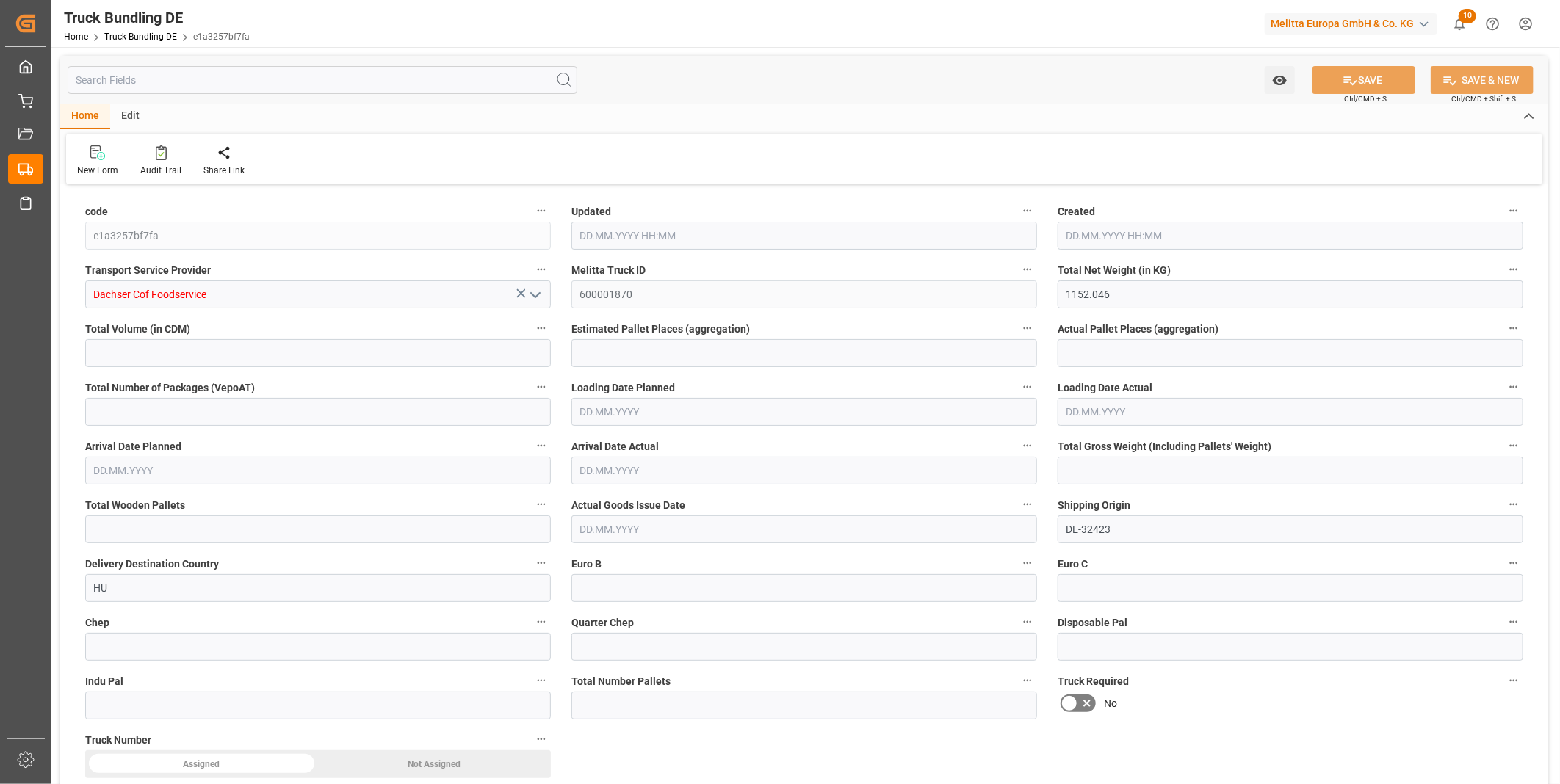
type input "6"
type input "0"
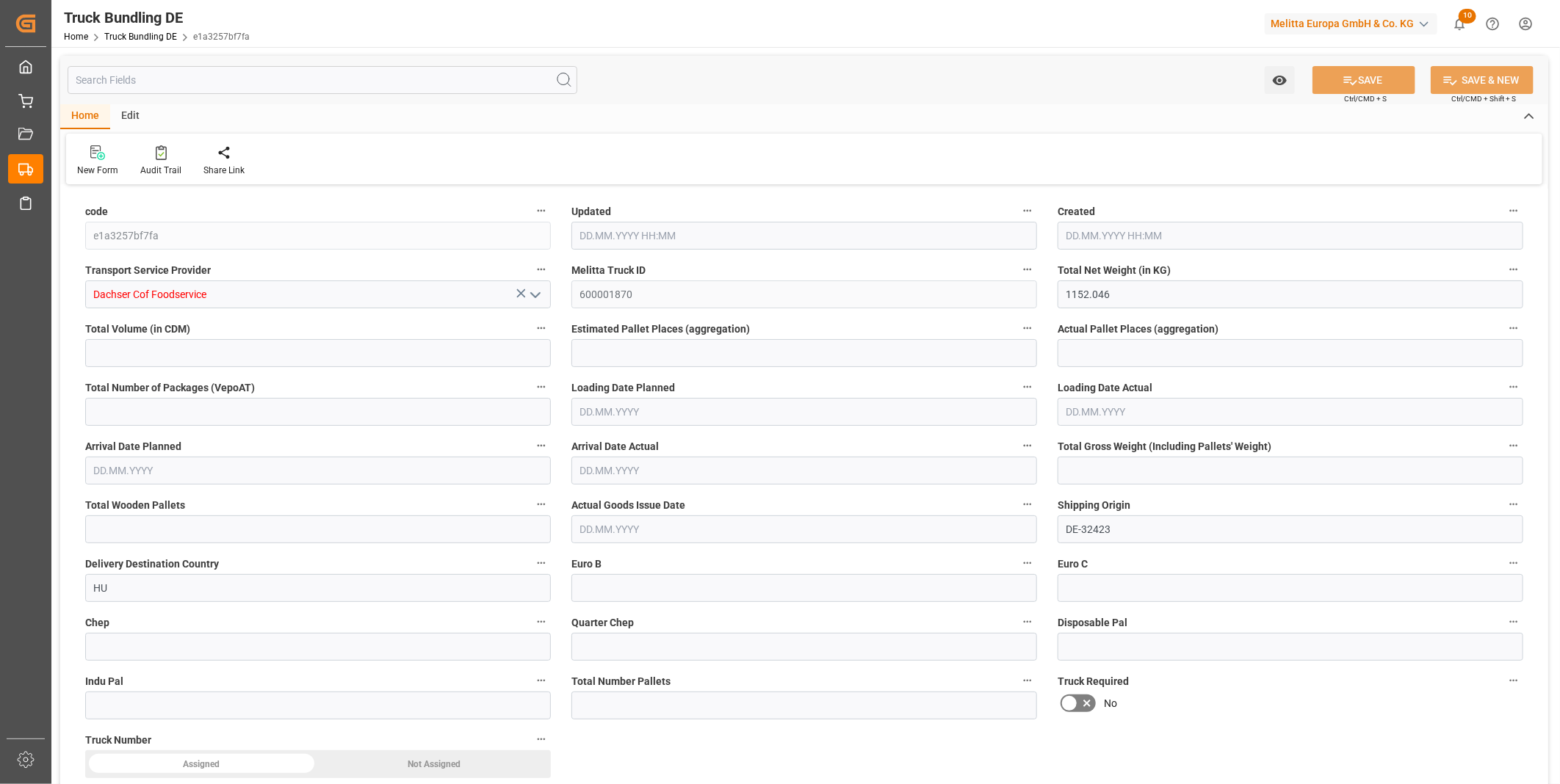
type input "0"
type input "[DATE] 08:44"
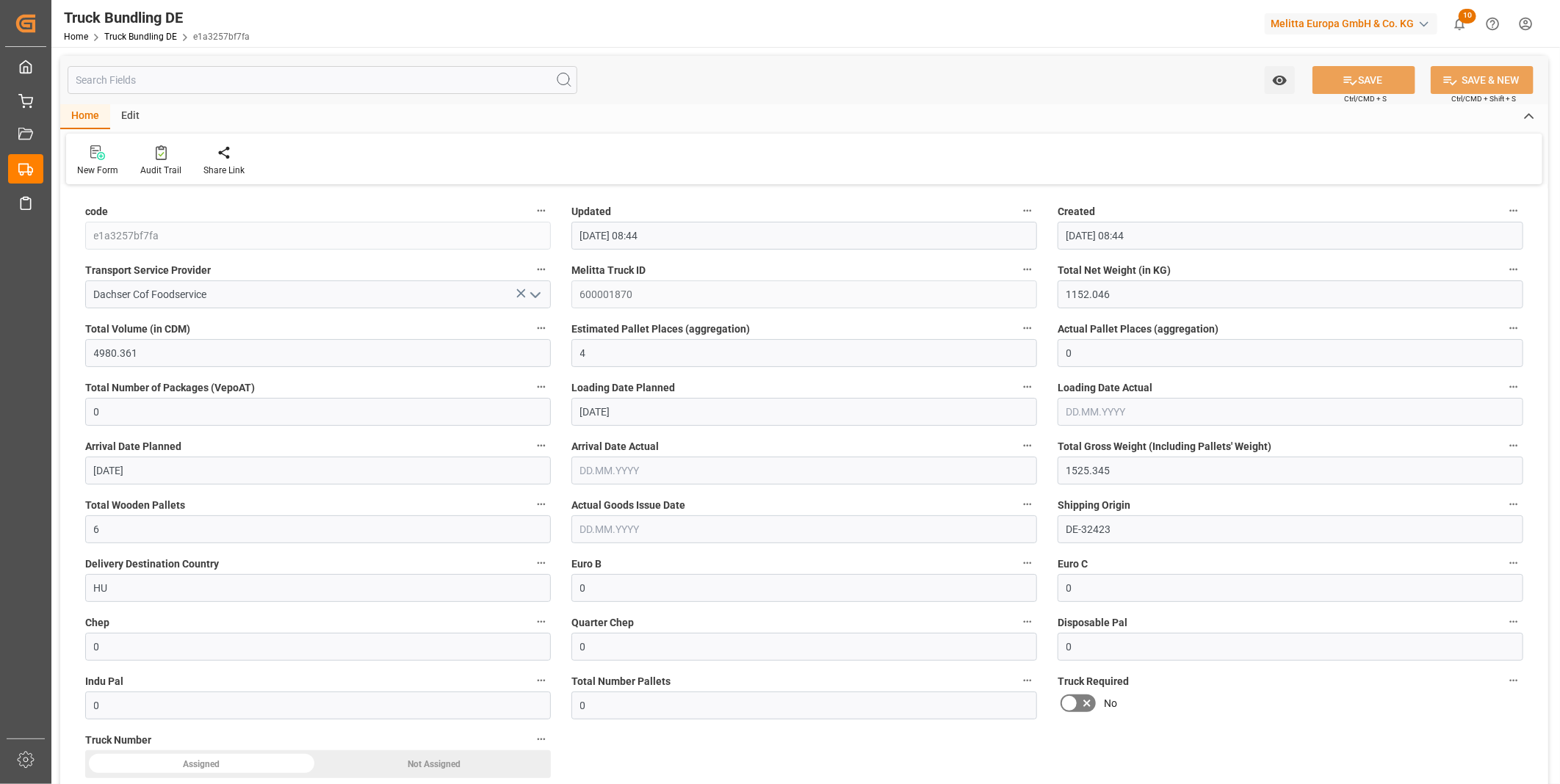
type input "[DATE]"
